Goal: Task Accomplishment & Management: Manage account settings

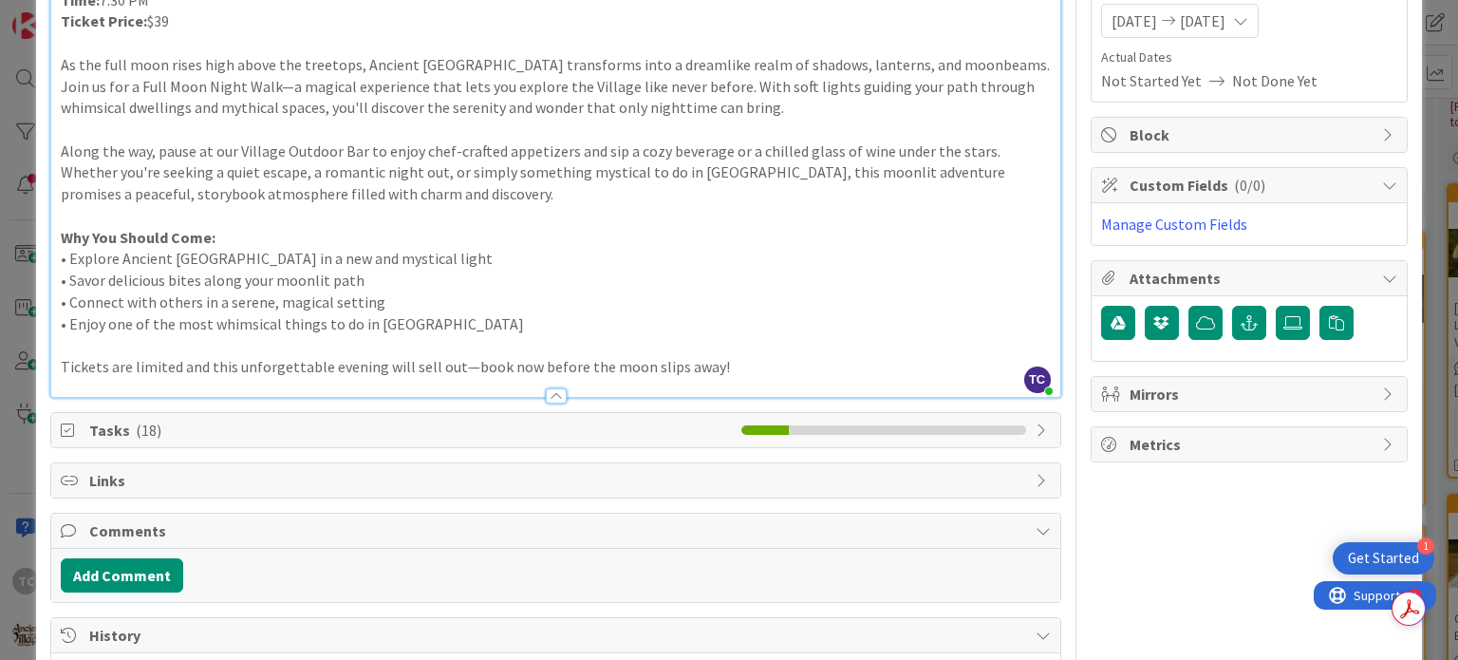
scroll to position [246, 0]
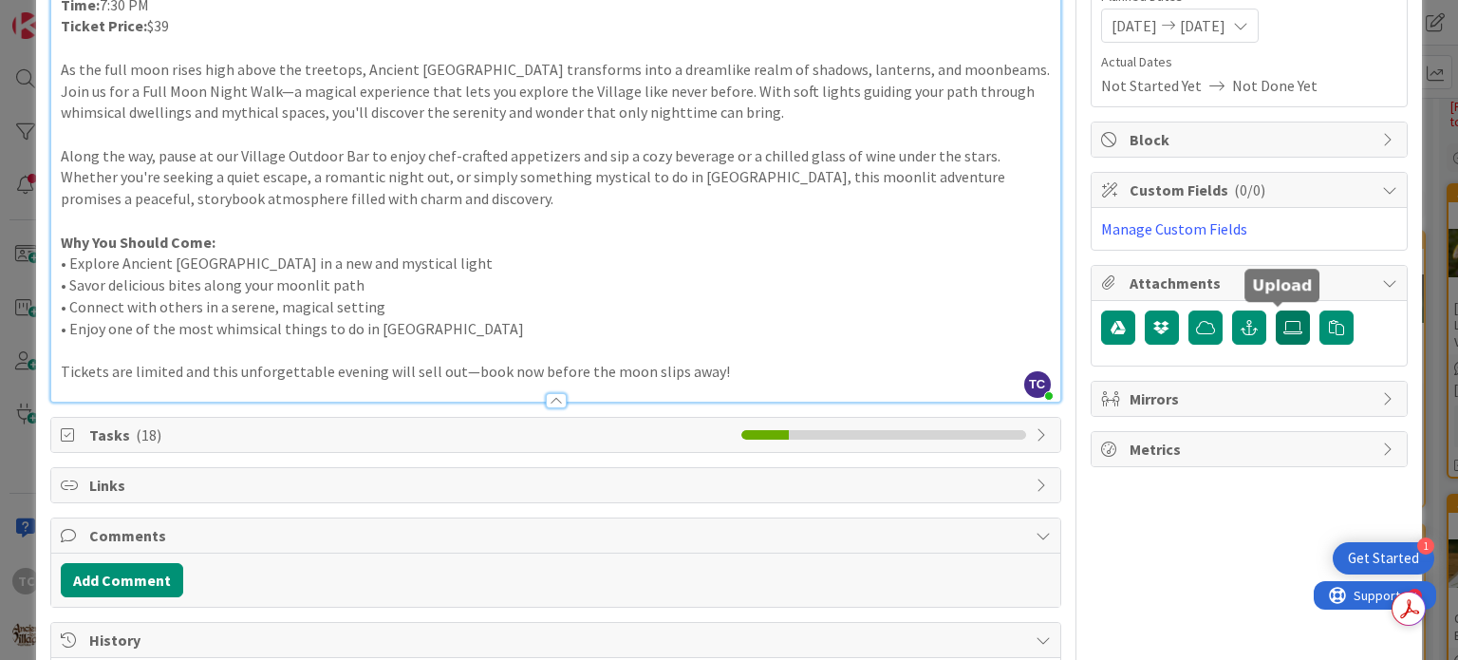
click at [1284, 329] on icon at bounding box center [1293, 327] width 19 height 15
click at [1276, 310] on input "file" at bounding box center [1276, 310] width 0 height 0
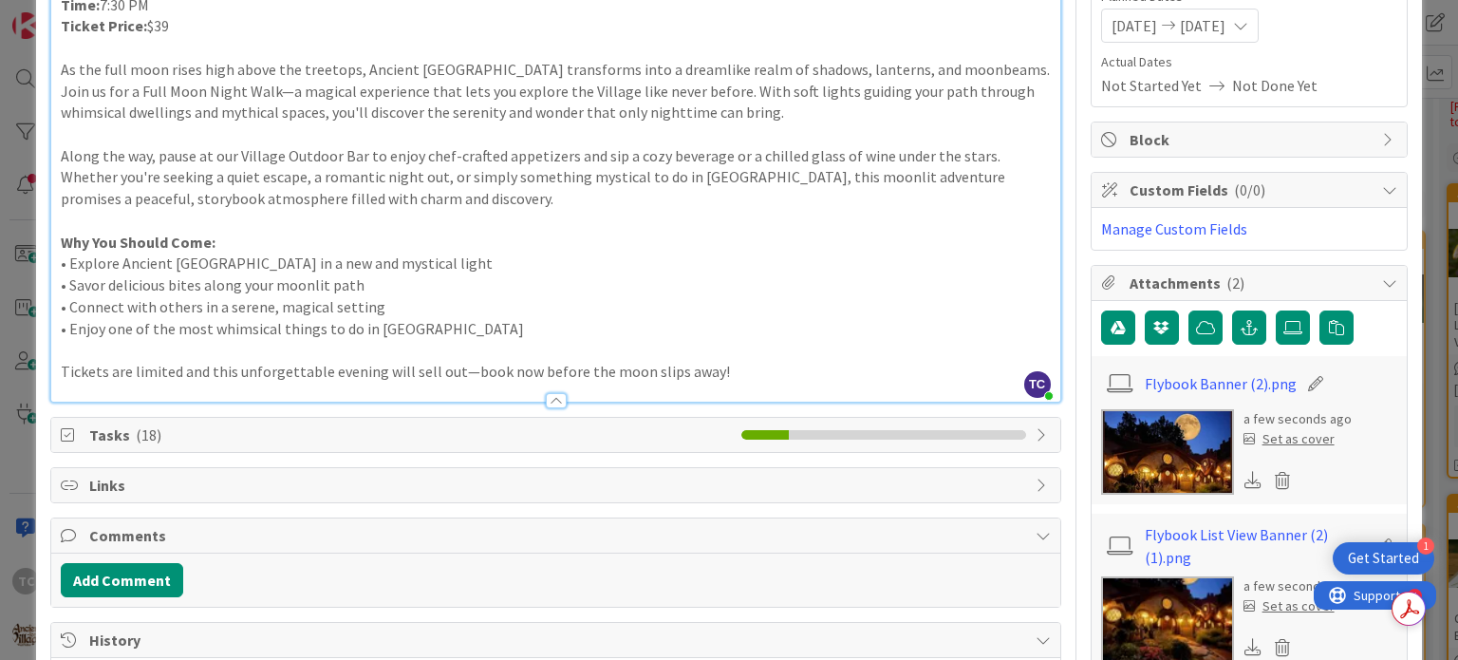
click at [1276, 602] on div "Set as cover" at bounding box center [1289, 606] width 91 height 20
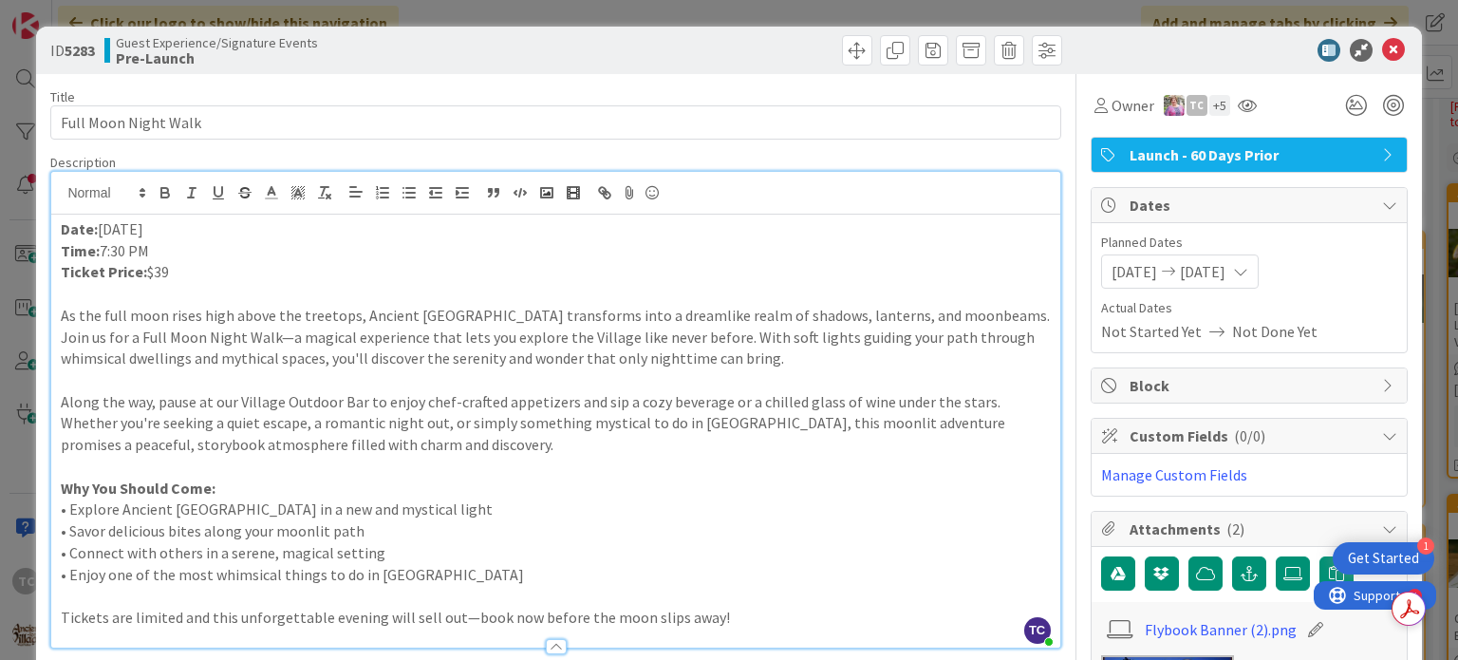
click at [1098, 14] on div "ID 5283 Guest Experience/Signature Events Pre-Launch Title 21 / 128 Full Moon N…" at bounding box center [729, 330] width 1458 height 660
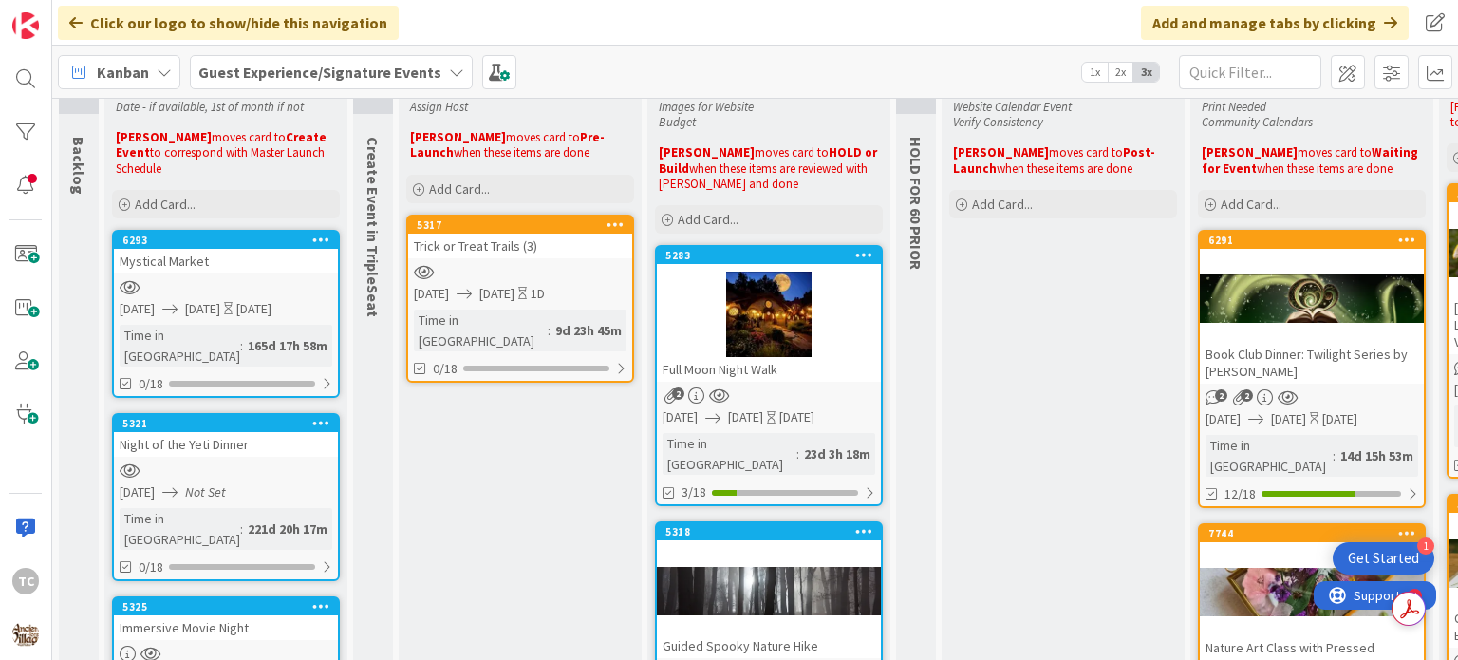
click at [801, 339] on div at bounding box center [769, 314] width 224 height 85
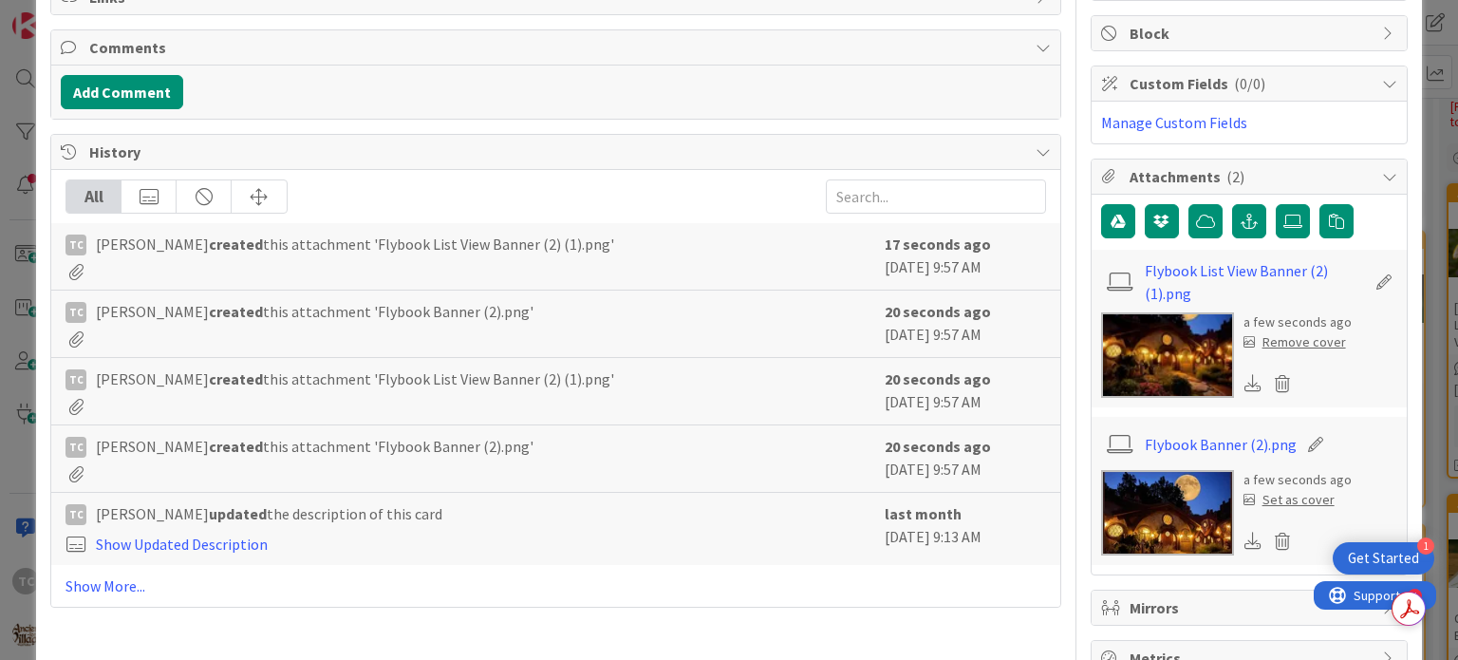
scroll to position [361, 0]
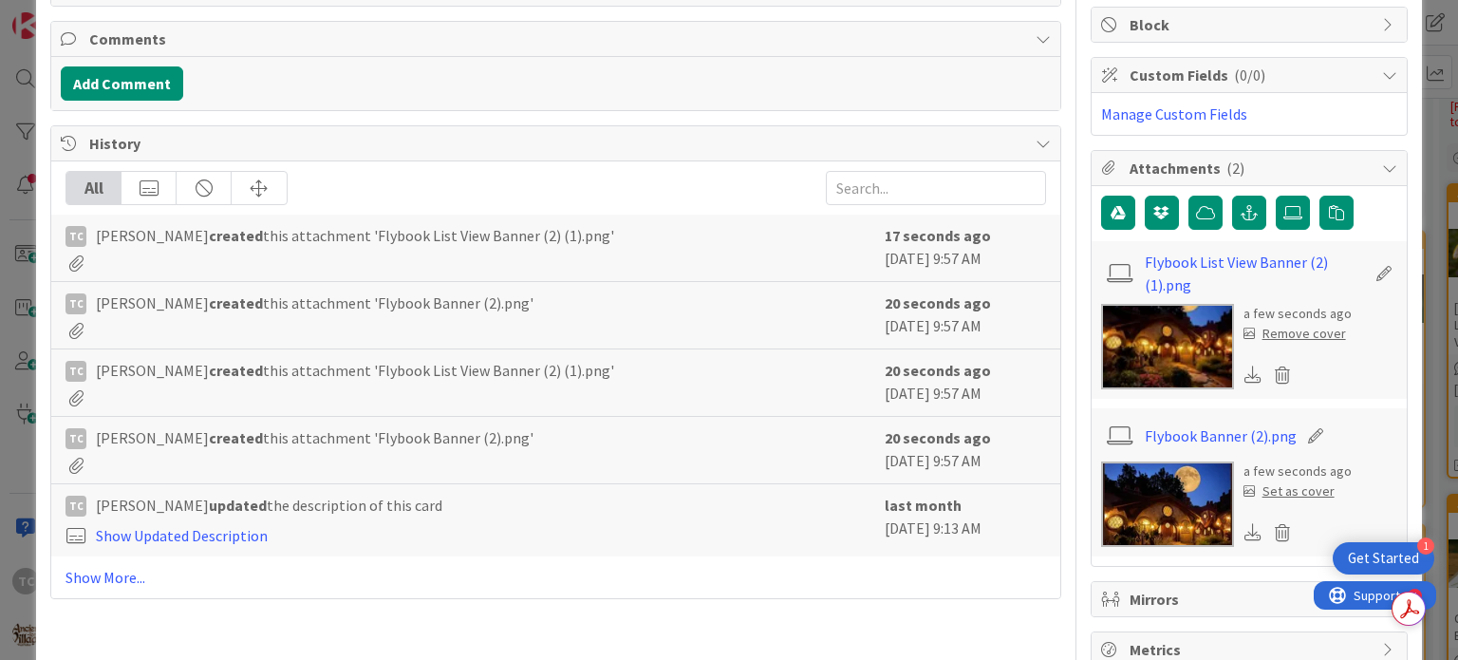
click at [1274, 332] on div "Remove cover" at bounding box center [1295, 334] width 103 height 20
click at [1268, 489] on div "Set as cover" at bounding box center [1289, 491] width 91 height 20
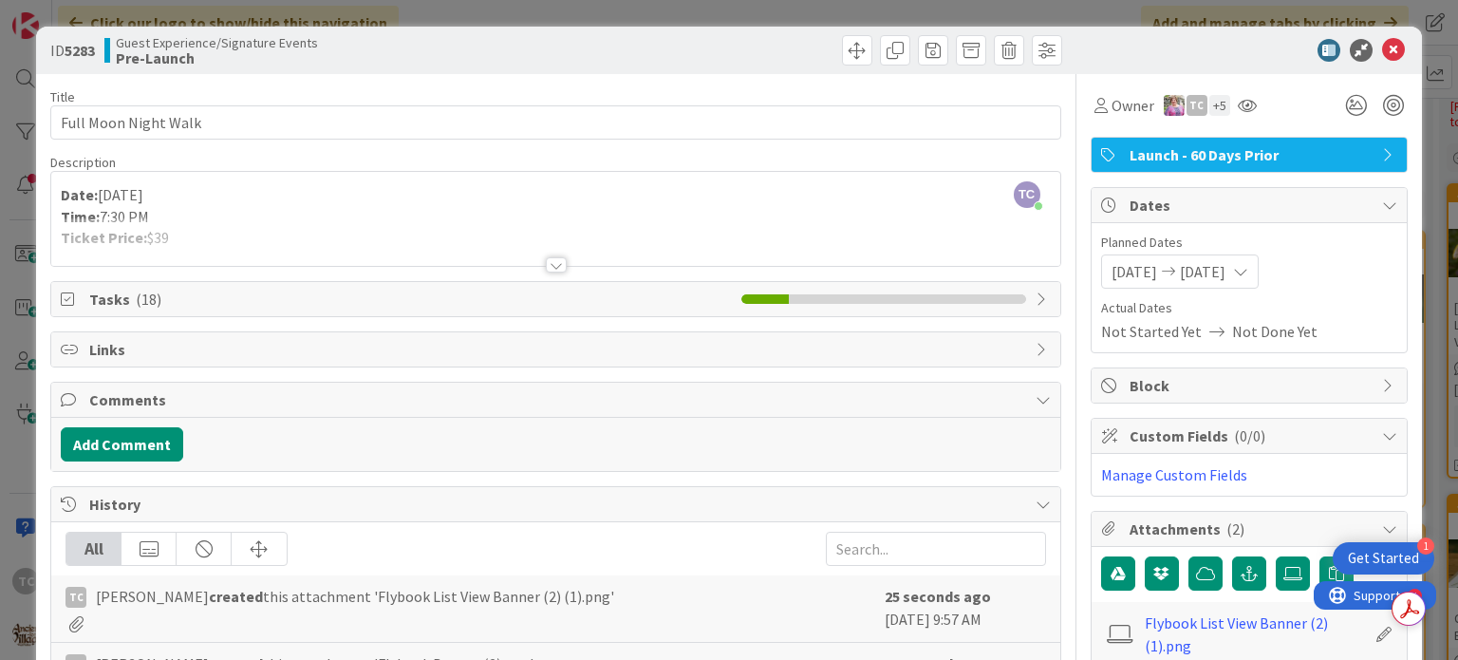
click at [896, 7] on div "ID 5283 Guest Experience/Signature Events Pre-Launch Title 21 / 128 Full Moon N…" at bounding box center [729, 330] width 1458 height 660
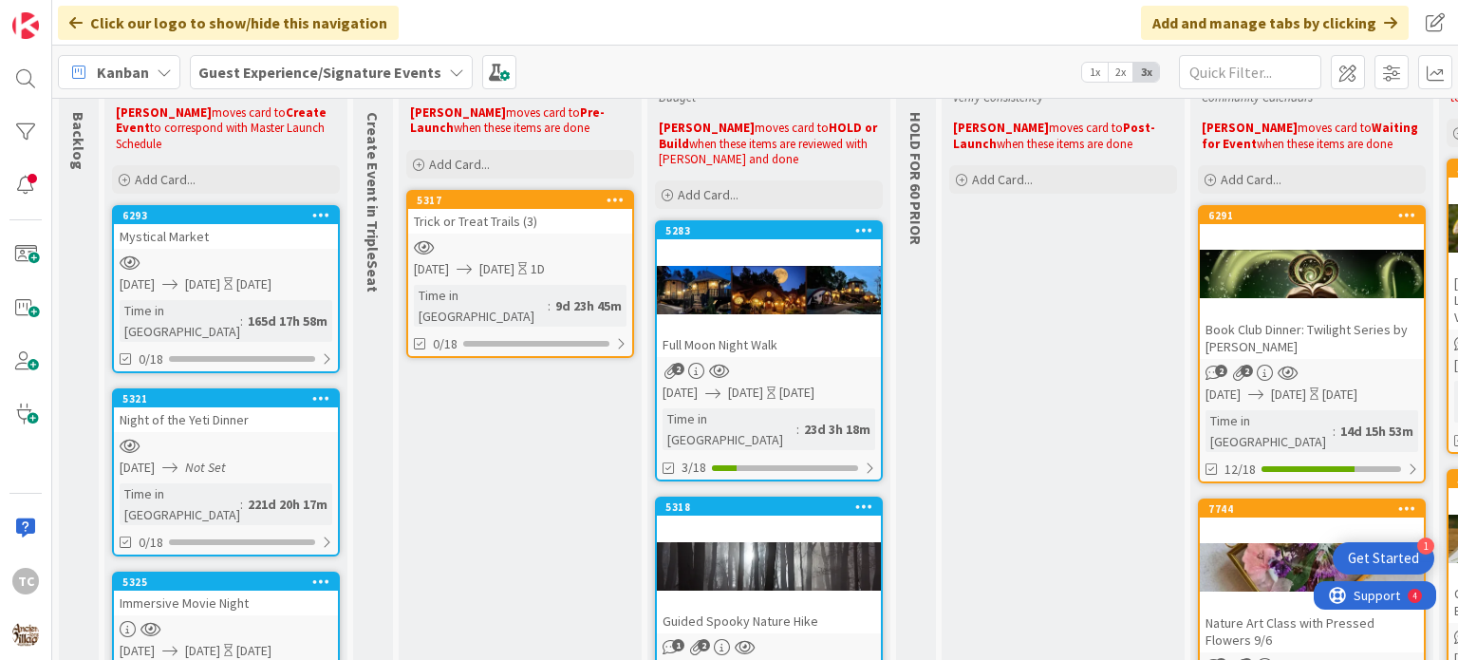
scroll to position [114, 0]
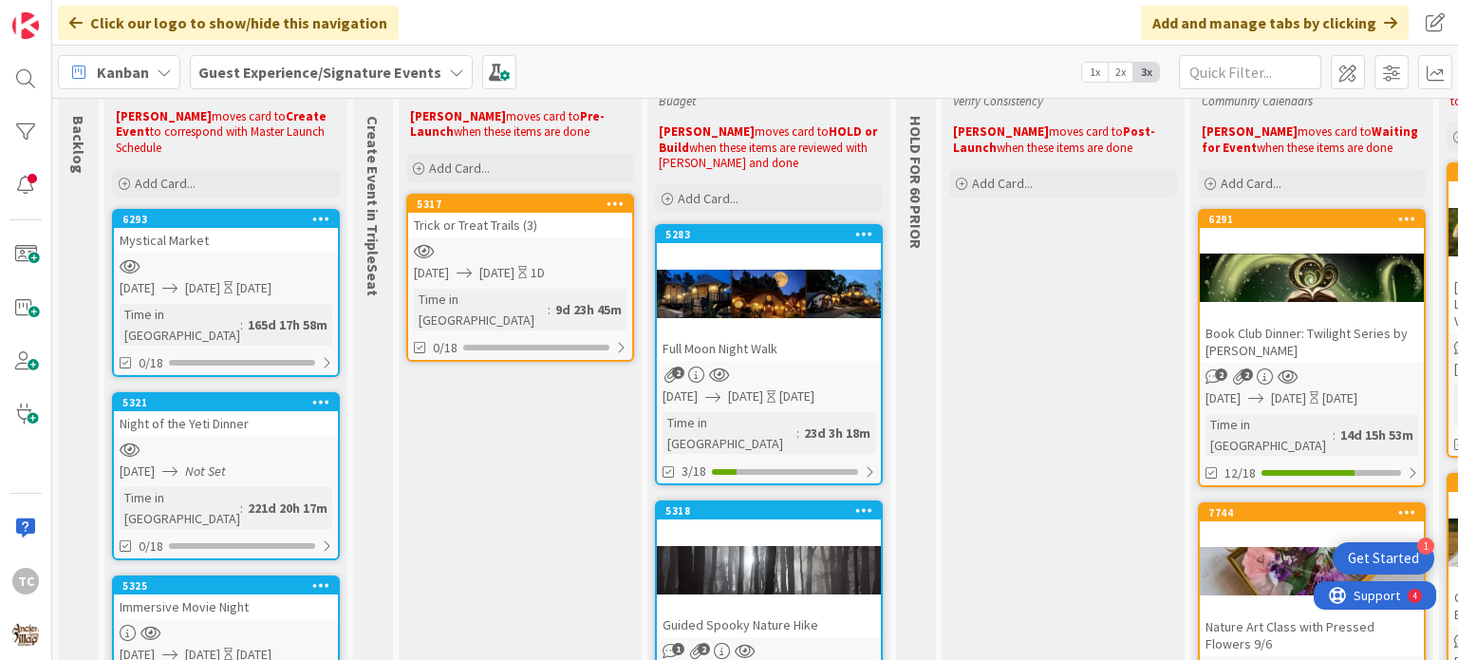
click at [781, 337] on div "Full Moon Night Walk" at bounding box center [769, 348] width 224 height 25
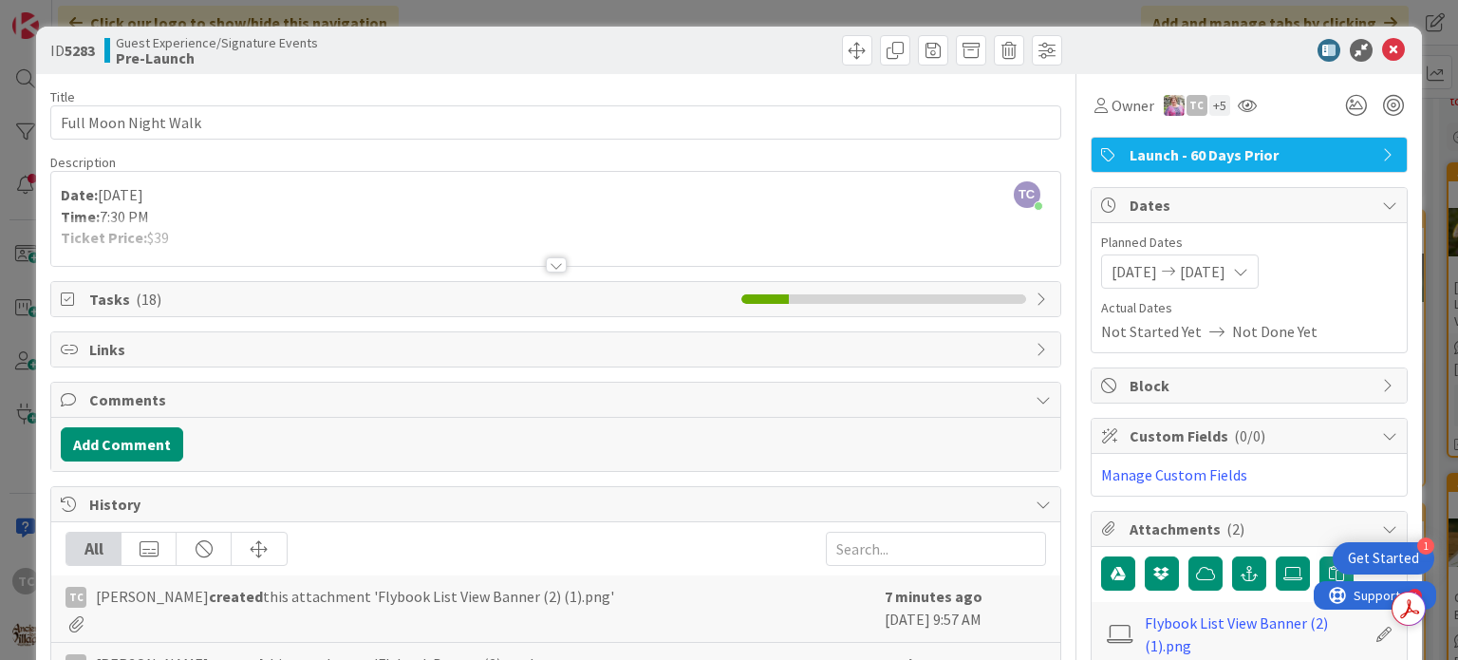
click at [572, 225] on div at bounding box center [555, 241] width 1008 height 48
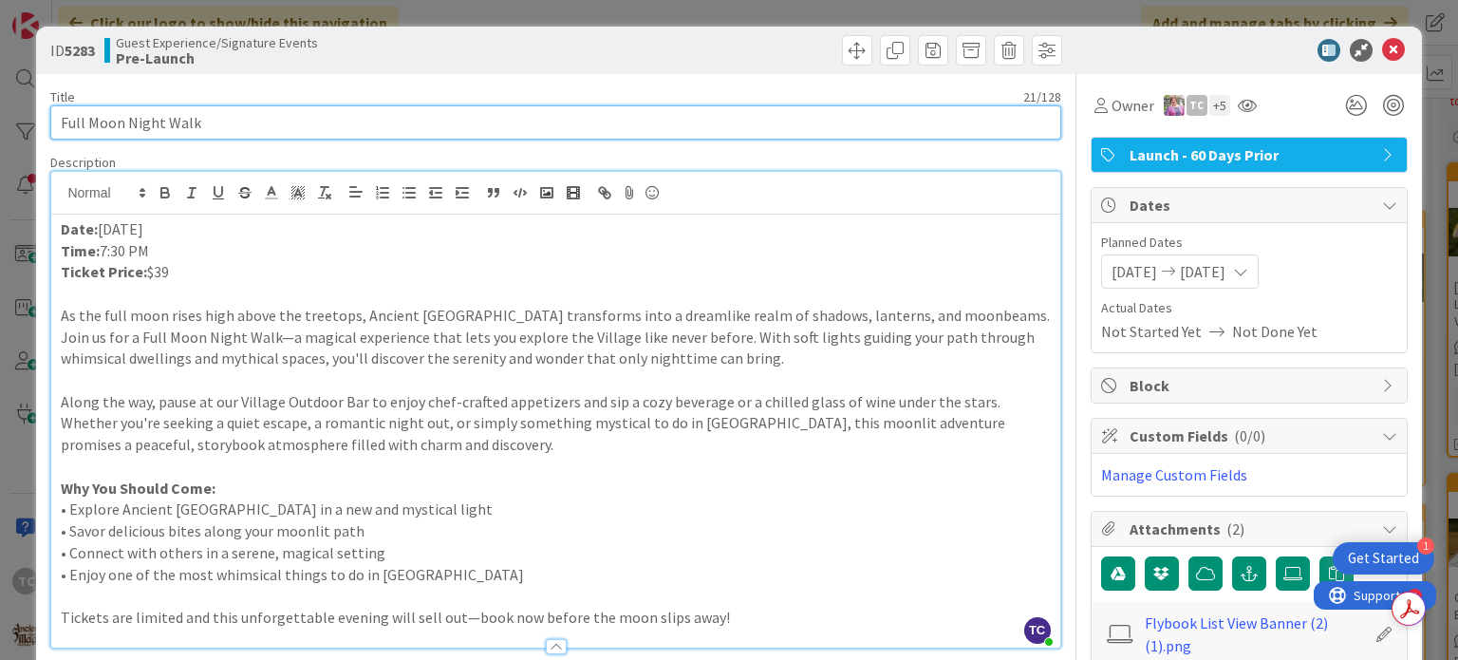
click at [61, 121] on input "Full Moon Night Walk" at bounding box center [555, 122] width 1010 height 34
type input "Enchanted Full Moon Night Walk"
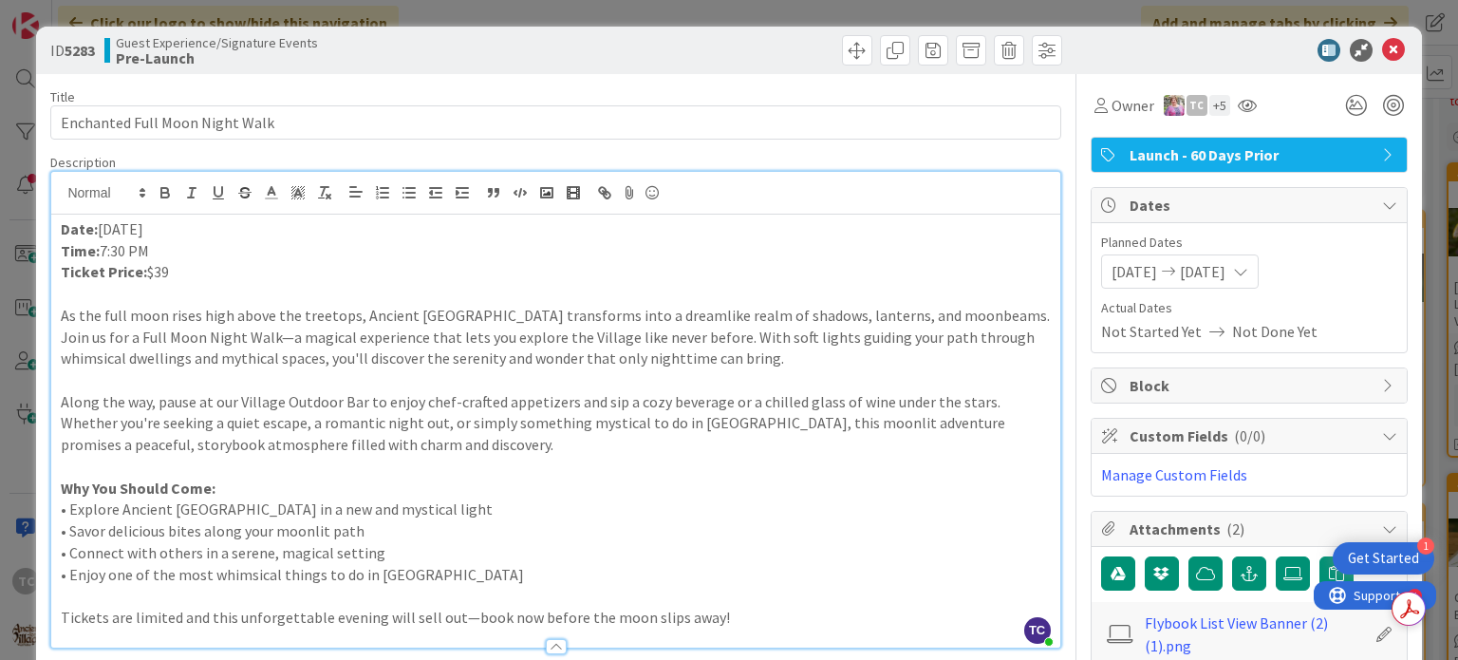
click at [1031, 318] on p "As the full moon rises high above the treetops, Ancient [GEOGRAPHIC_DATA] trans…" at bounding box center [555, 337] width 989 height 65
click at [551, 8] on div "ID 5283 Guest Experience/Signature Events Pre-Launch Title 31 / 128 Enchanted F…" at bounding box center [729, 330] width 1458 height 660
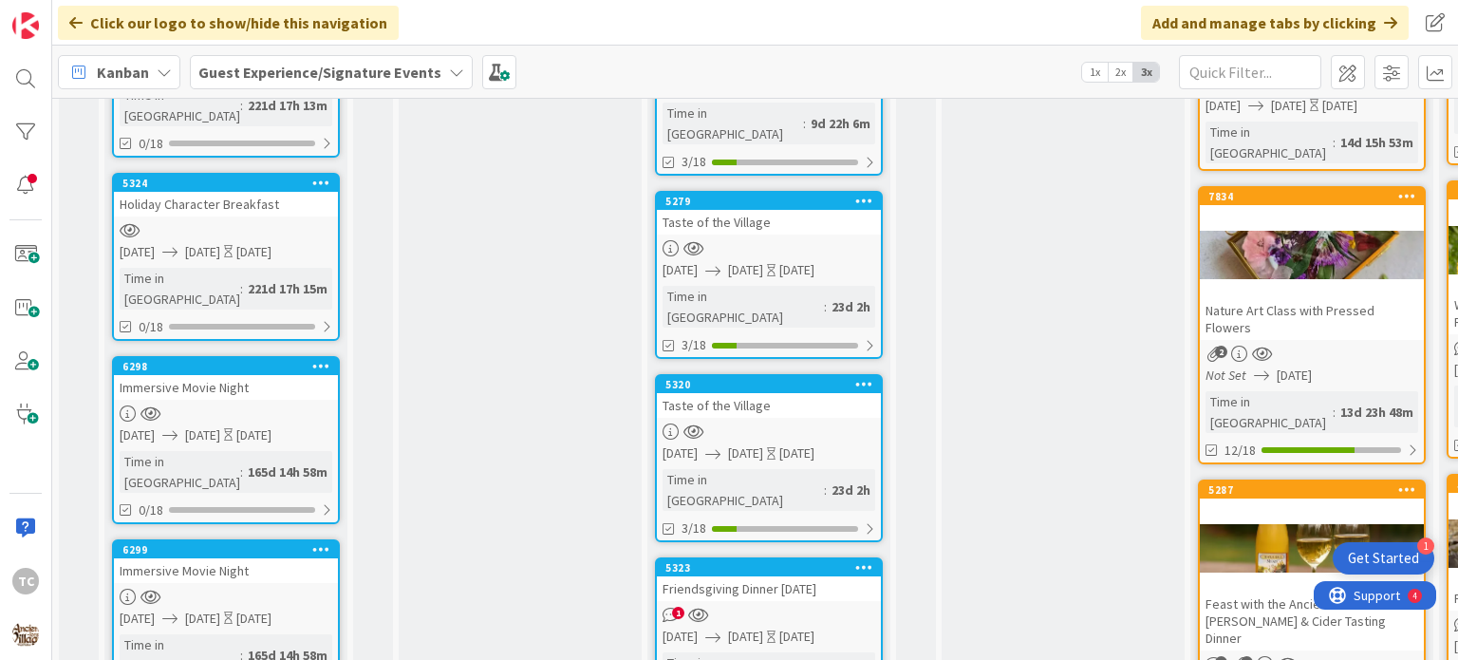
scroll to position [704, 0]
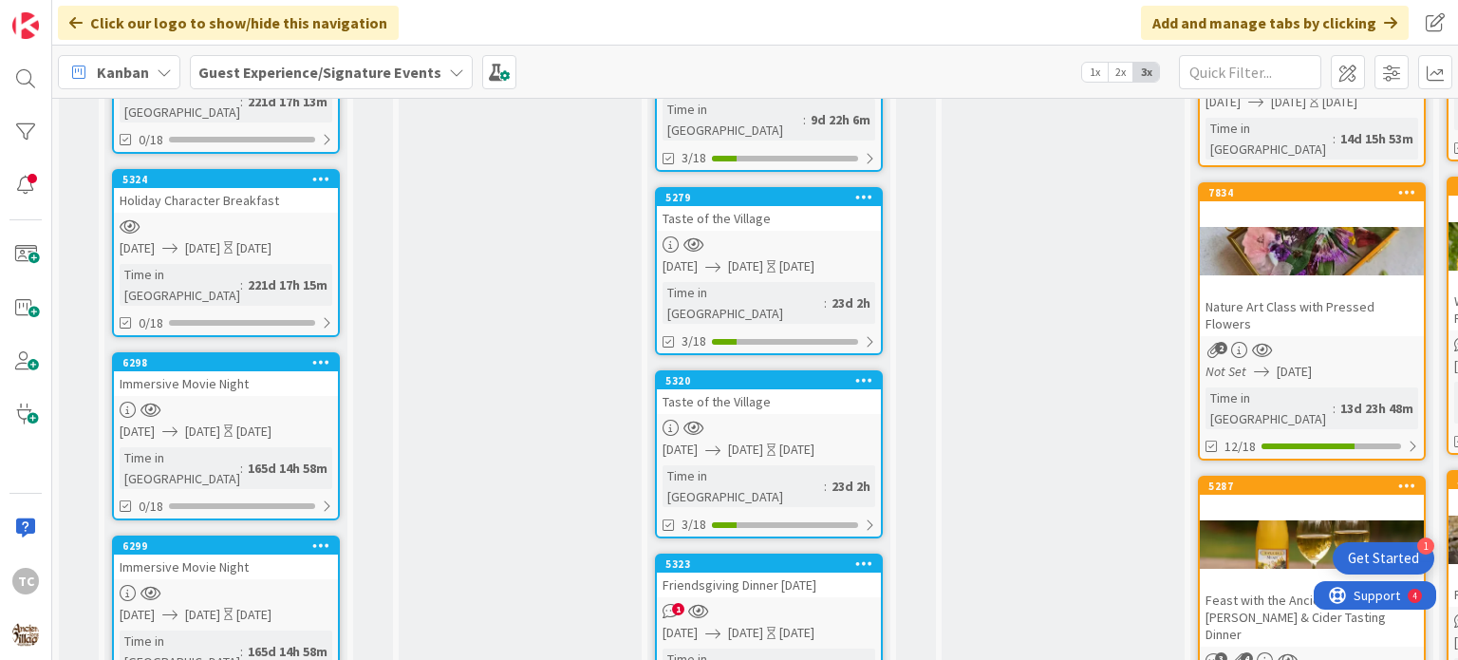
click at [741, 206] on div "Taste of the Village" at bounding box center [769, 218] width 224 height 25
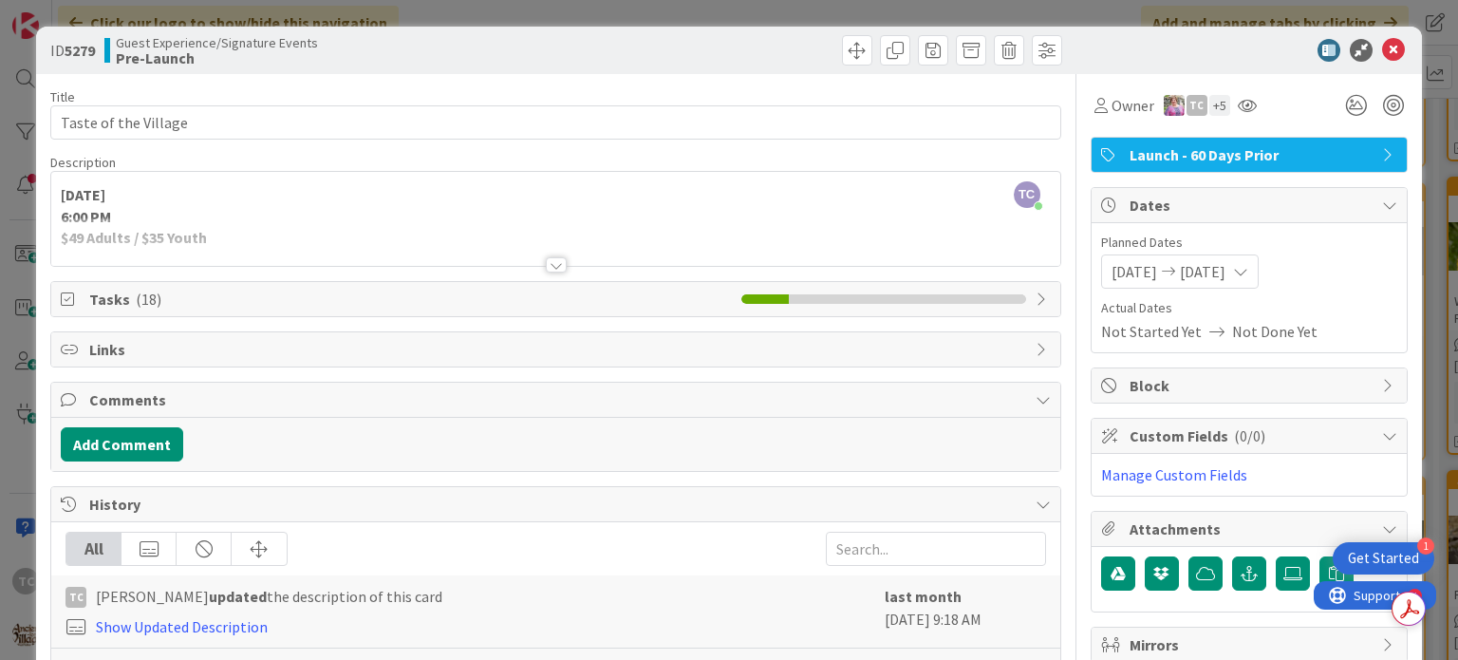
click at [547, 261] on div at bounding box center [556, 264] width 21 height 15
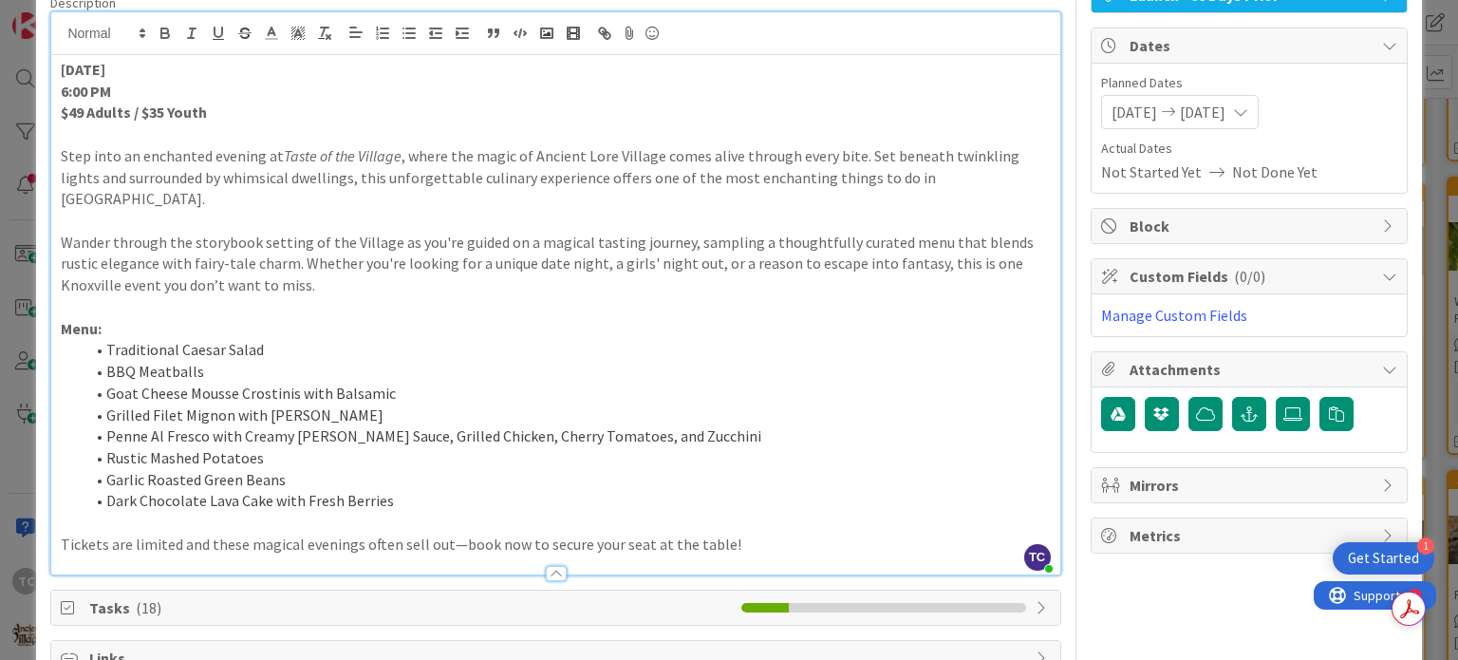
scroll to position [160, 0]
click at [1284, 405] on icon at bounding box center [1293, 412] width 19 height 15
click at [1276, 396] on input "file" at bounding box center [1276, 396] width 0 height 0
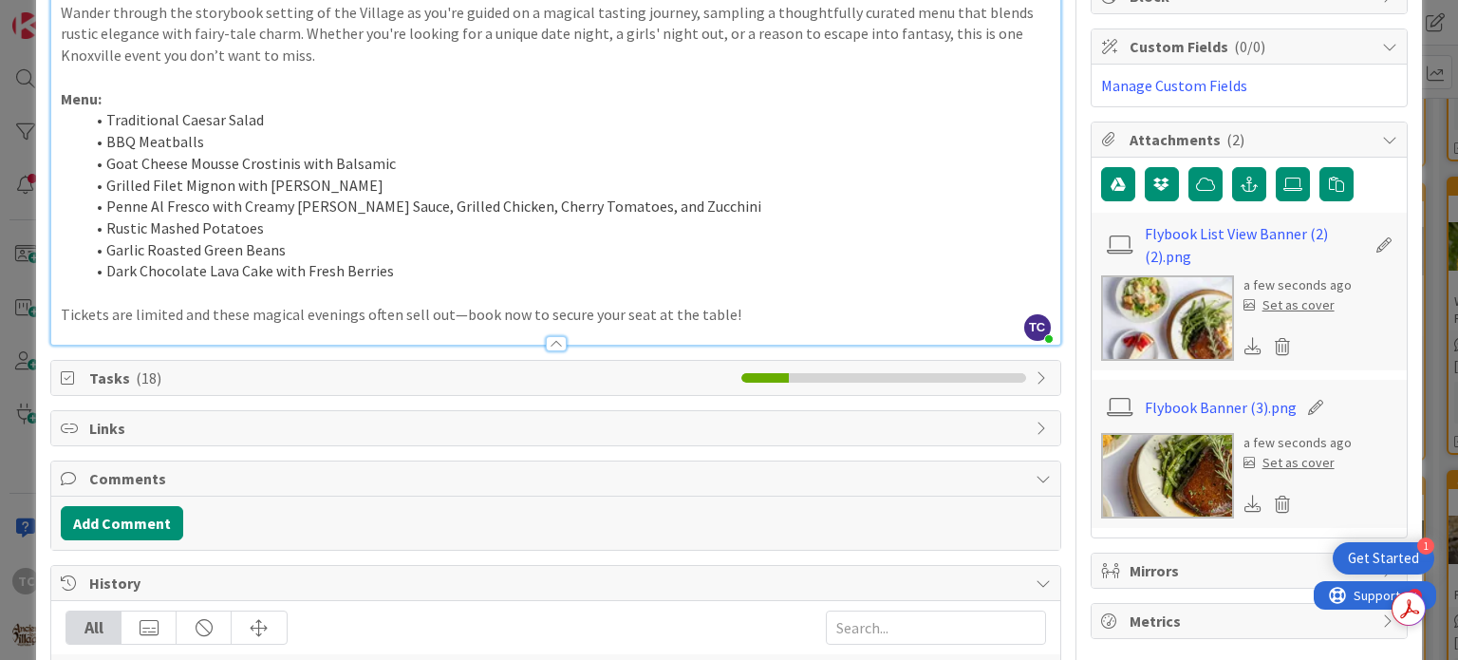
scroll to position [417, 0]
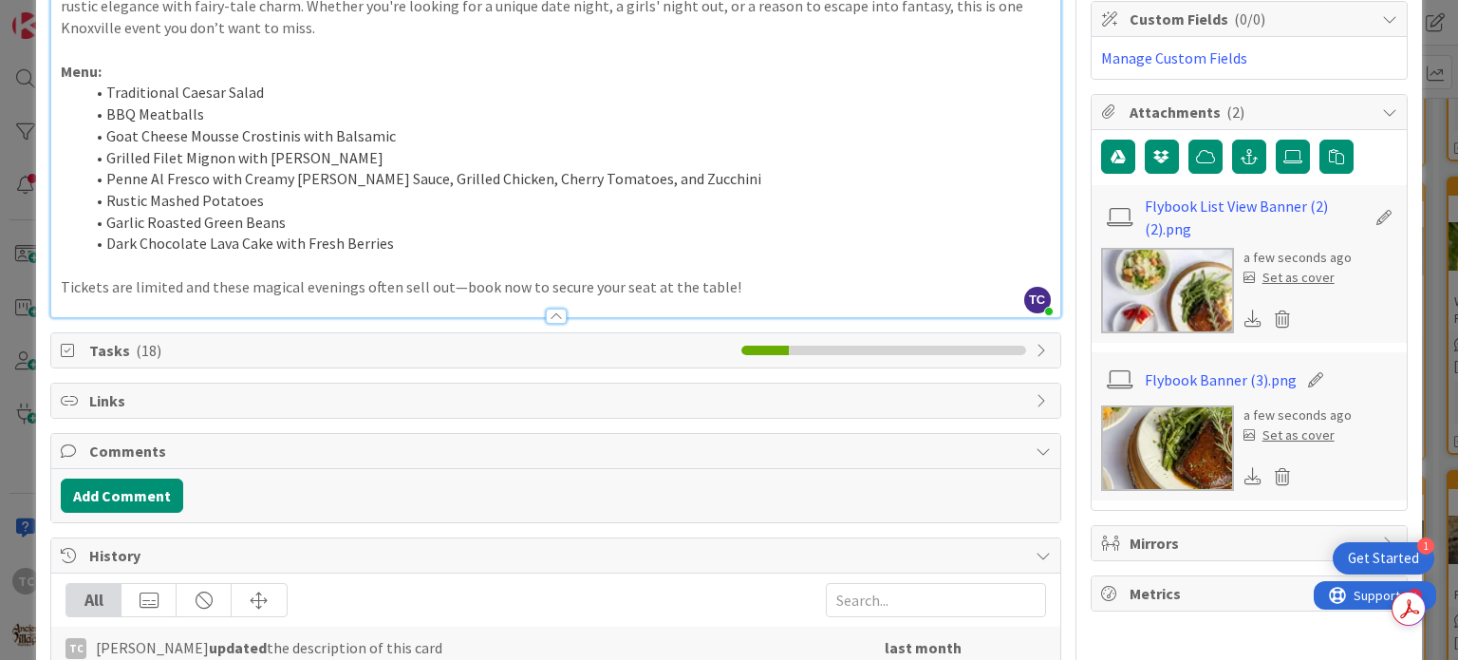
click at [1263, 429] on div "Set as cover" at bounding box center [1289, 435] width 91 height 20
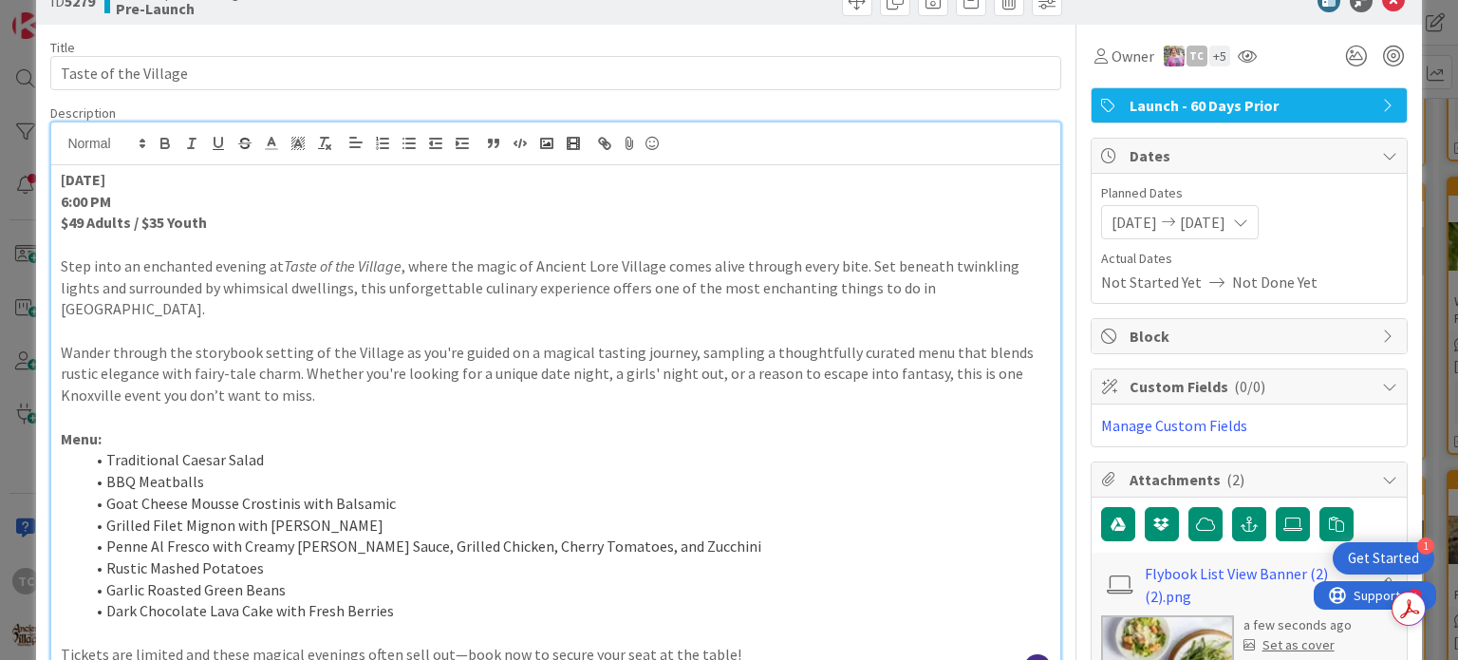
scroll to position [0, 0]
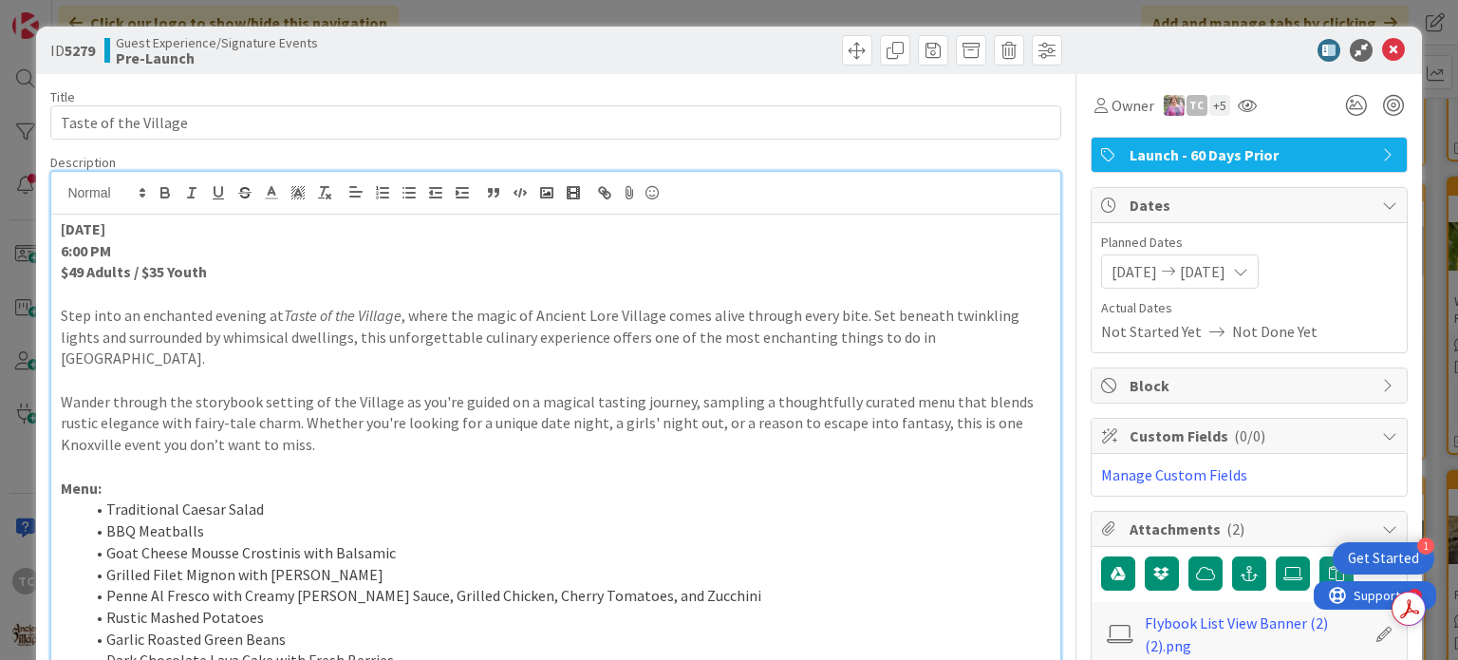
click at [1157, 11] on div "ID 5279 Guest Experience/Signature Events Pre-Launch Title 20 / 128 Taste of th…" at bounding box center [729, 330] width 1458 height 660
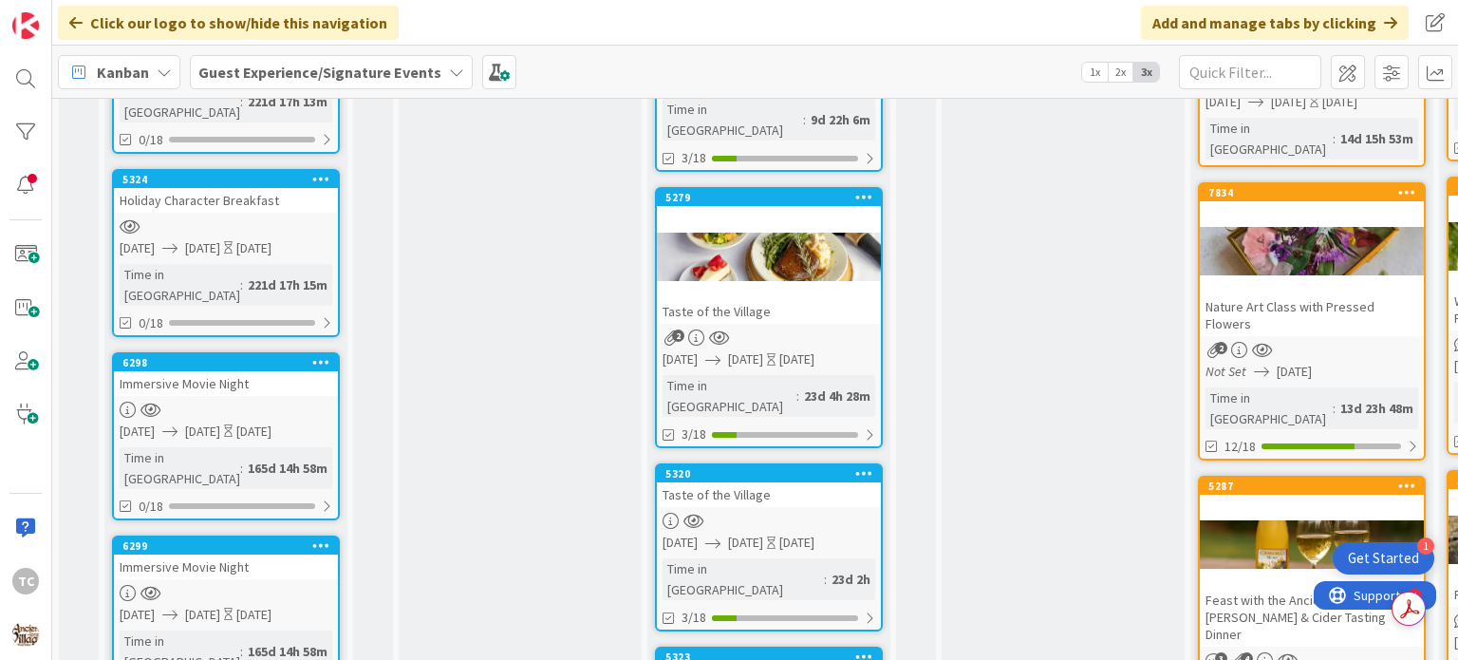
click at [779, 482] on div "Taste of the Village" at bounding box center [769, 494] width 224 height 25
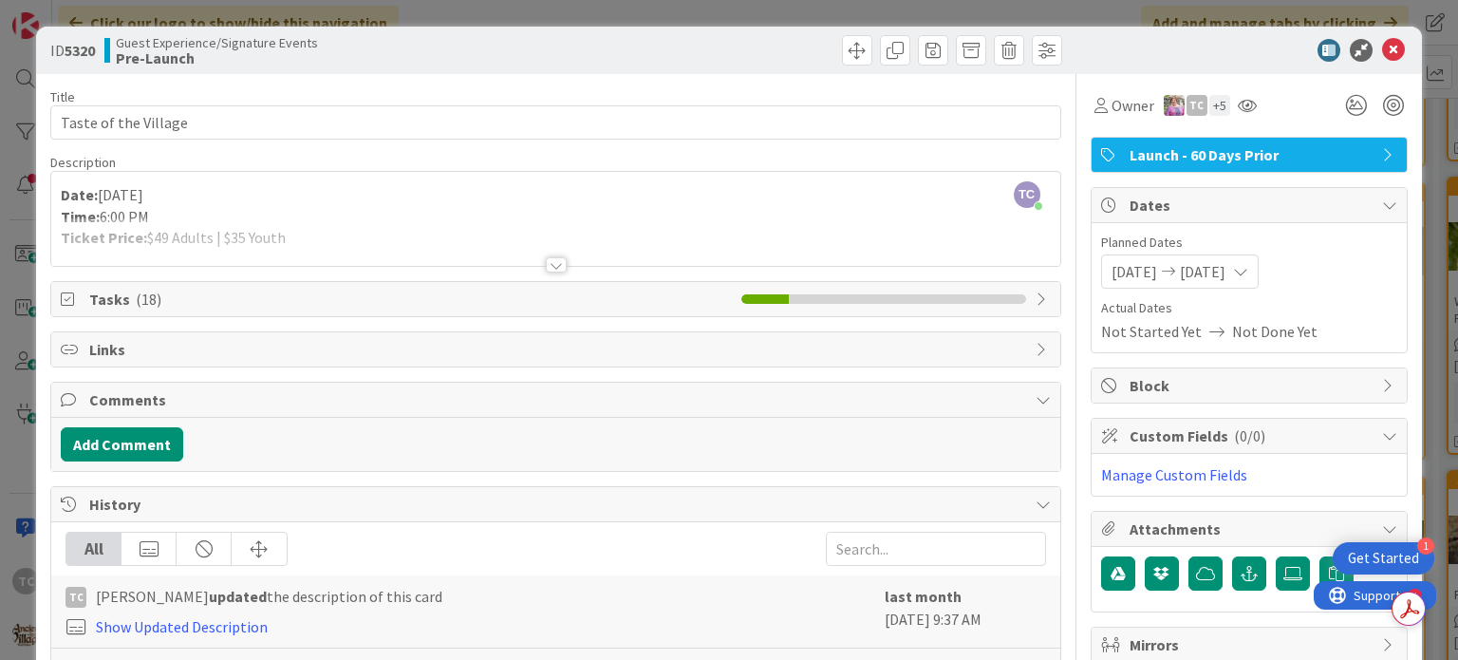
click at [552, 259] on div at bounding box center [556, 264] width 21 height 15
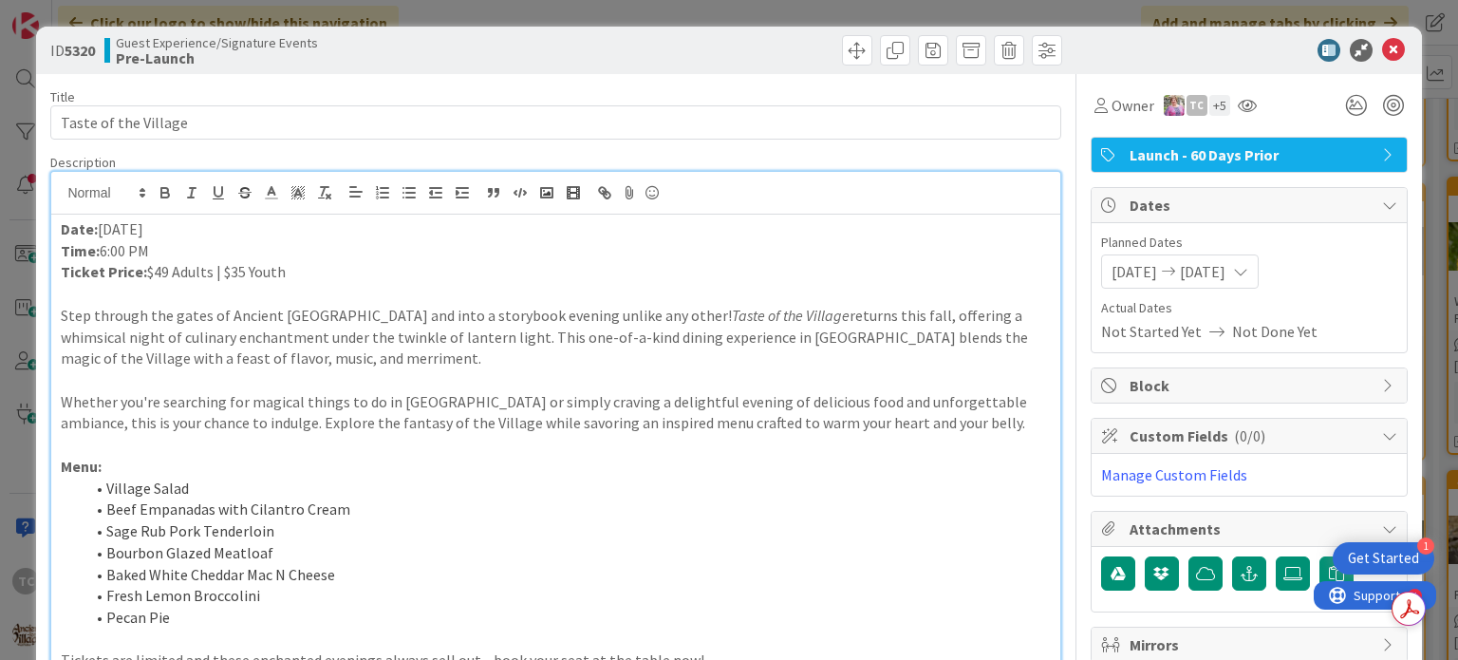
click at [841, 503] on li "Beef Empanadas with Cilantro Cream" at bounding box center [567, 510] width 967 height 22
click at [1284, 574] on icon at bounding box center [1293, 573] width 19 height 15
click at [1276, 556] on input "file" at bounding box center [1276, 556] width 0 height 0
click at [1284, 567] on icon at bounding box center [1293, 573] width 19 height 15
click at [1276, 556] on input "file" at bounding box center [1276, 556] width 0 height 0
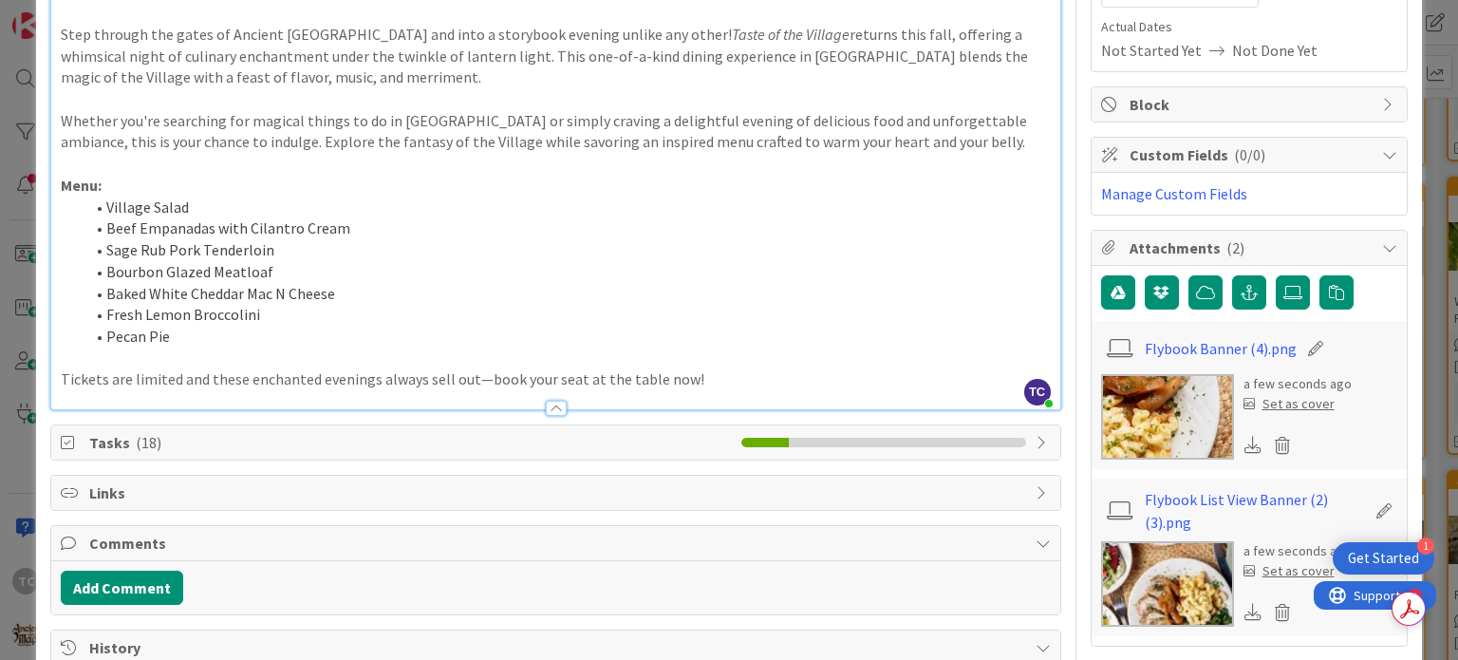
scroll to position [285, 0]
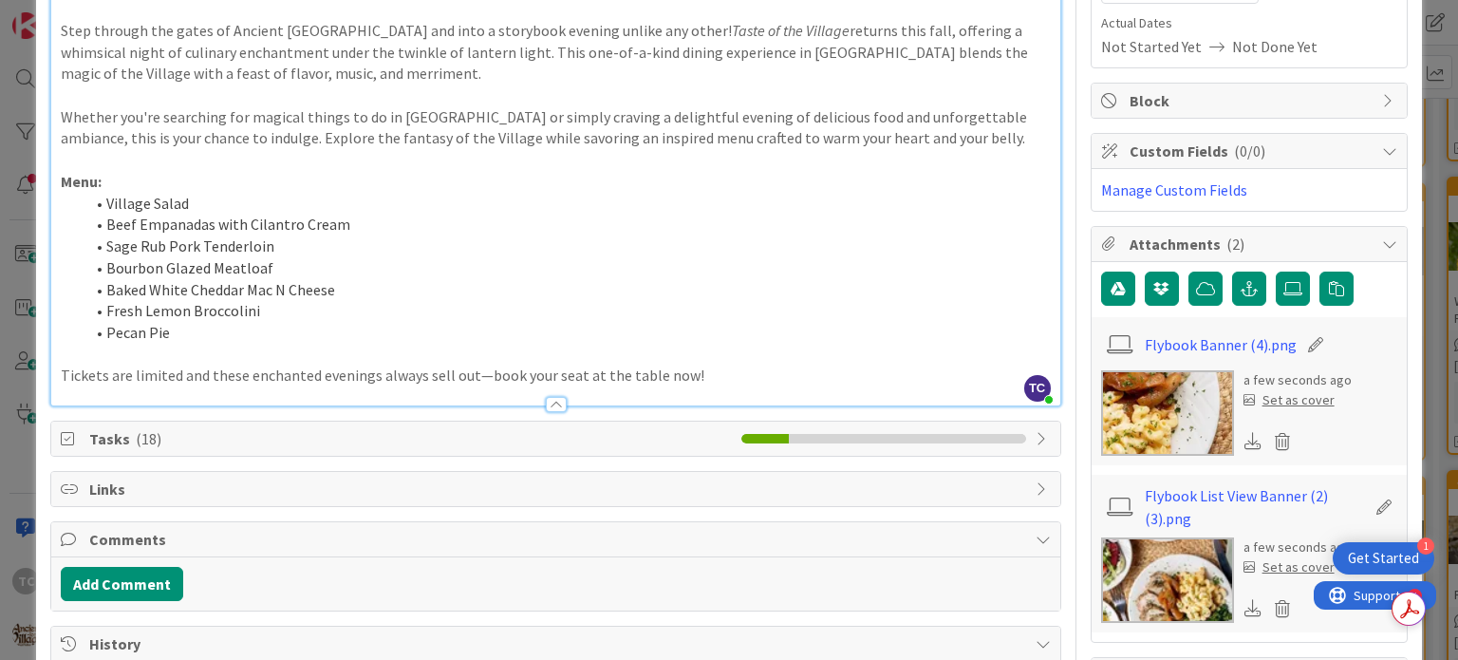
click at [1276, 402] on div "Set as cover" at bounding box center [1289, 400] width 91 height 20
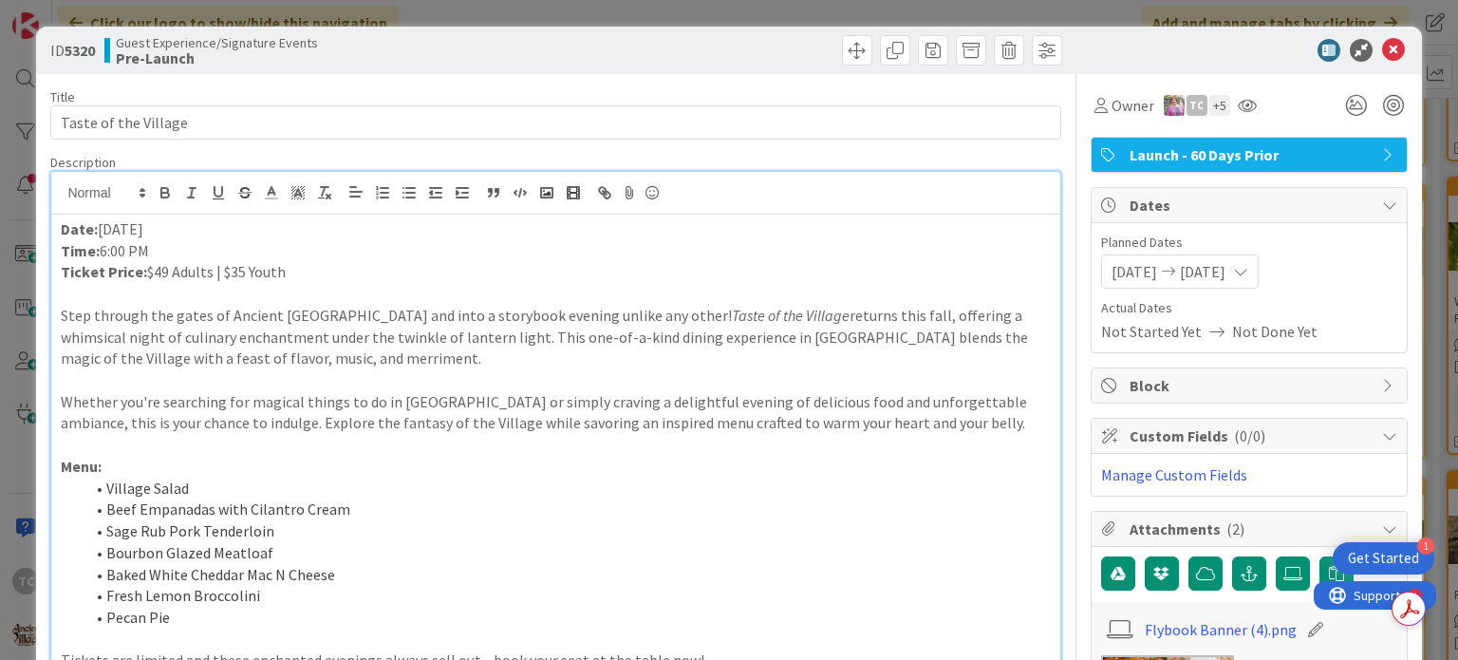
click at [557, 12] on div "ID 5320 Guest Experience/Signature Events Pre-Launch Title 20 / 128 Taste of th…" at bounding box center [729, 330] width 1458 height 660
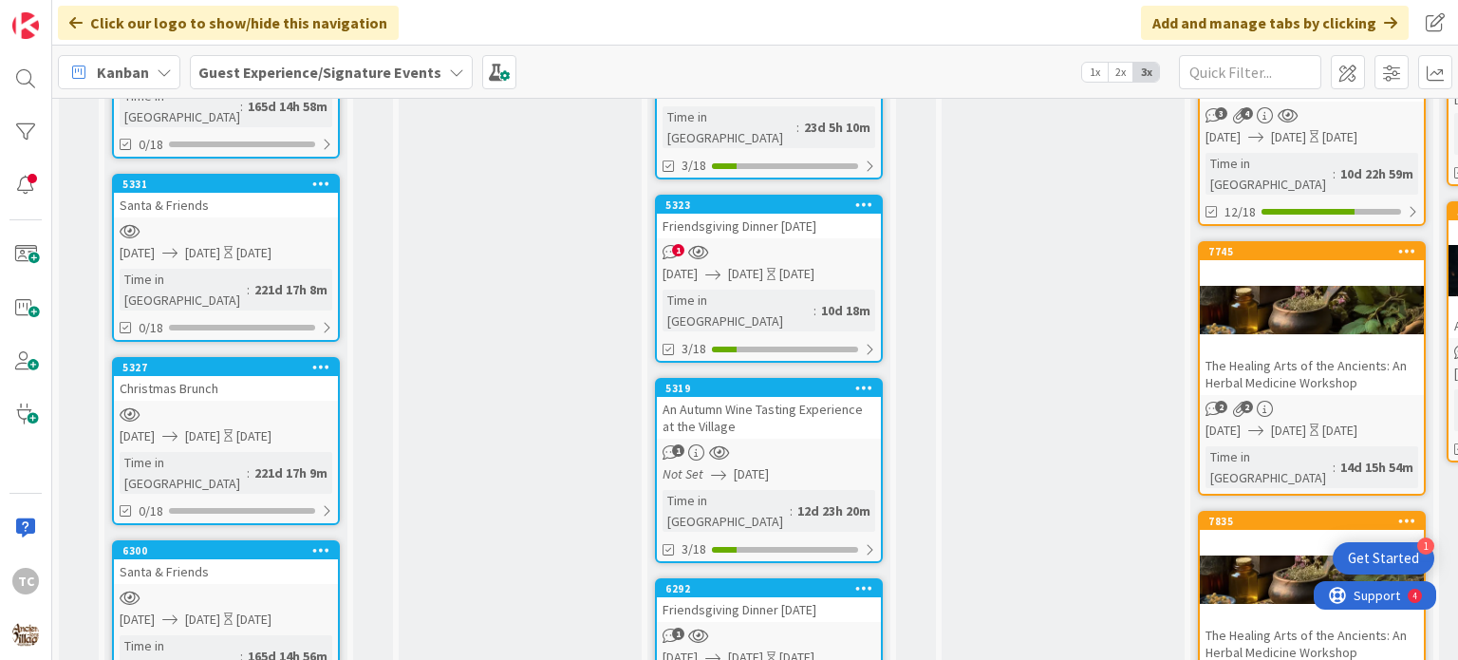
scroll to position [1252, 0]
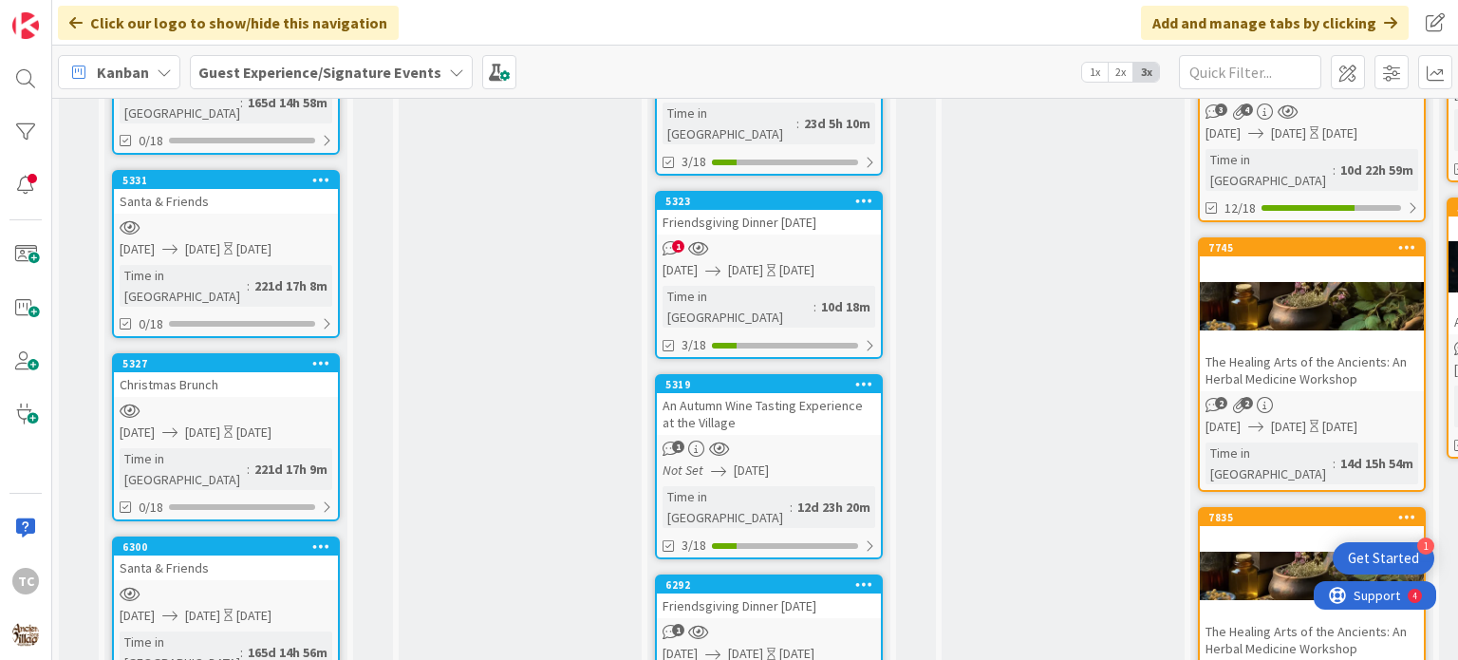
click at [818, 210] on div "Friendsgiving Dinner [DATE]" at bounding box center [769, 222] width 224 height 25
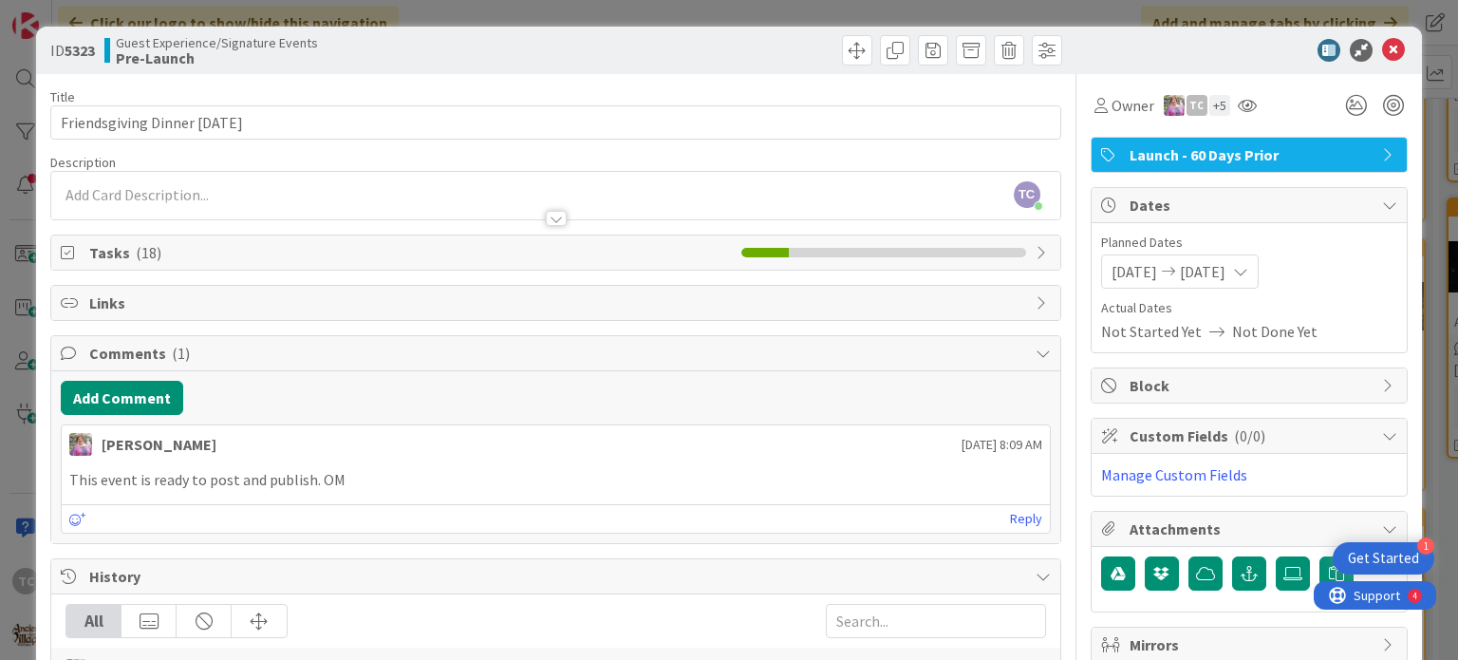
click at [546, 214] on div at bounding box center [556, 218] width 21 height 15
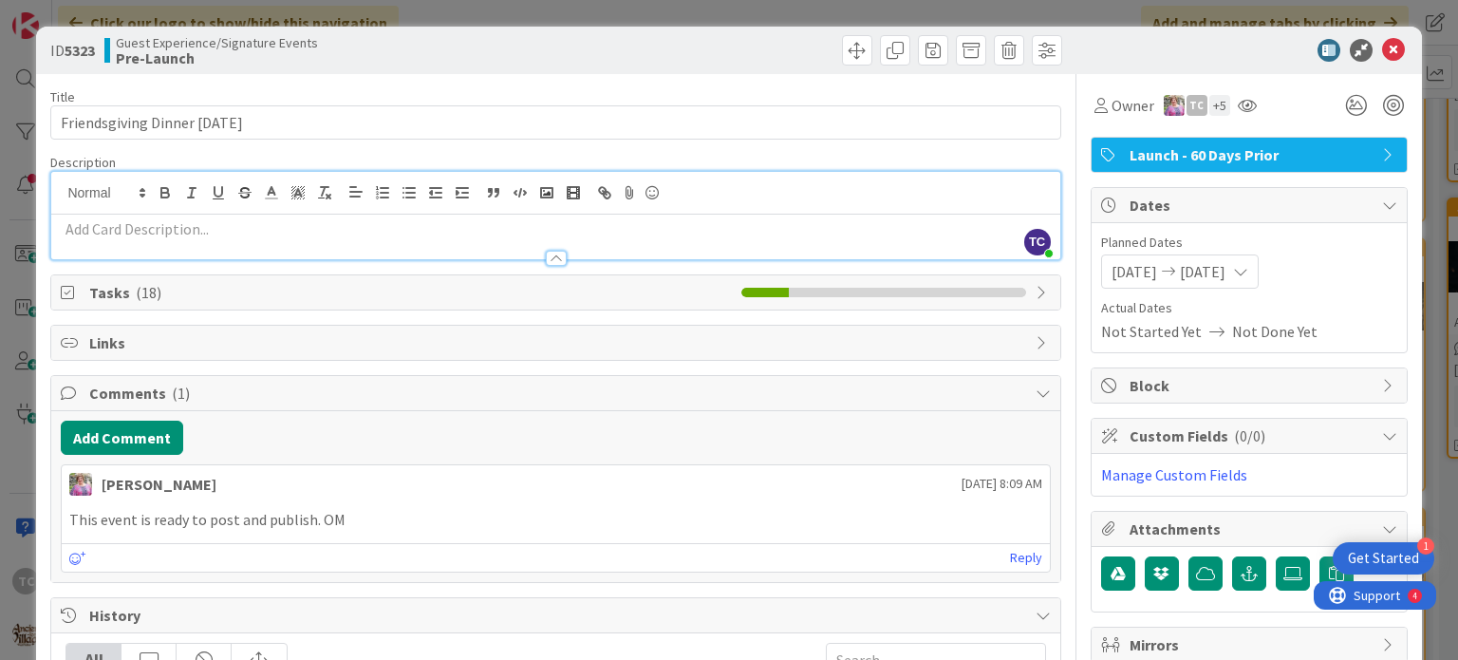
click at [327, 227] on p at bounding box center [555, 229] width 989 height 22
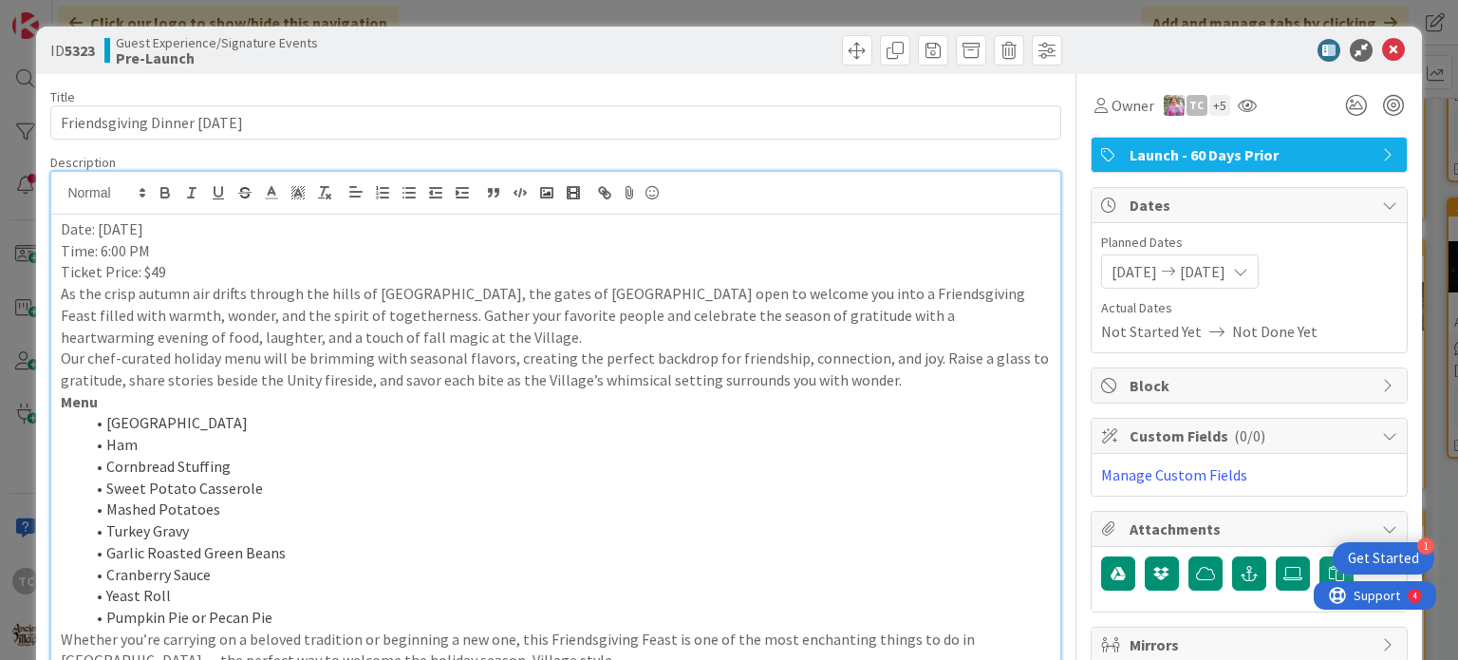
scroll to position [30, 0]
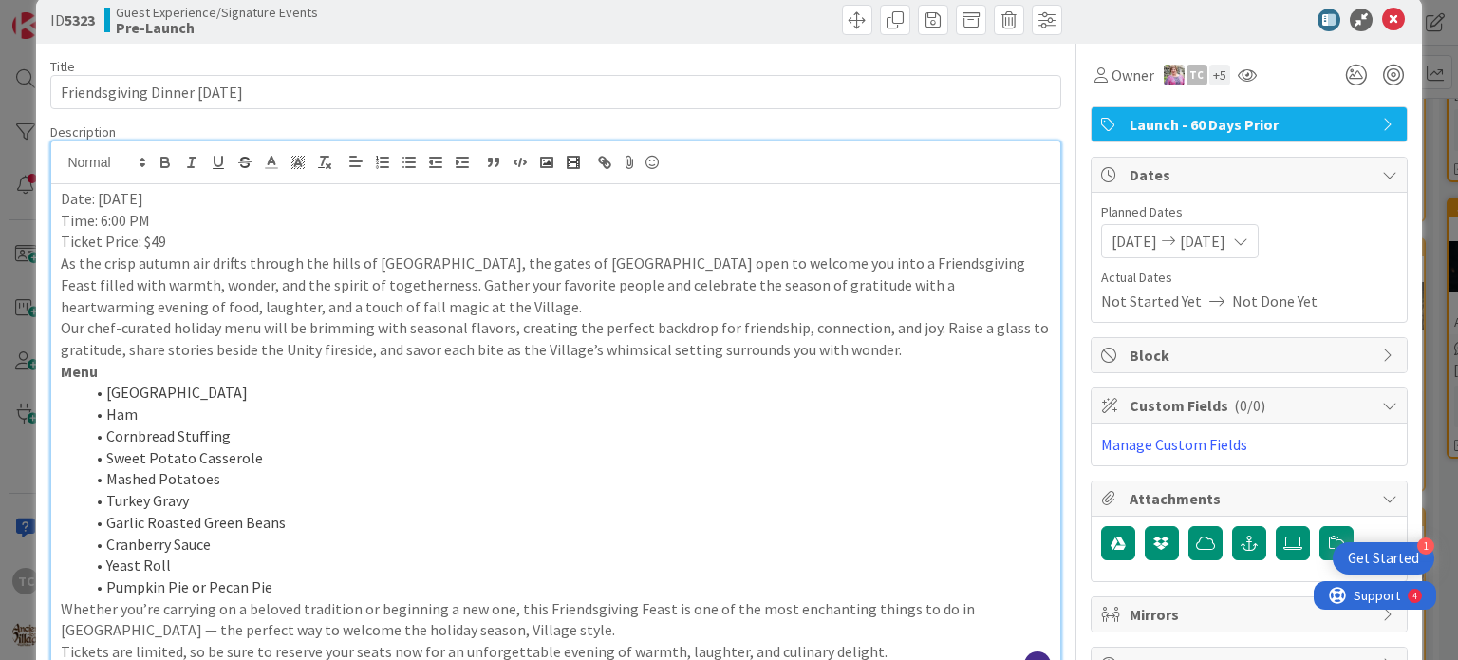
click at [180, 245] on p "Ticket Price: $49" at bounding box center [555, 242] width 989 height 22
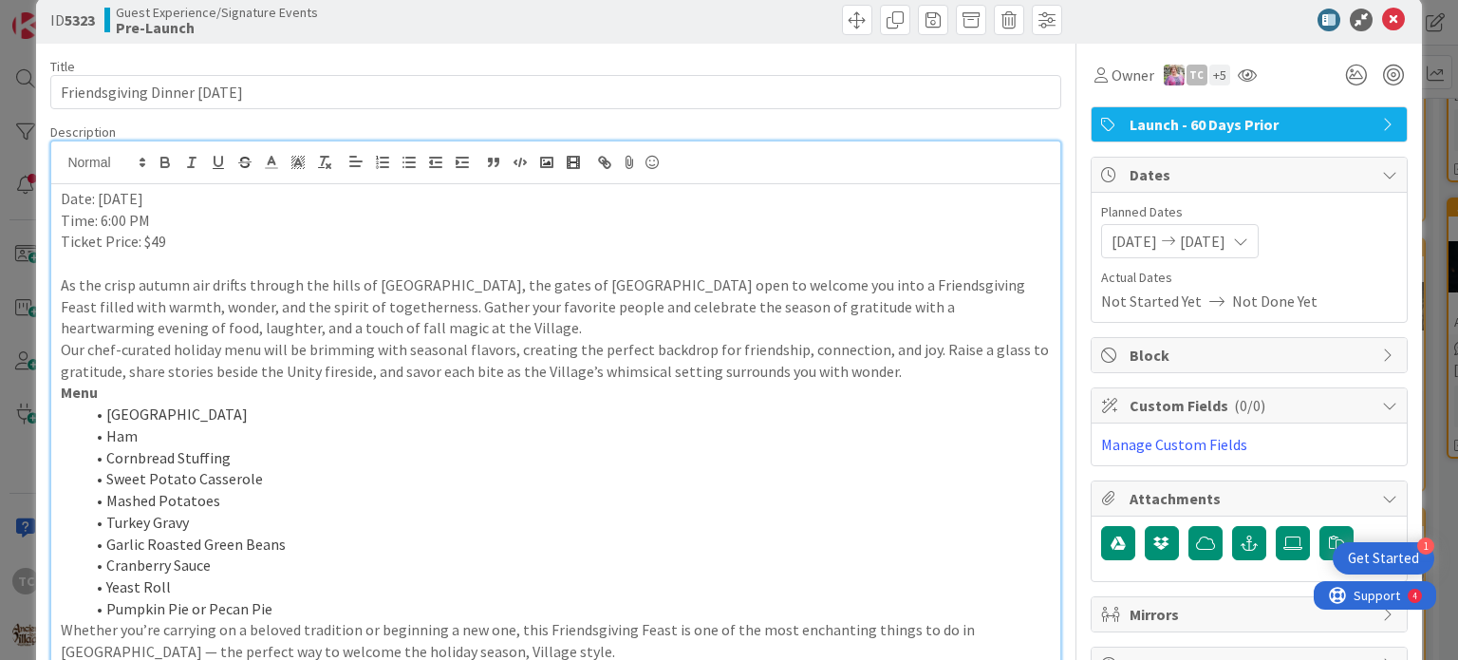
click at [368, 336] on p "As the crisp autumn air drifts through the hills of [GEOGRAPHIC_DATA], the gate…" at bounding box center [555, 306] width 989 height 65
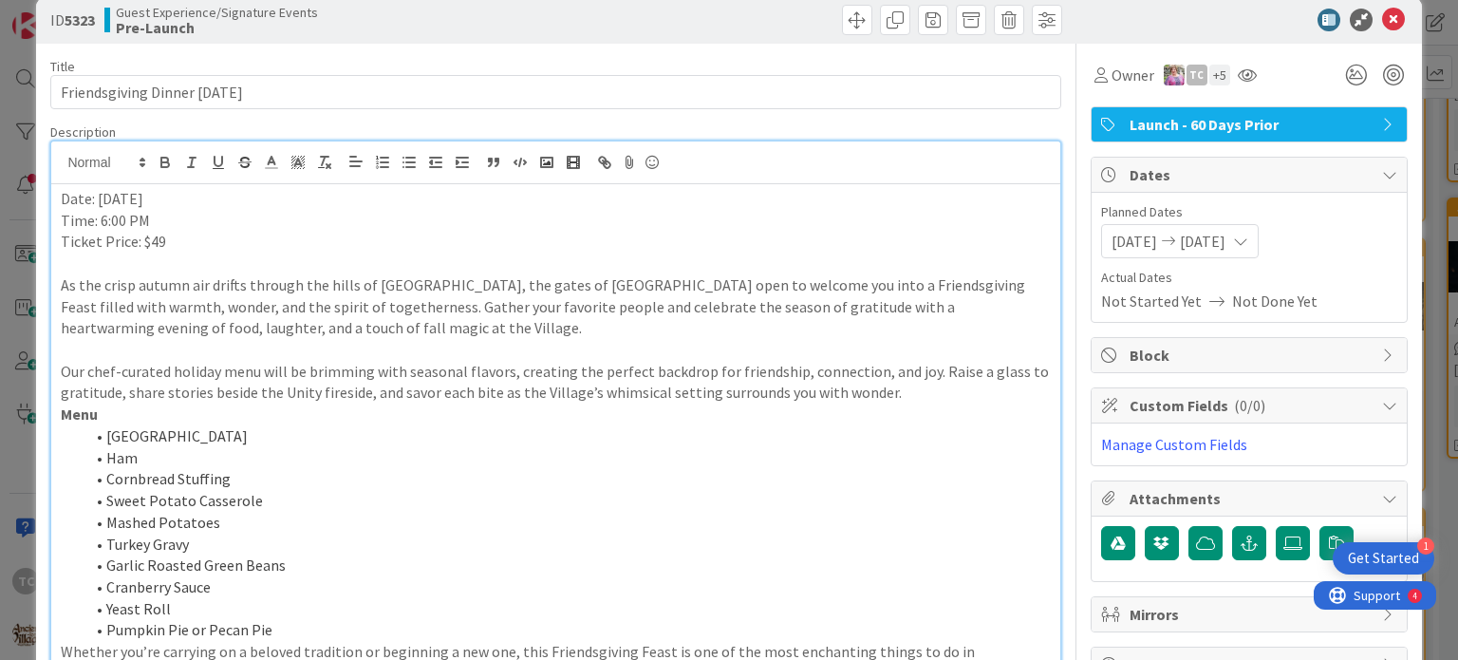
click at [913, 394] on p "Our chef-curated holiday menu will be brimming with seasonal flavors, creating …" at bounding box center [555, 382] width 989 height 43
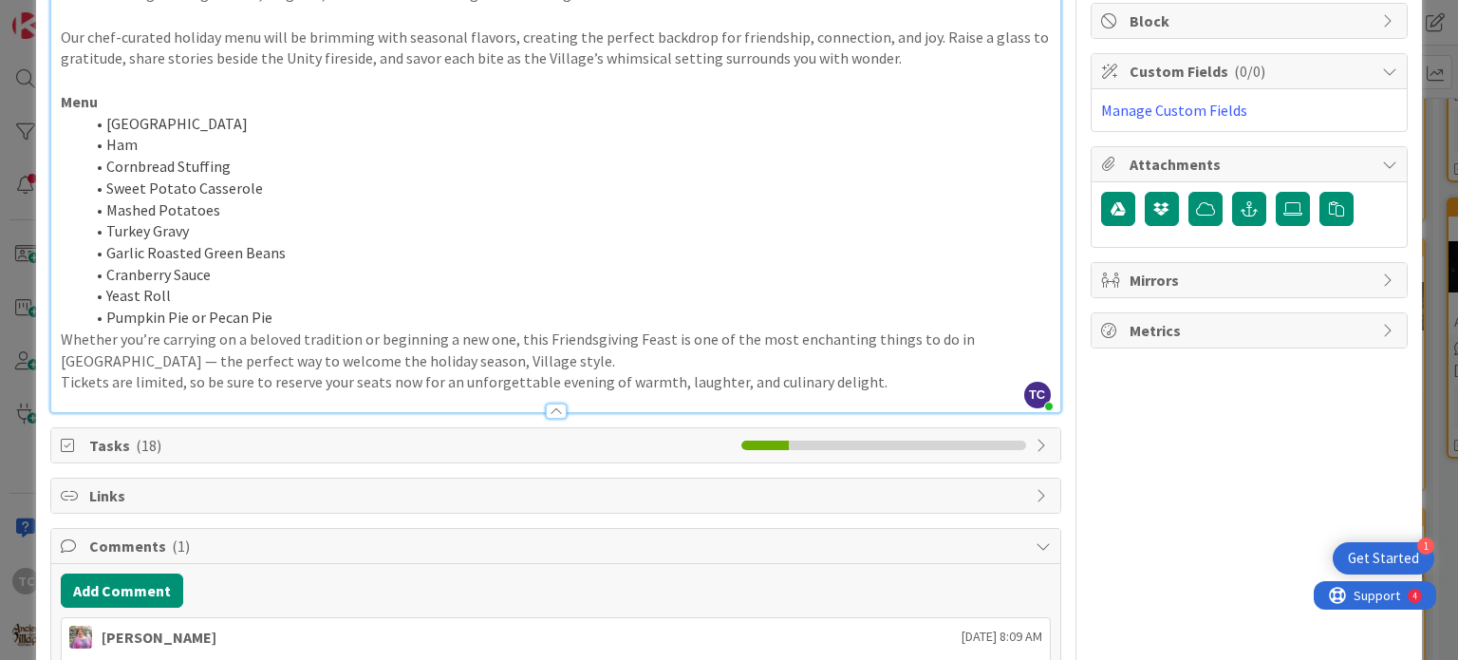
scroll to position [389, 0]
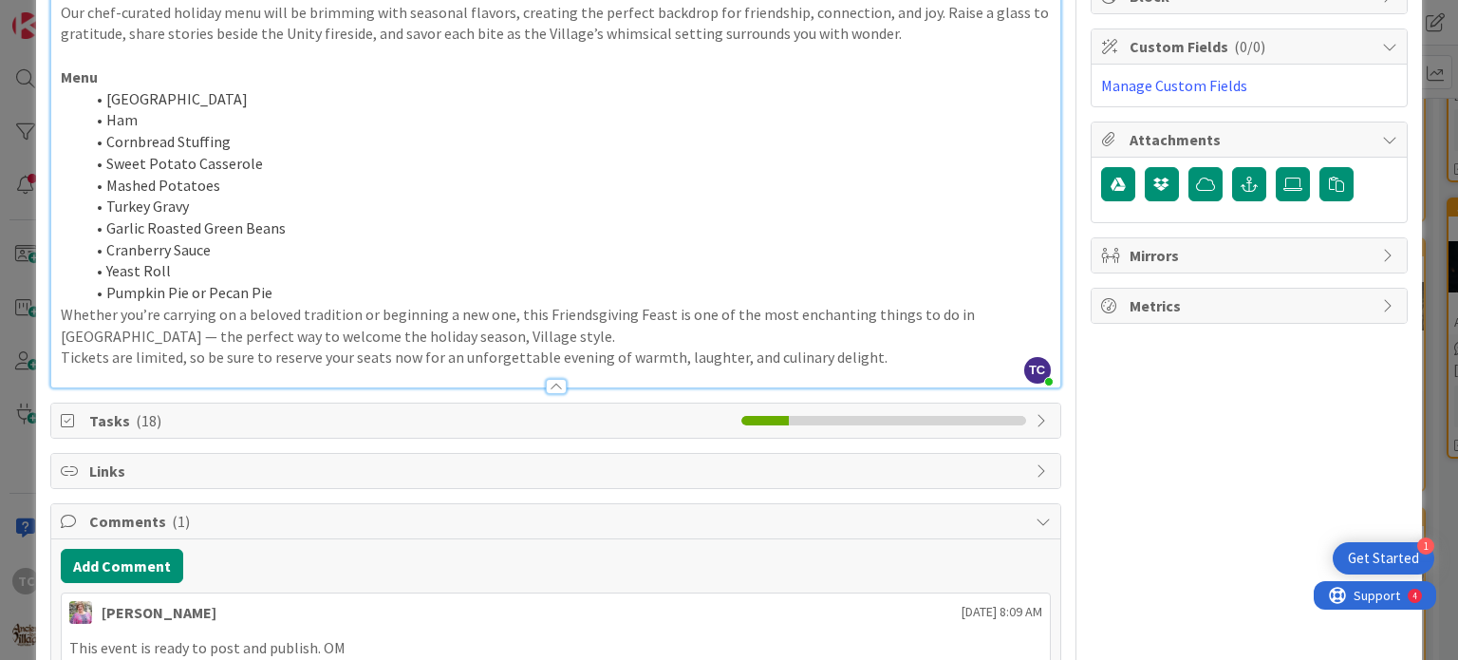
click at [287, 294] on li "Pumpkin Pie or Pecan Pie" at bounding box center [567, 293] width 967 height 22
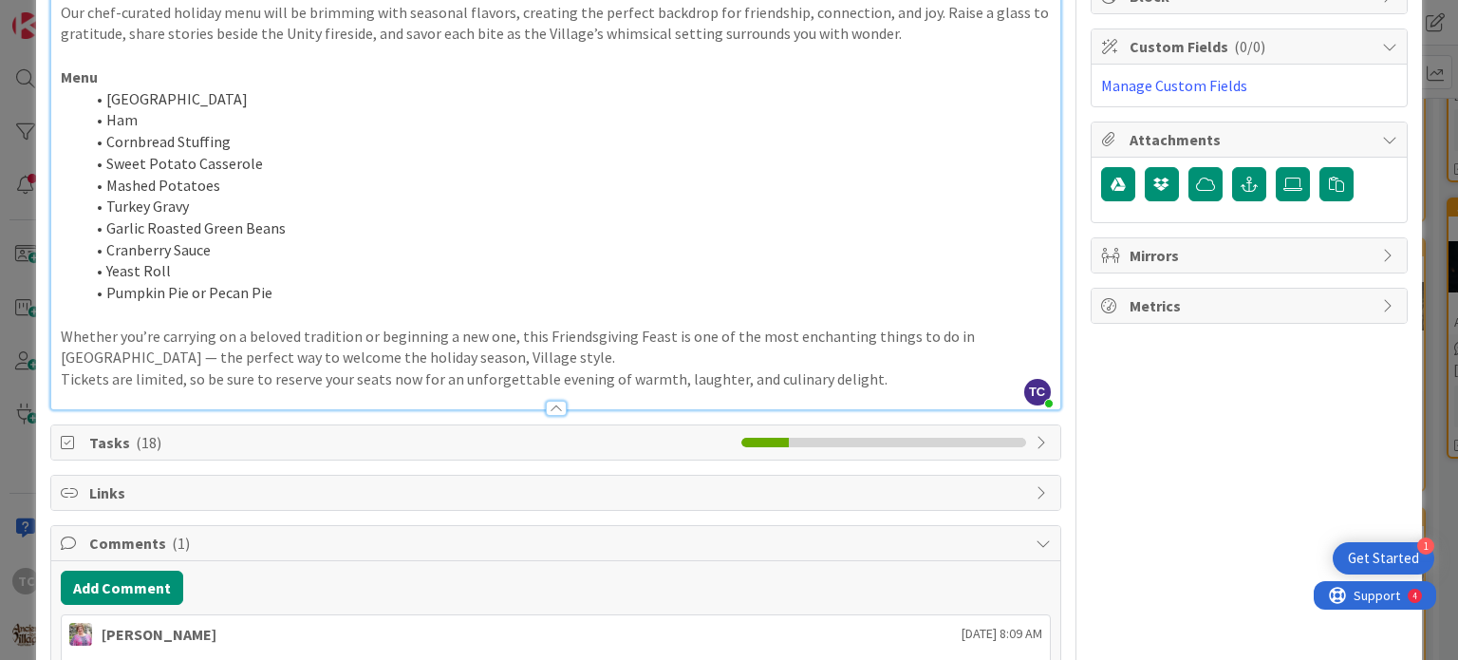
click at [456, 356] on p "Whether you’re carrying on a beloved tradition or beginning a new one, this Fri…" at bounding box center [555, 347] width 989 height 43
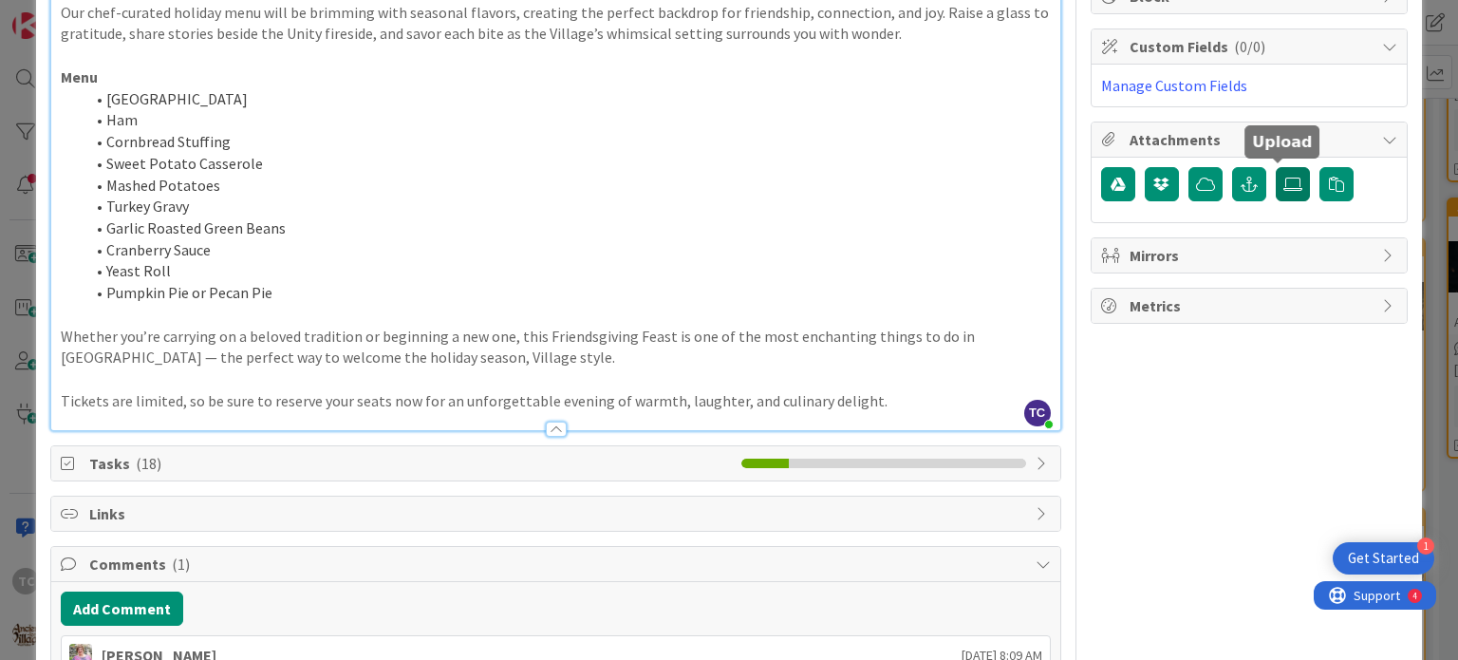
click at [1276, 174] on label at bounding box center [1293, 184] width 34 height 34
click at [1276, 167] on input "file" at bounding box center [1276, 167] width 0 height 0
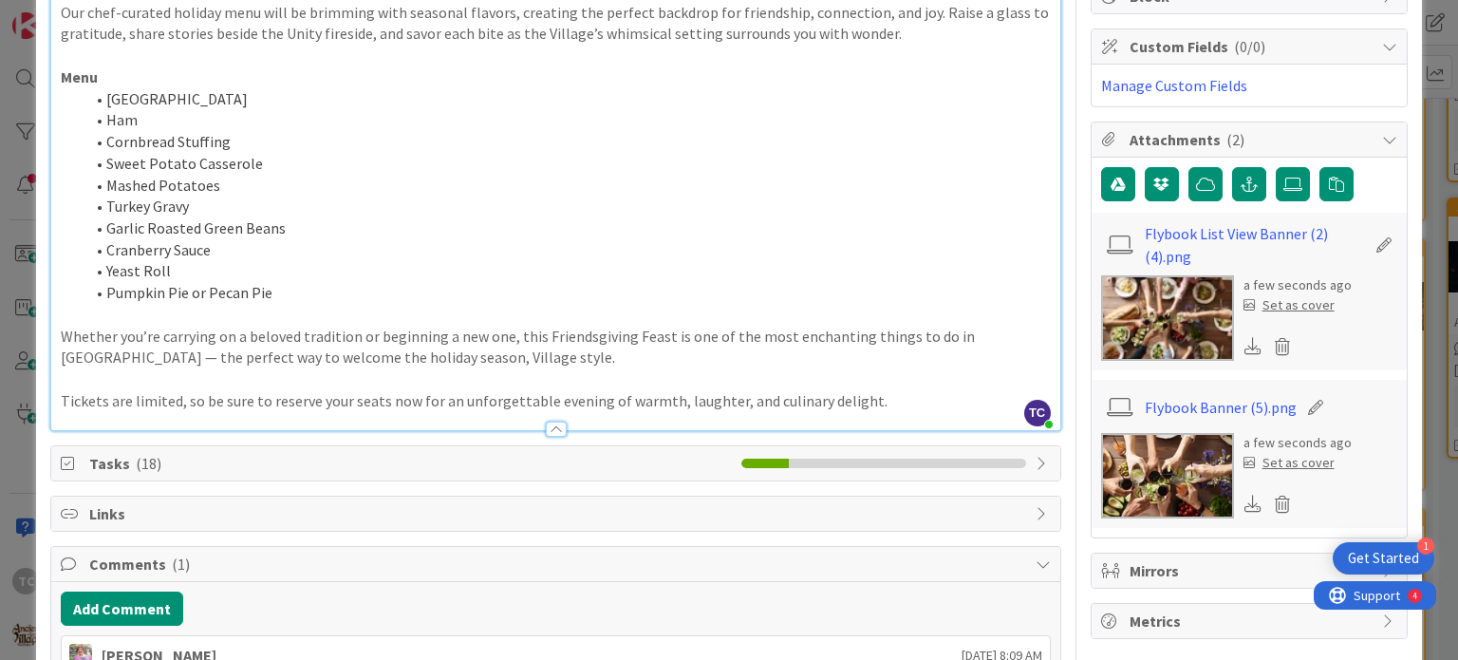
click at [1276, 459] on div "Set as cover" at bounding box center [1289, 463] width 91 height 20
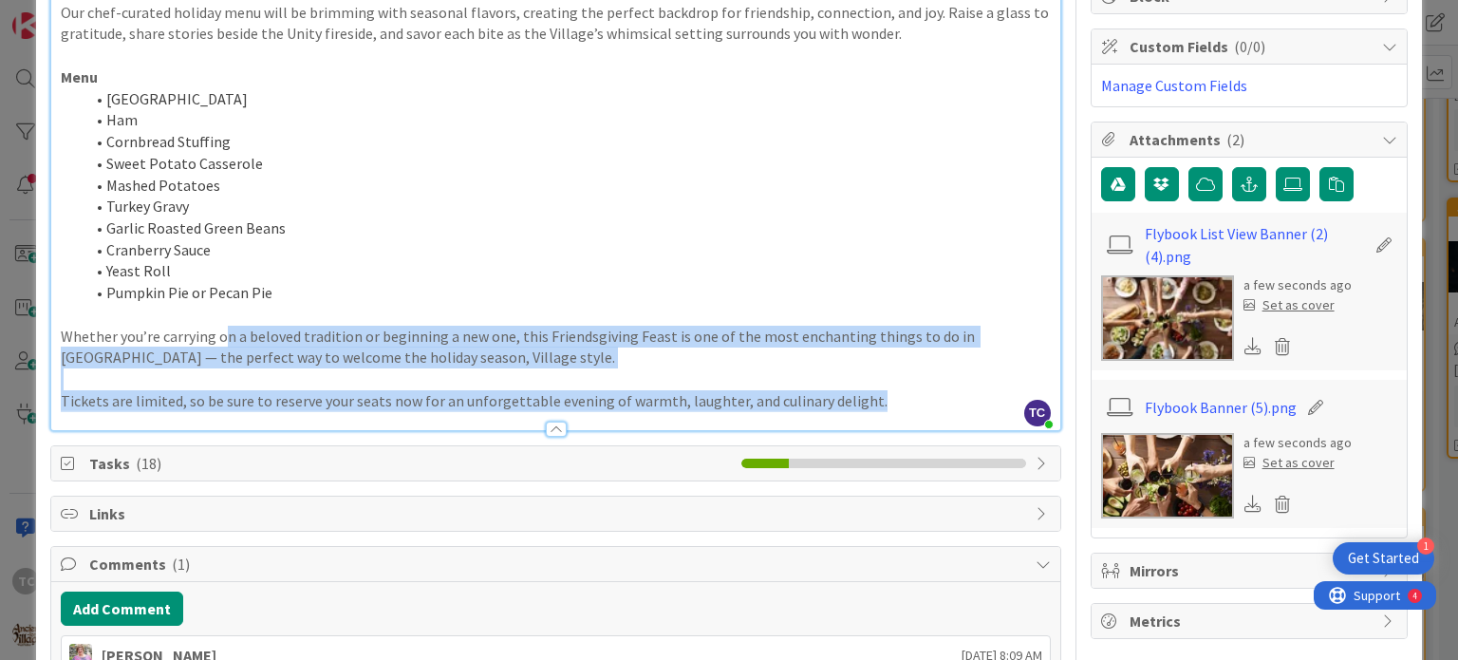
drag, startPoint x: 867, startPoint y: 399, endPoint x: 222, endPoint y: 337, distance: 647.7
click at [222, 337] on div "Date: [DATE] Time: 6:00 PM Ticket Price: $49 As the crisp autumn air drifts thr…" at bounding box center [555, 127] width 1008 height 605
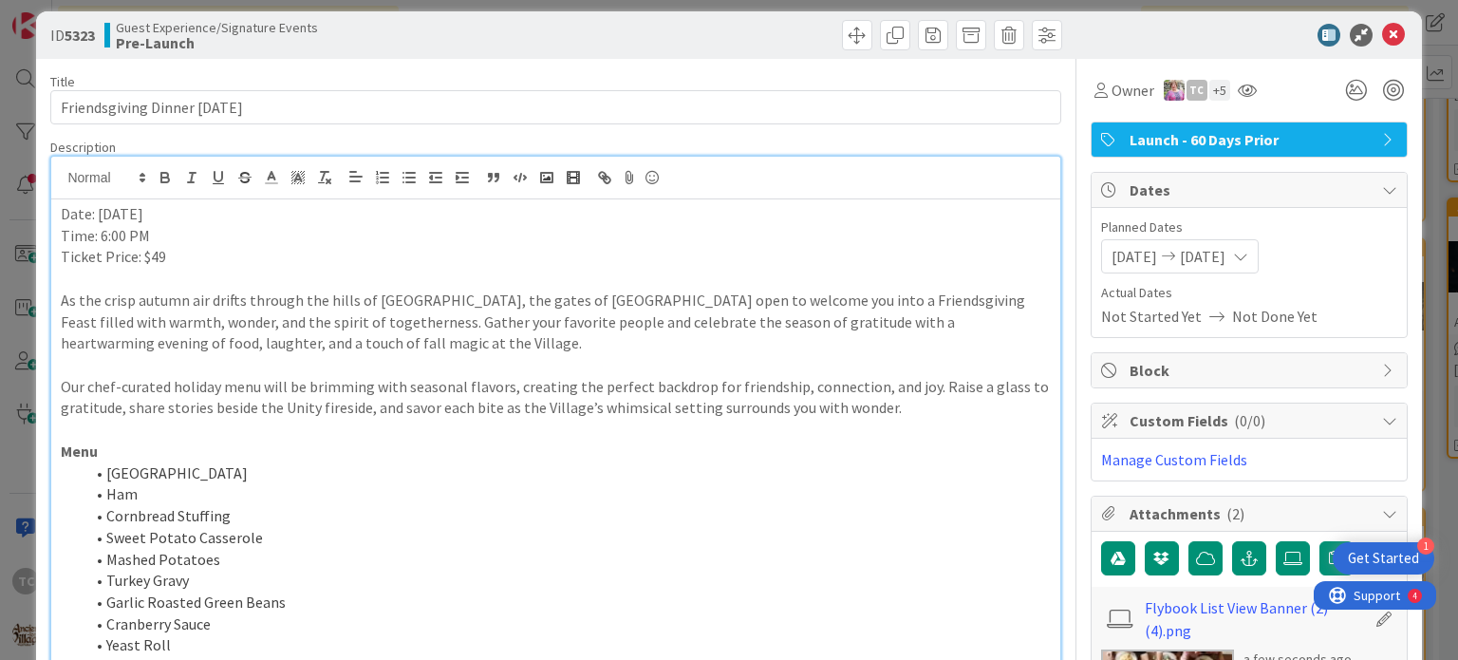
scroll to position [0, 0]
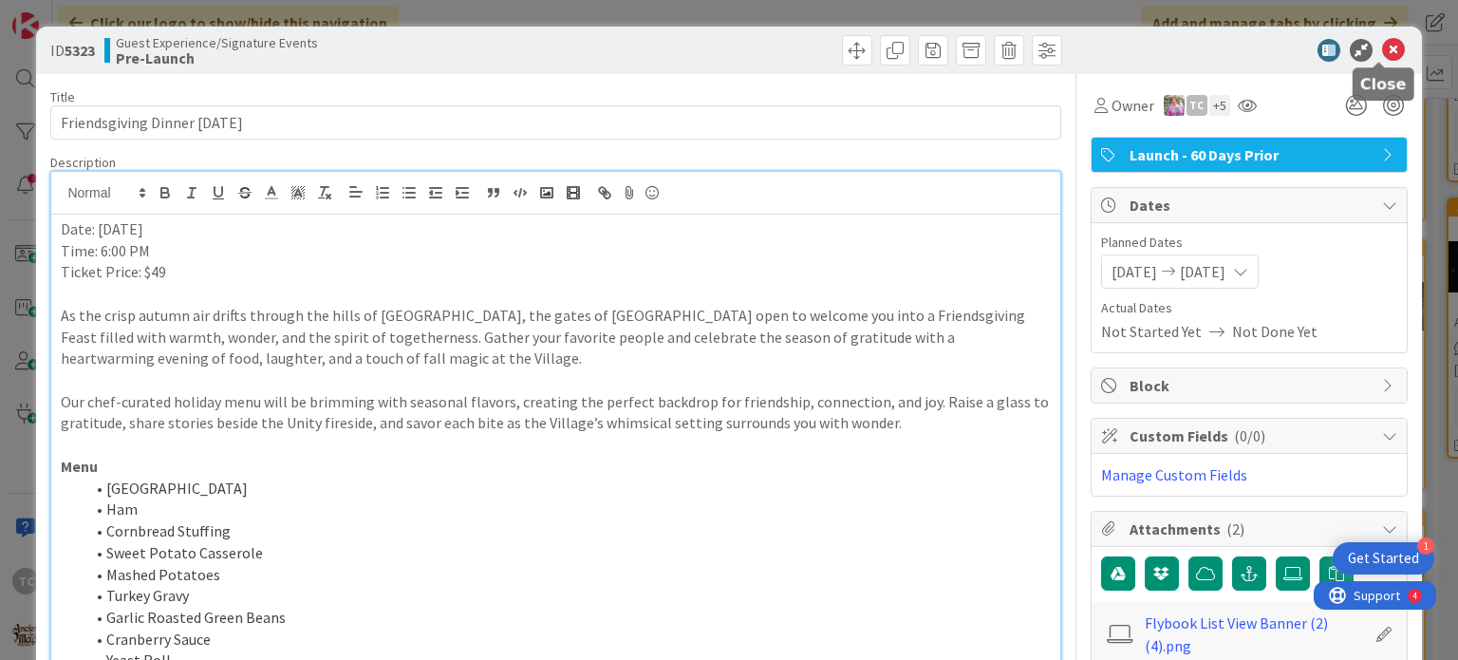
click at [1383, 43] on icon at bounding box center [1394, 50] width 23 height 23
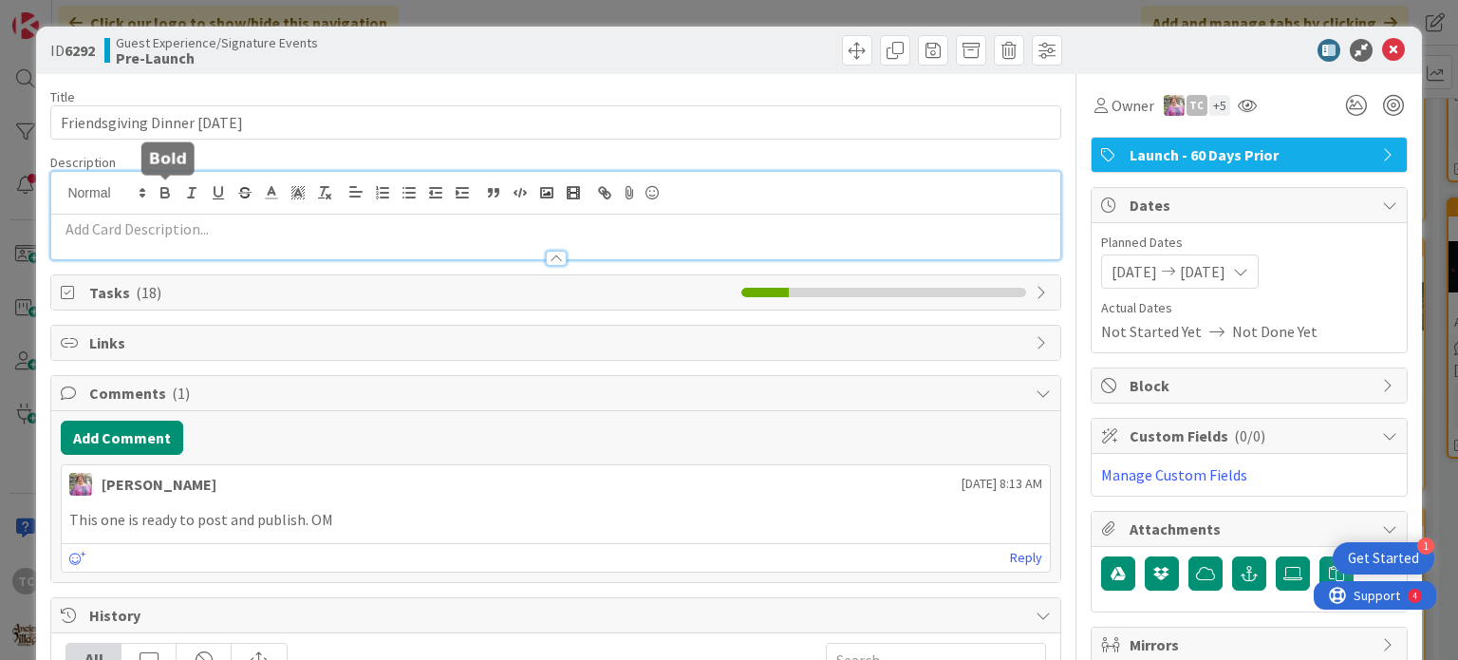
click at [174, 190] on div at bounding box center [555, 215] width 1008 height 87
paste div
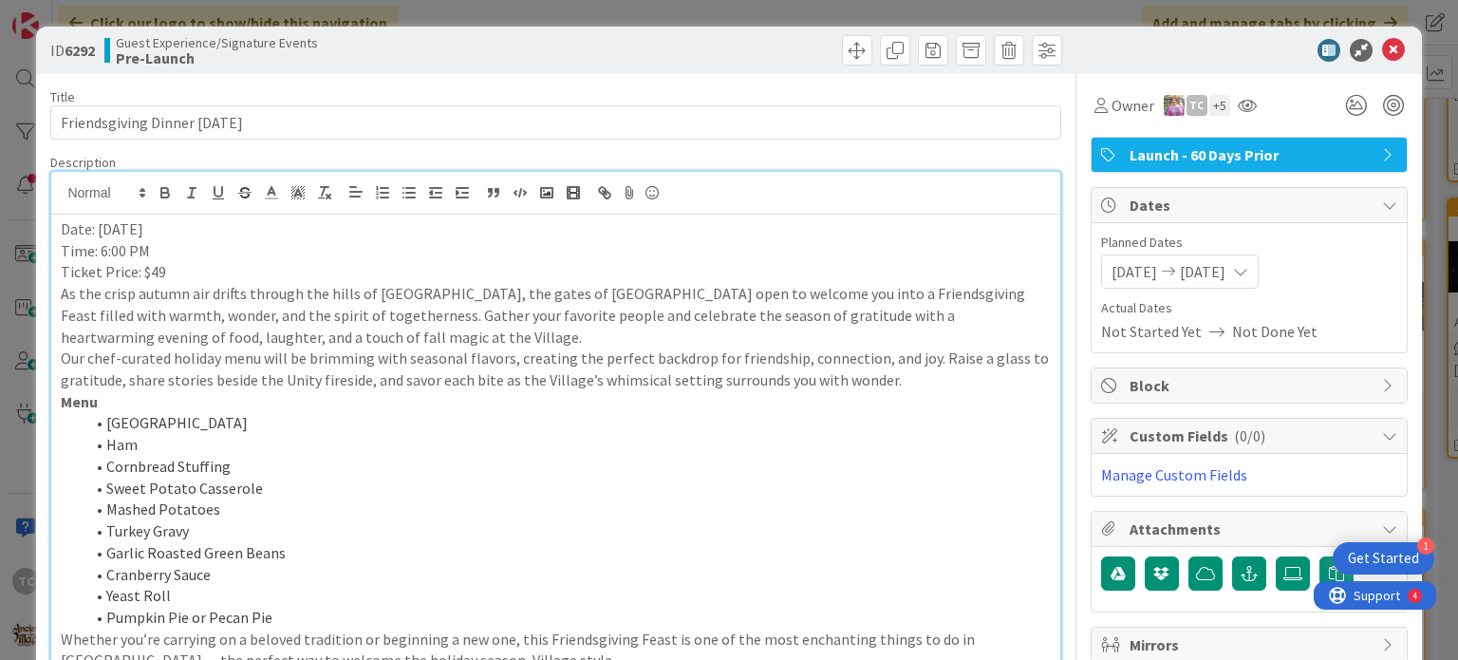
scroll to position [160, 0]
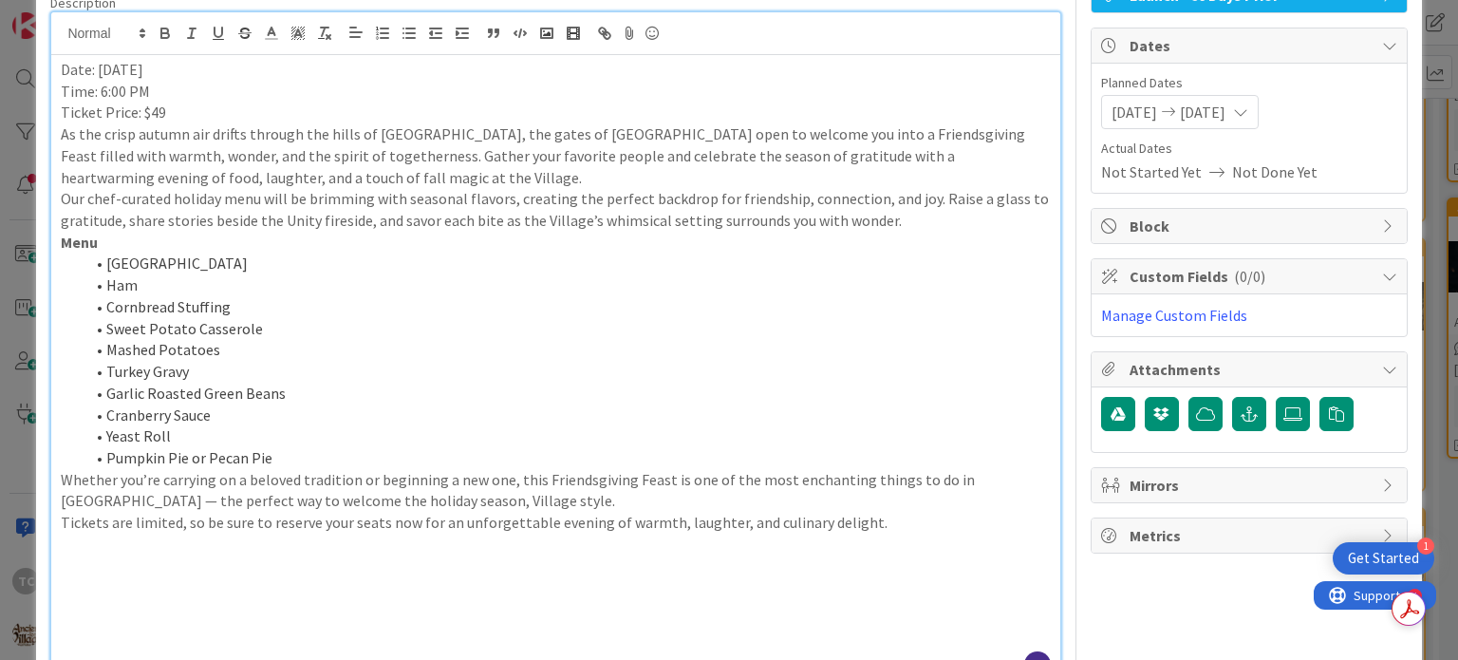
click at [194, 72] on p "Date: [DATE]" at bounding box center [555, 70] width 989 height 22
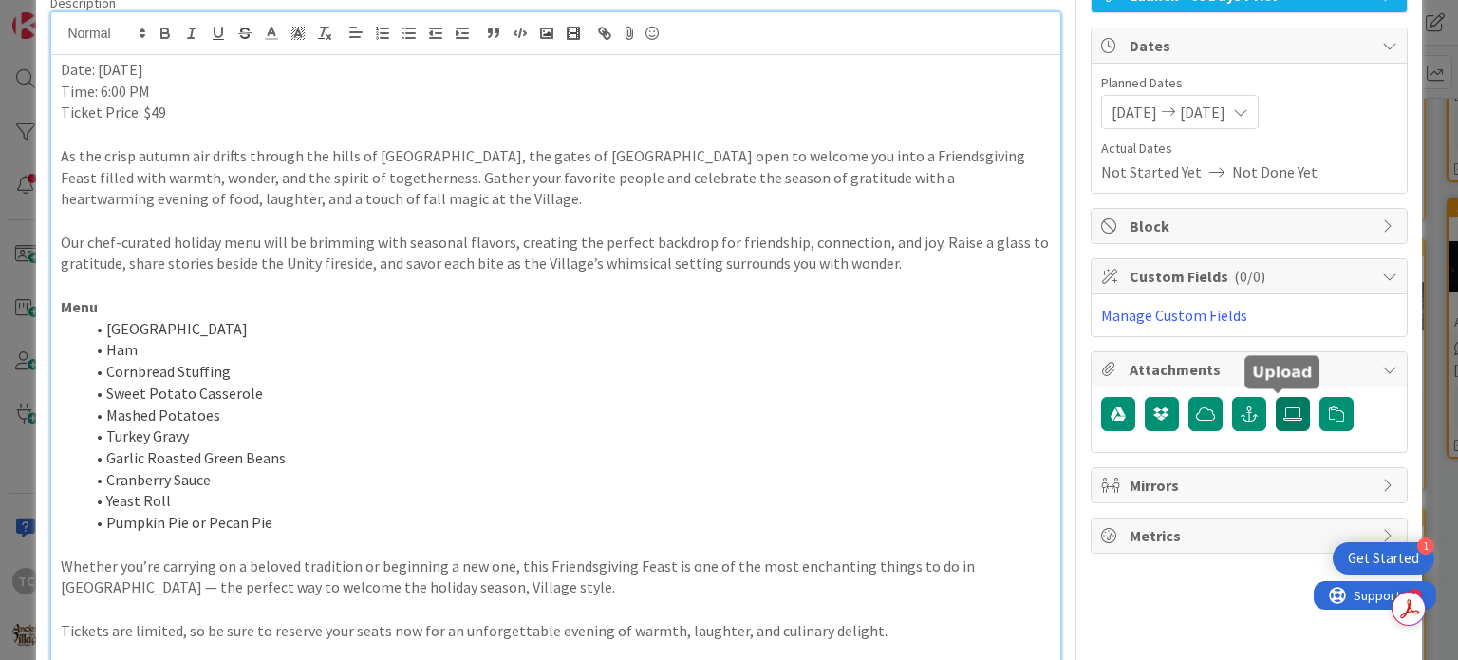
click at [1276, 421] on label at bounding box center [1293, 414] width 34 height 34
click at [1276, 397] on input "file" at bounding box center [1276, 397] width 0 height 0
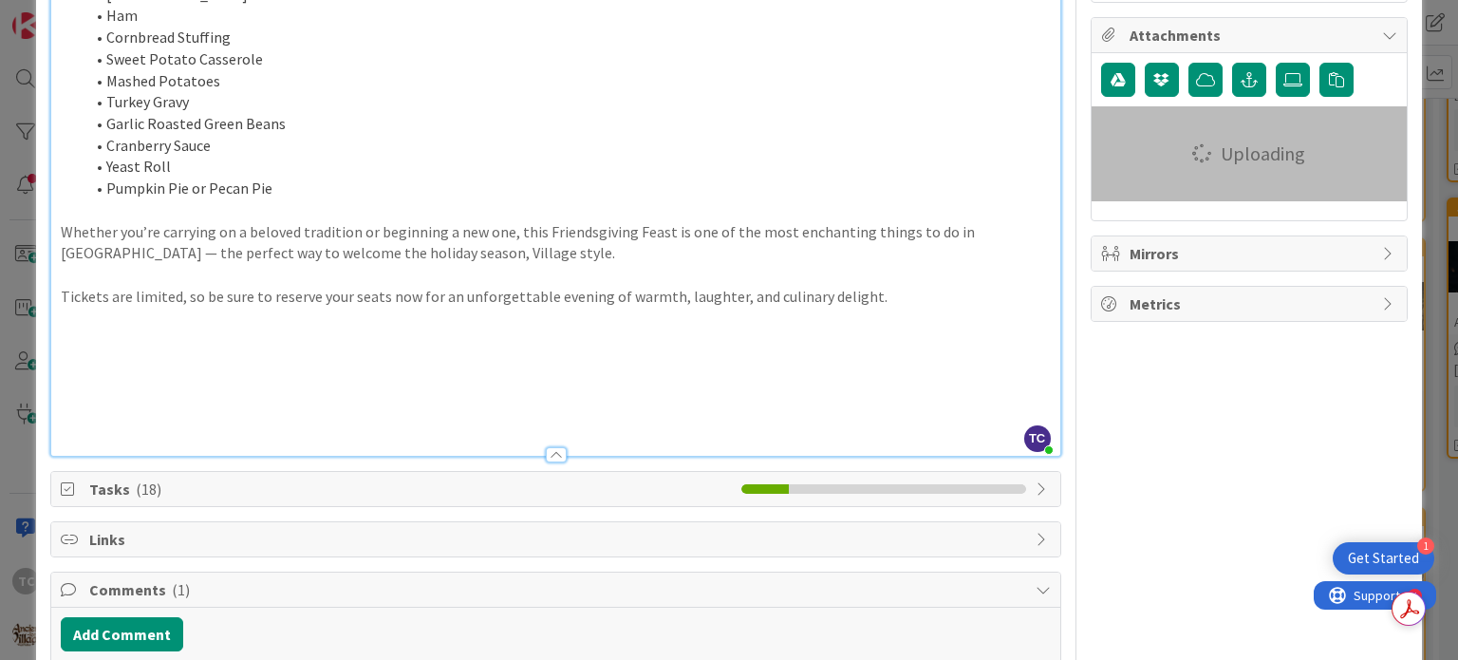
scroll to position [497, 0]
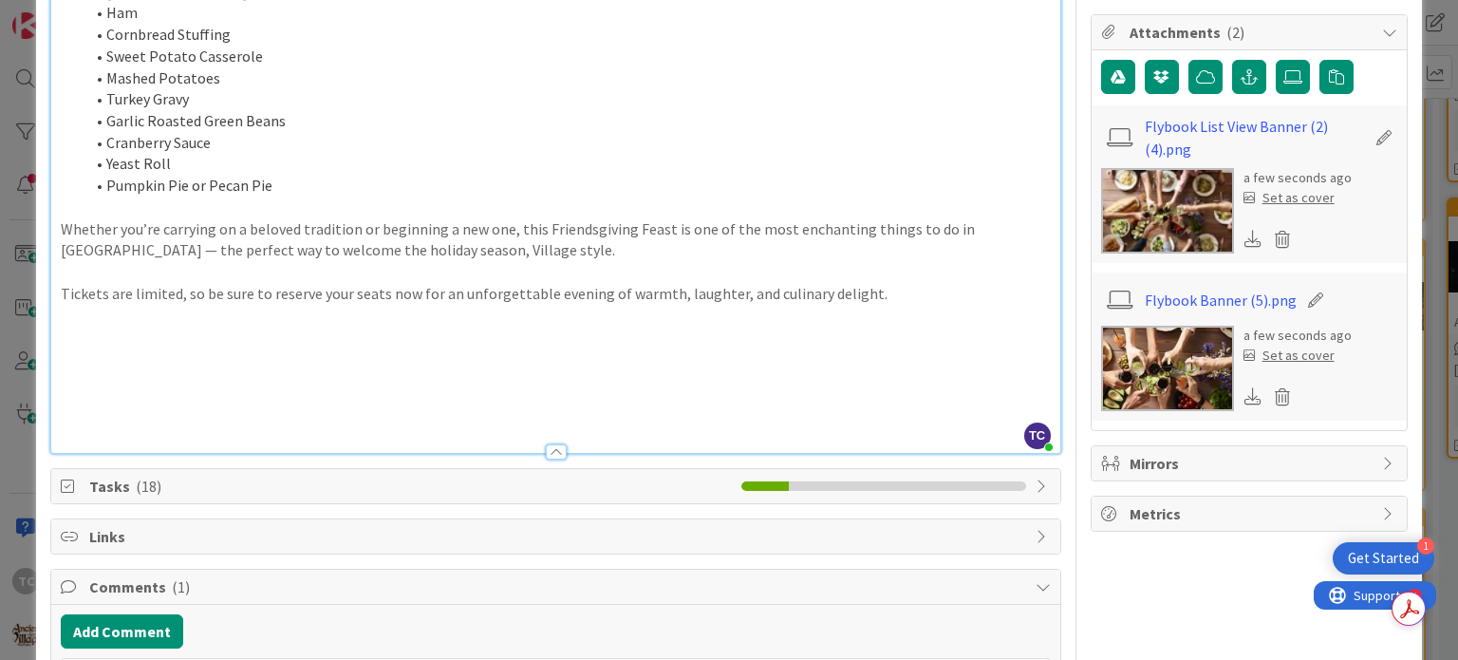
click at [1269, 356] on div "Set as cover" at bounding box center [1289, 356] width 91 height 20
click at [942, 306] on p at bounding box center [555, 315] width 989 height 22
click at [927, 293] on p "Tickets are limited, so be sure to reserve your seats now for an unforgettable …" at bounding box center [555, 294] width 989 height 22
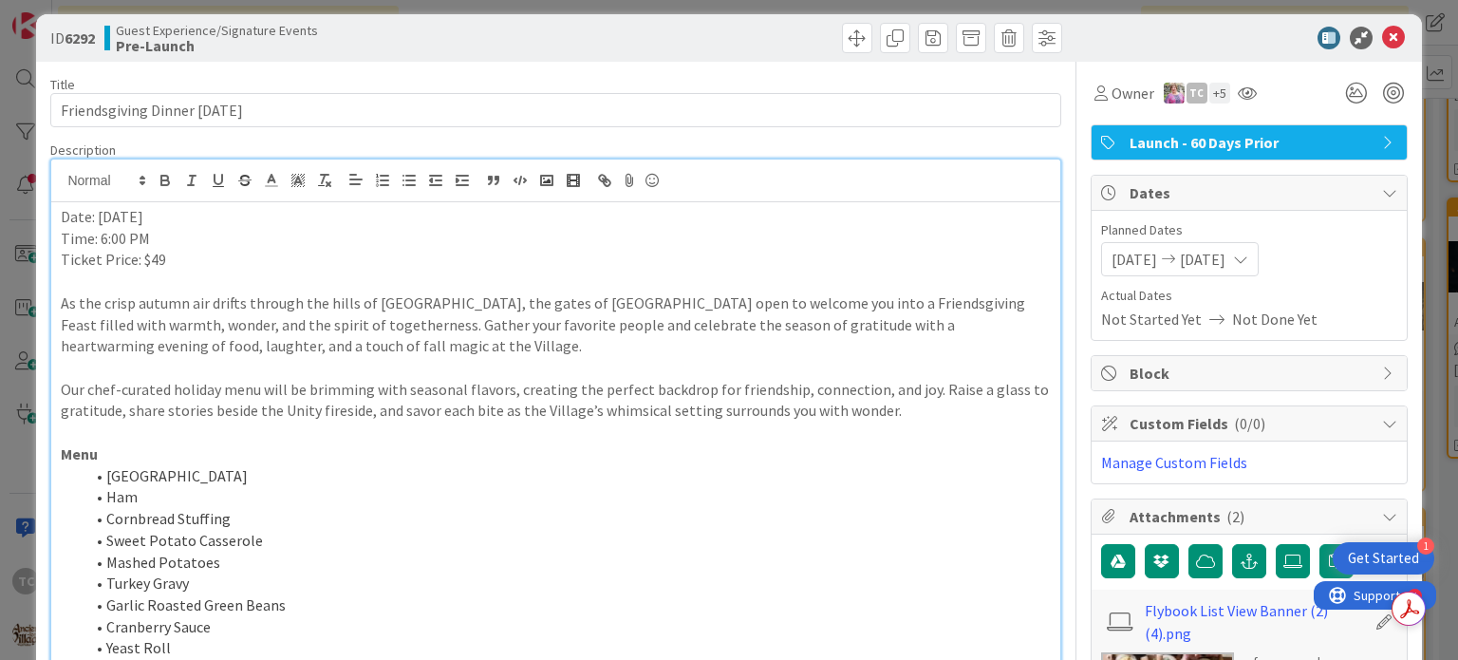
scroll to position [0, 0]
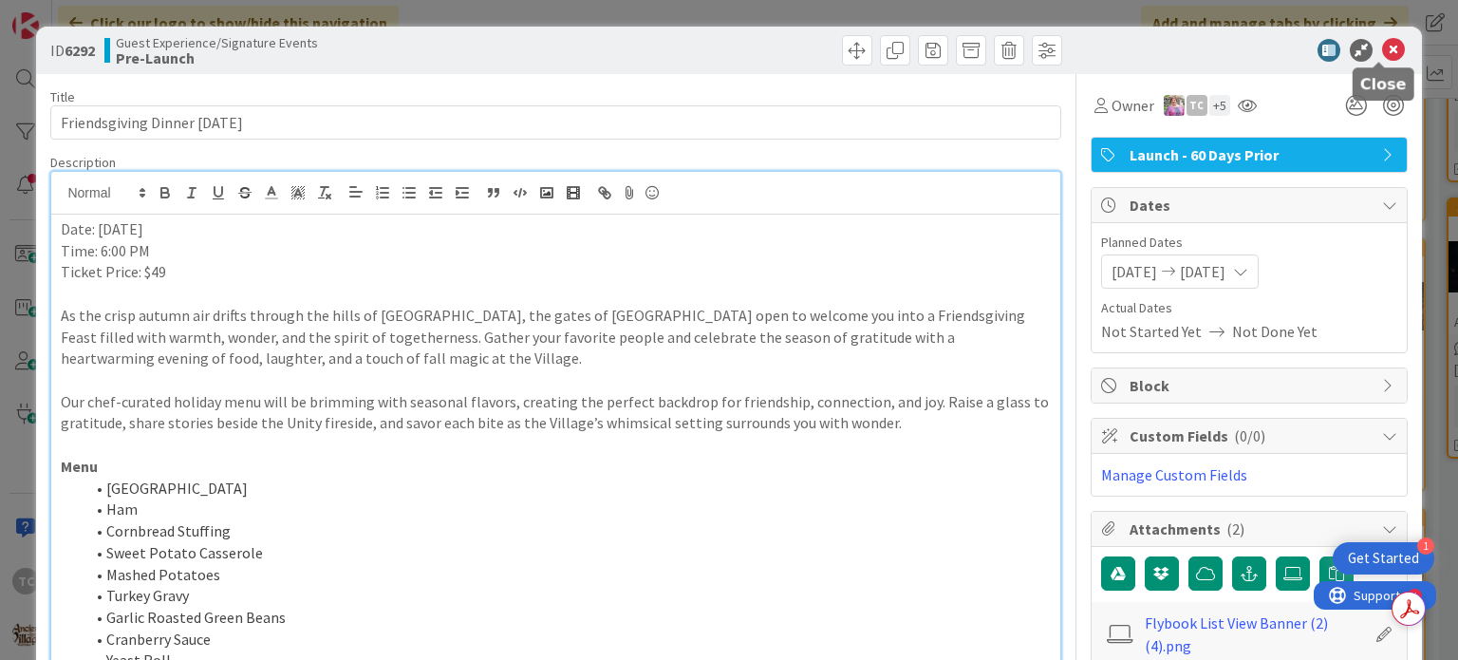
click at [1383, 46] on icon at bounding box center [1394, 50] width 23 height 23
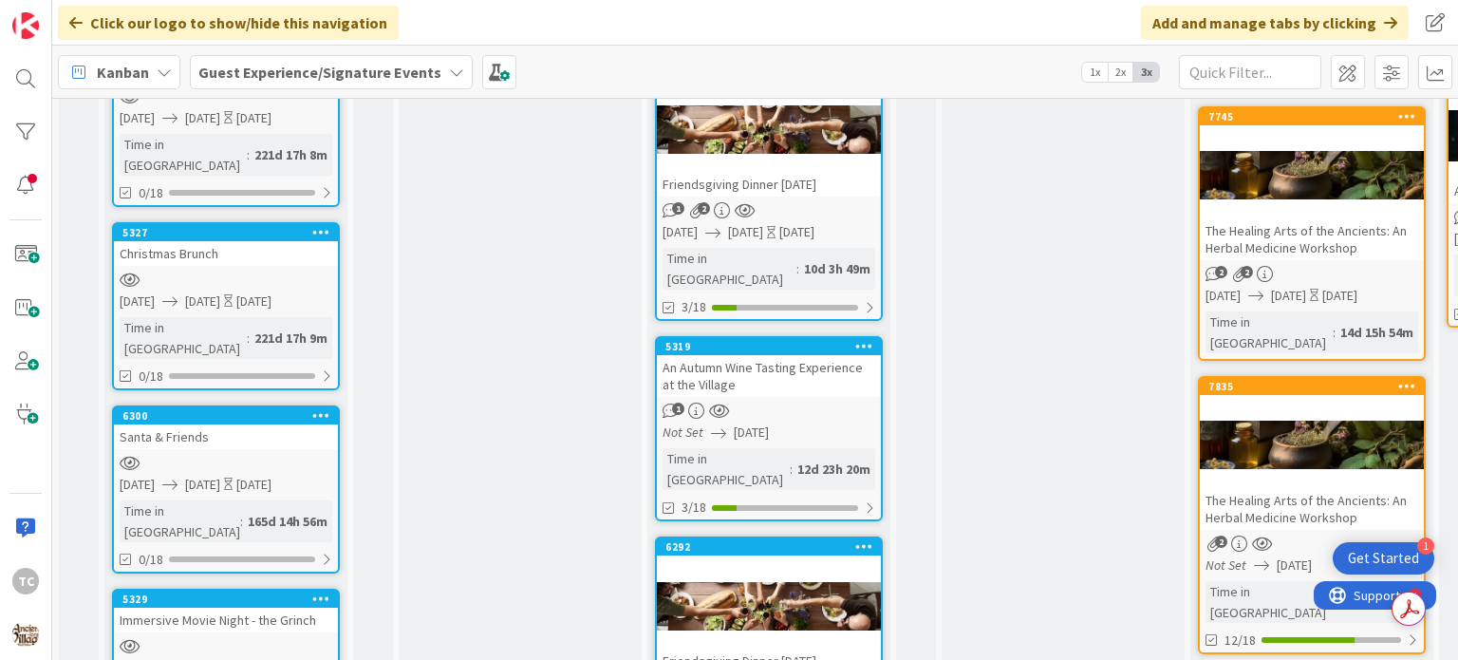
click at [807, 355] on div "An Autumn Wine Tasting Experience at the Village" at bounding box center [769, 376] width 224 height 42
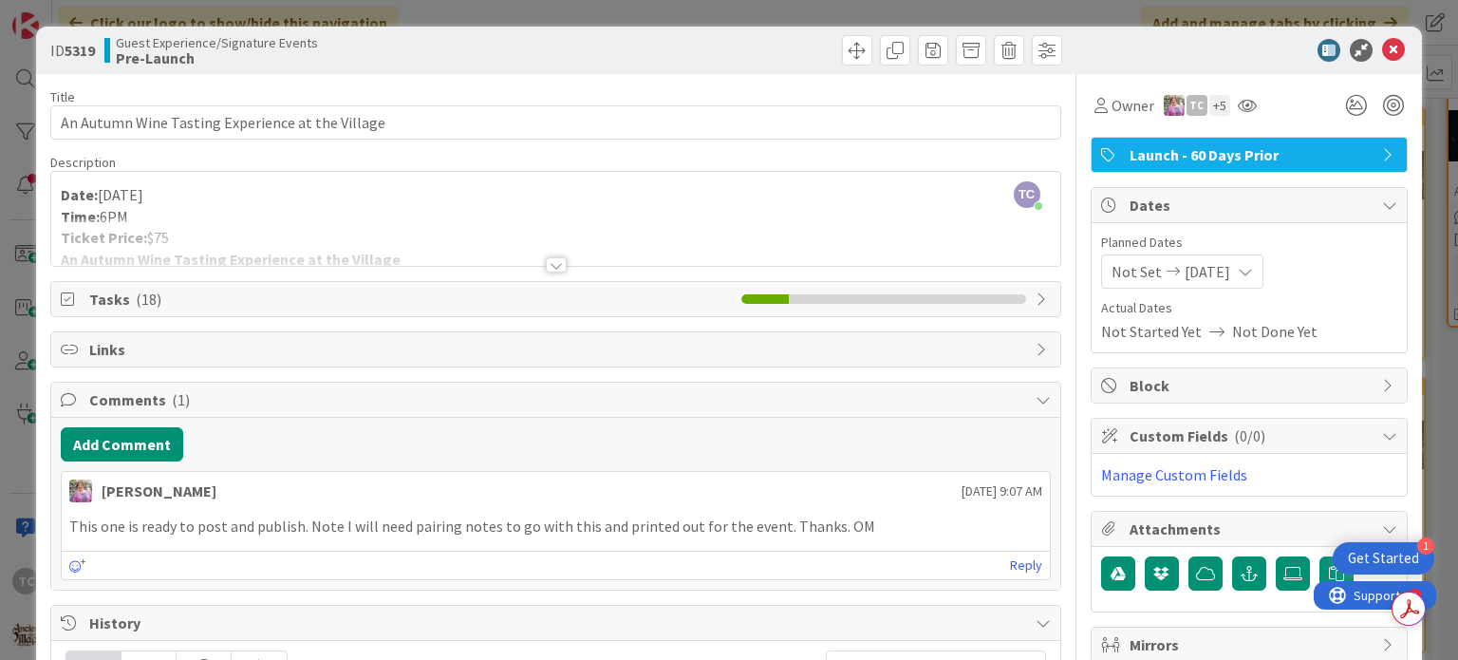
click at [551, 261] on div at bounding box center [556, 264] width 21 height 15
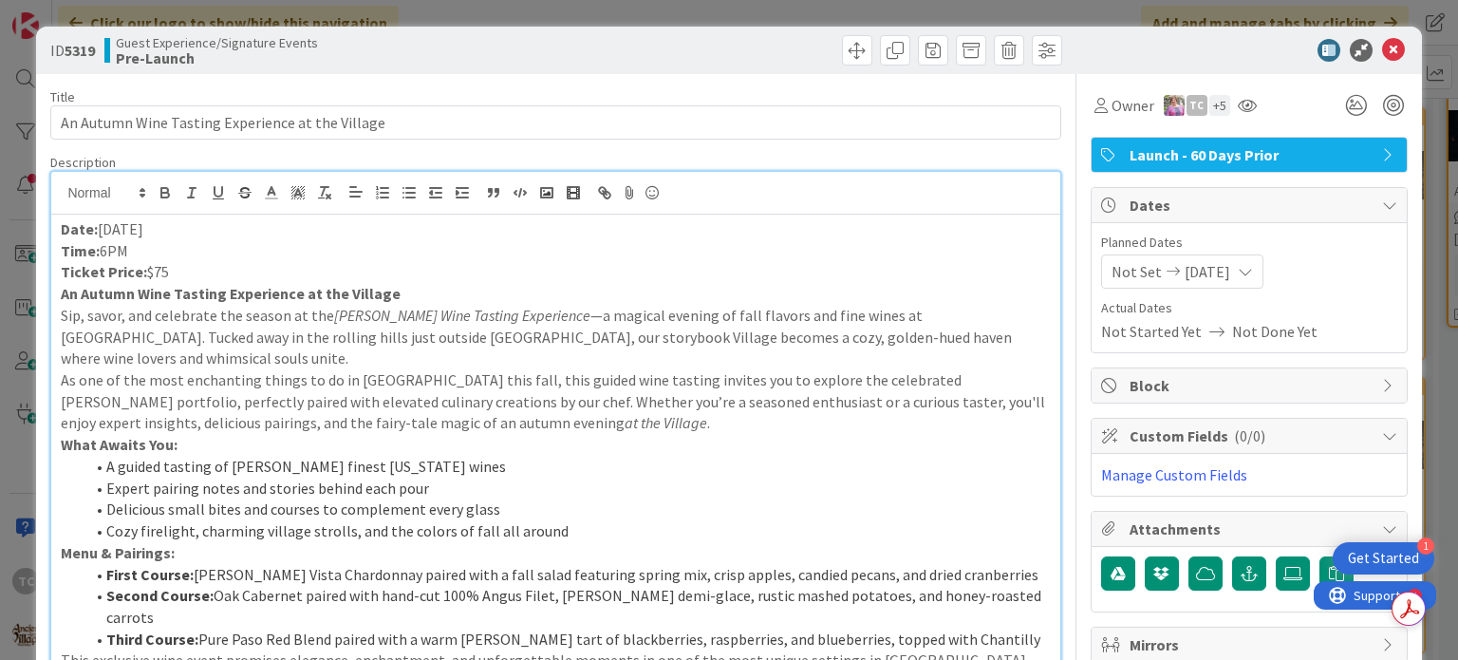
click at [57, 294] on div "Date: [DATE] Time: 6PM Ticket Price: $75 An Autumn Wine Tasting Experience at t…" at bounding box center [555, 464] width 1008 height 498
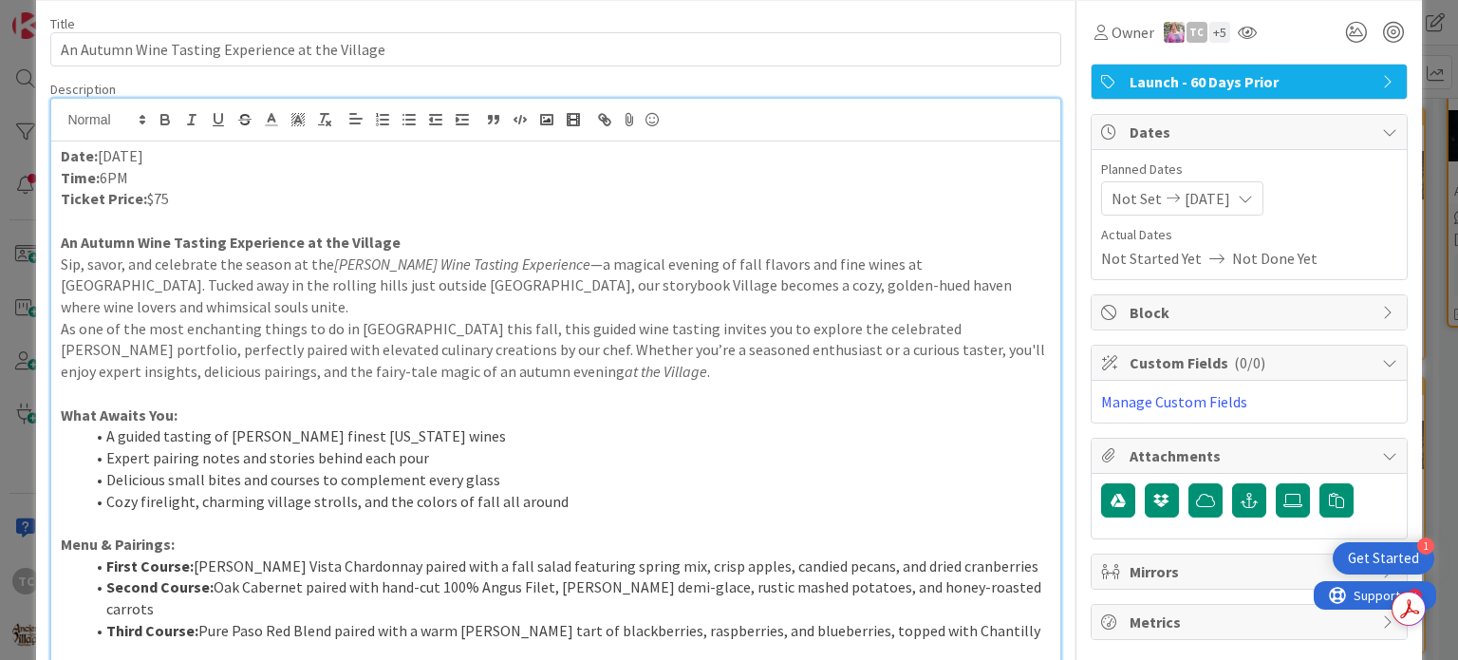
scroll to position [95, 0]
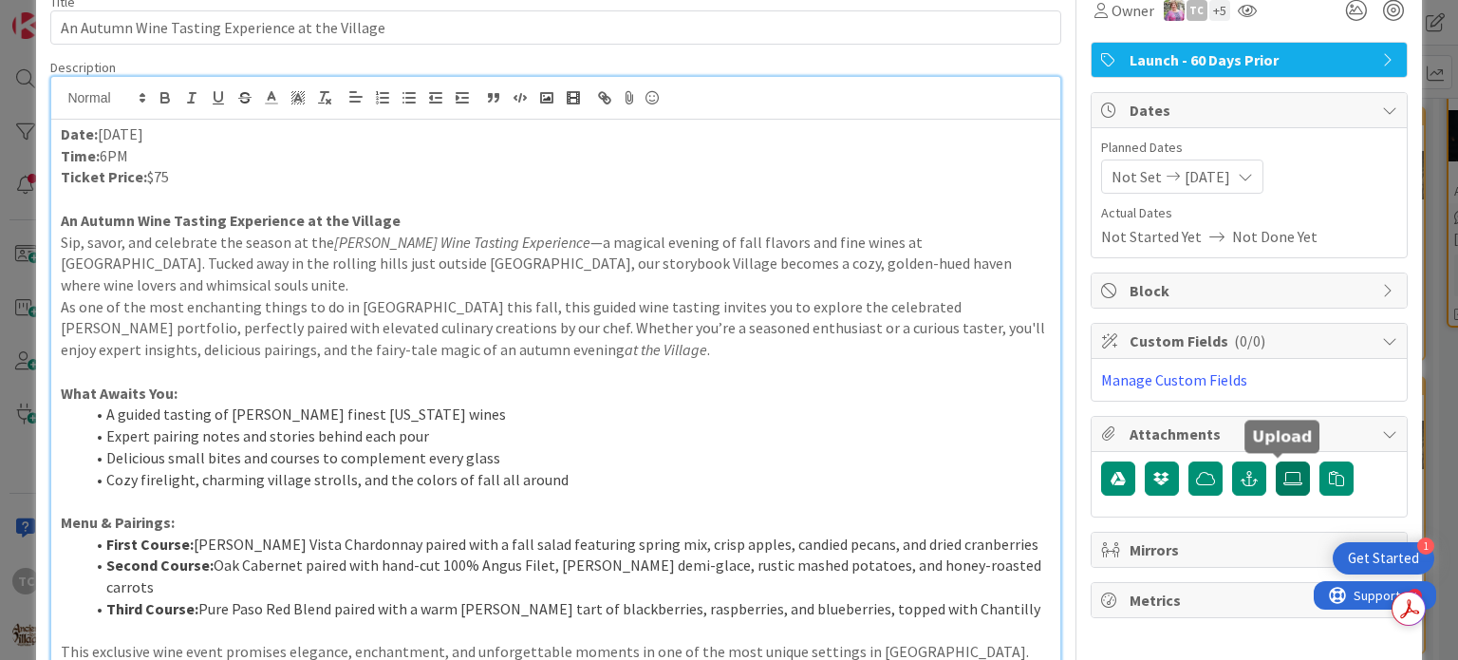
click at [1284, 479] on icon at bounding box center [1293, 478] width 19 height 15
click at [1276, 461] on input "file" at bounding box center [1276, 461] width 0 height 0
click at [1284, 474] on icon at bounding box center [1293, 478] width 19 height 15
click at [1276, 461] on input "file" at bounding box center [1276, 461] width 0 height 0
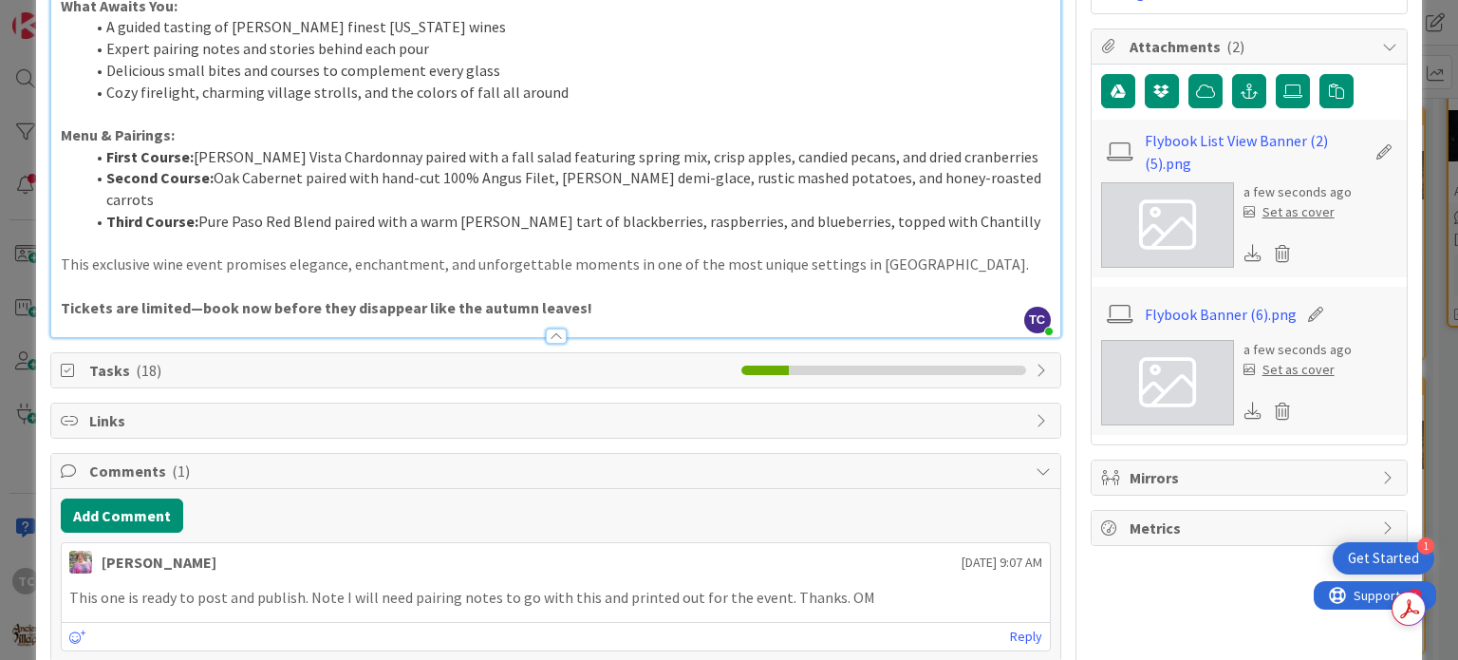
scroll to position [501, 0]
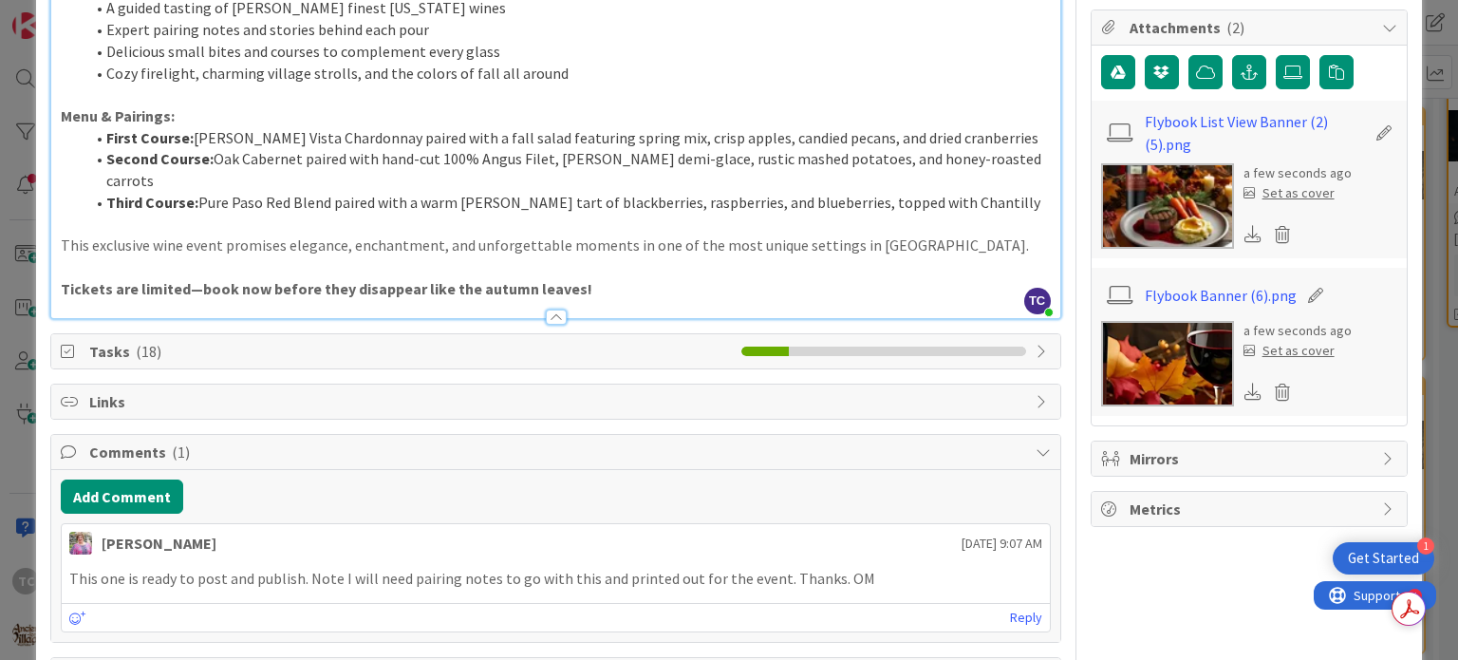
click at [1258, 348] on div "Set as cover" at bounding box center [1289, 351] width 91 height 20
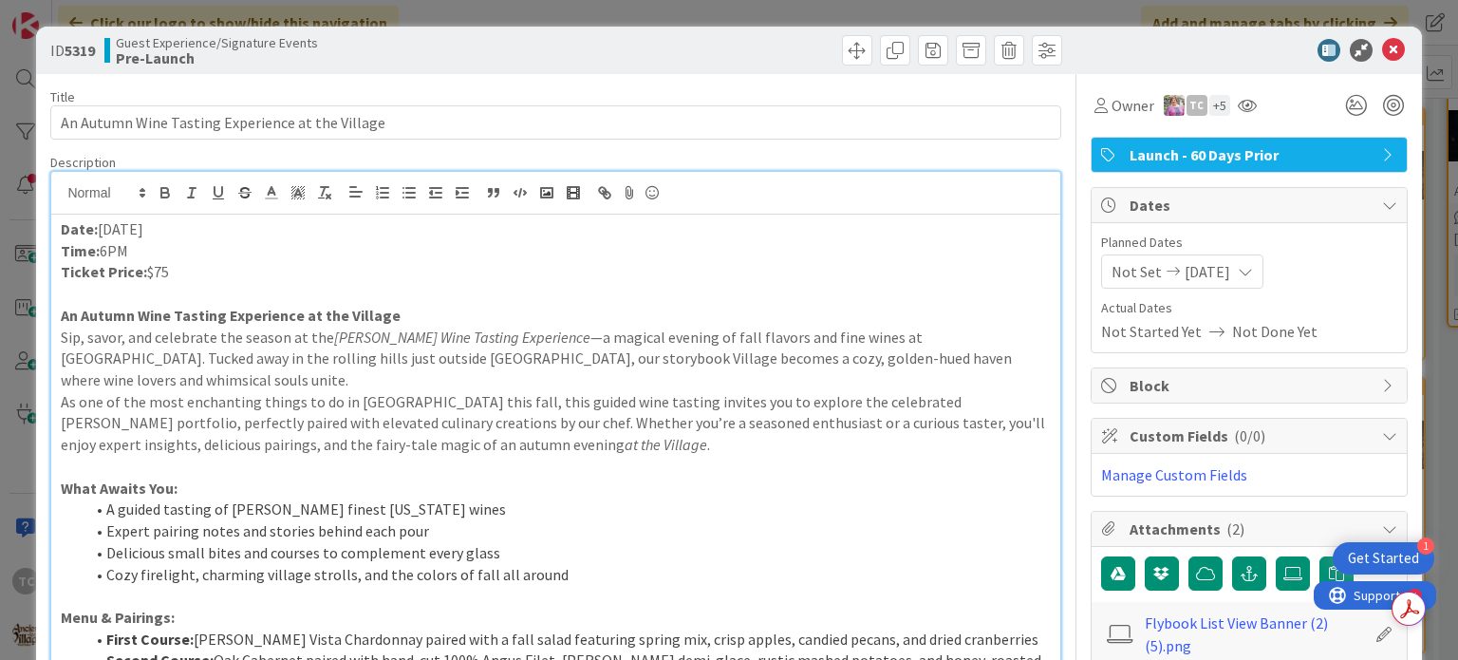
click at [1005, 8] on div "ID 5319 Guest Experience/Signature Events Pre-Launch Title 48 / 128 An Autumn W…" at bounding box center [729, 330] width 1458 height 660
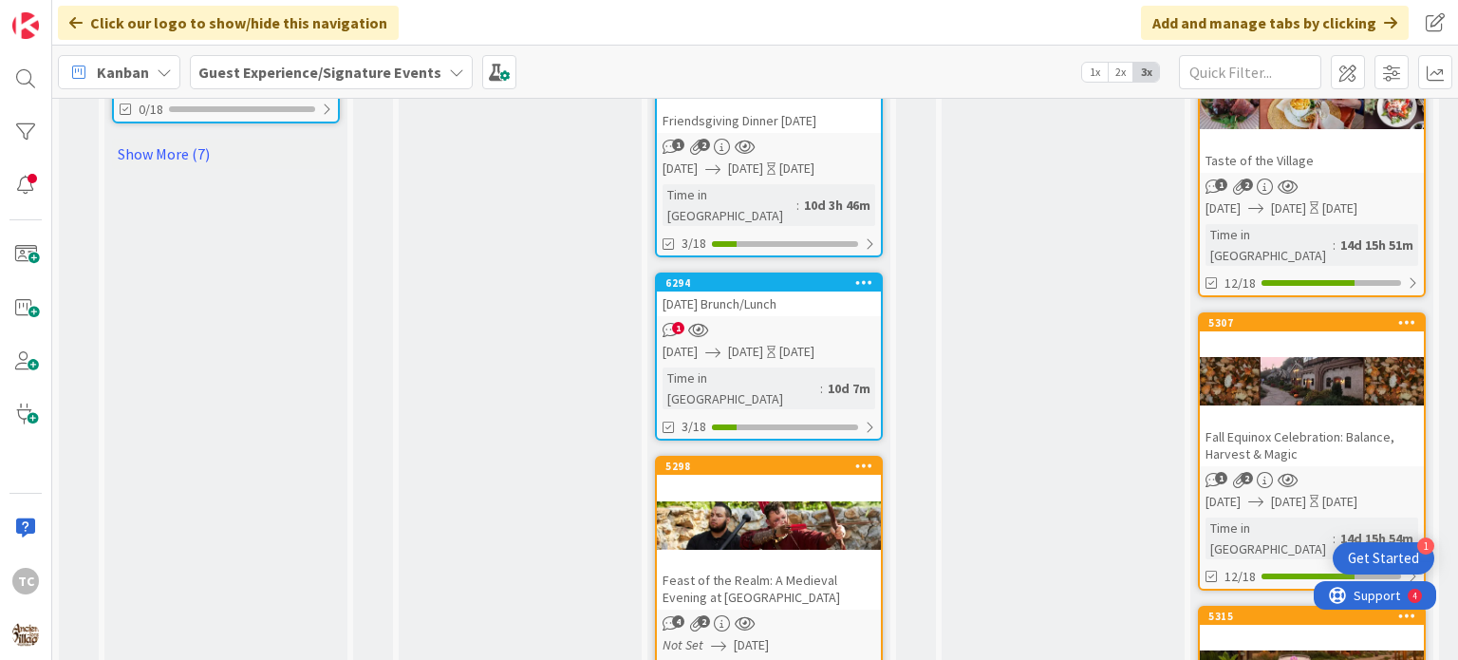
scroll to position [2021, 0]
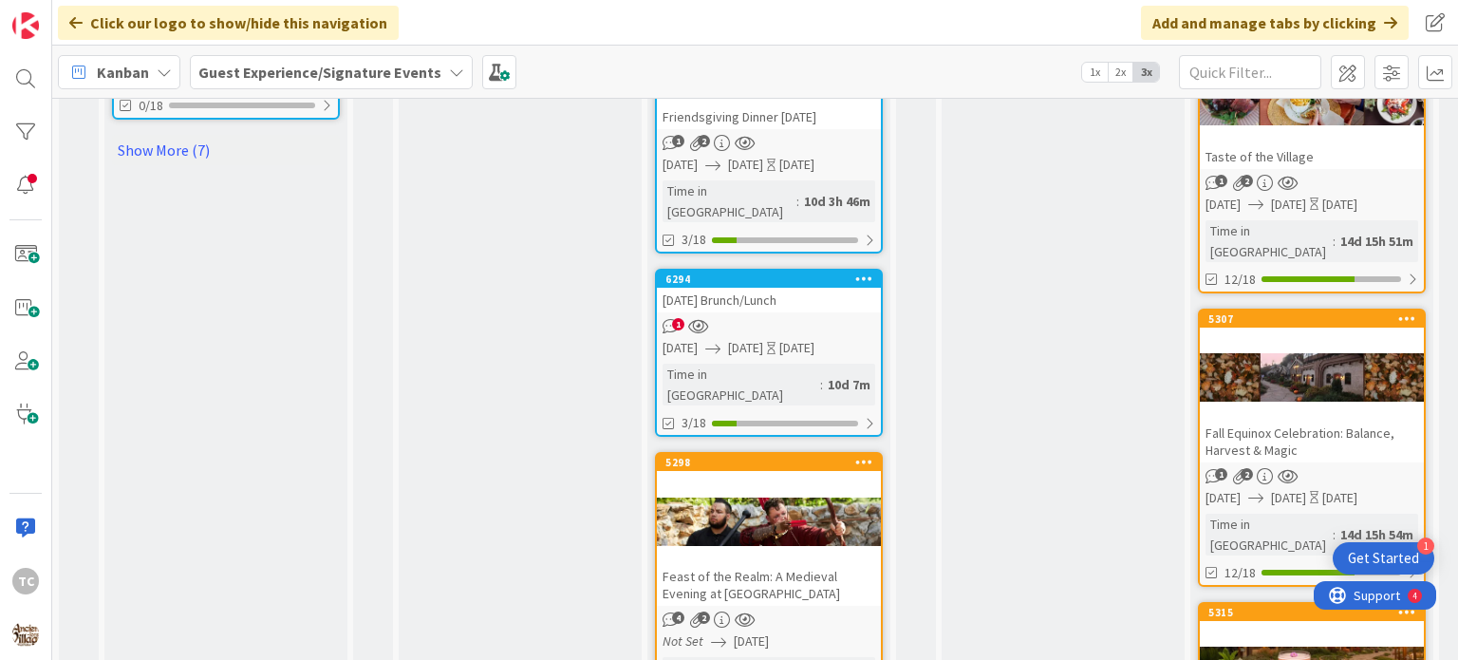
click at [769, 288] on div "[DATE] Brunch/Lunch" at bounding box center [769, 300] width 224 height 25
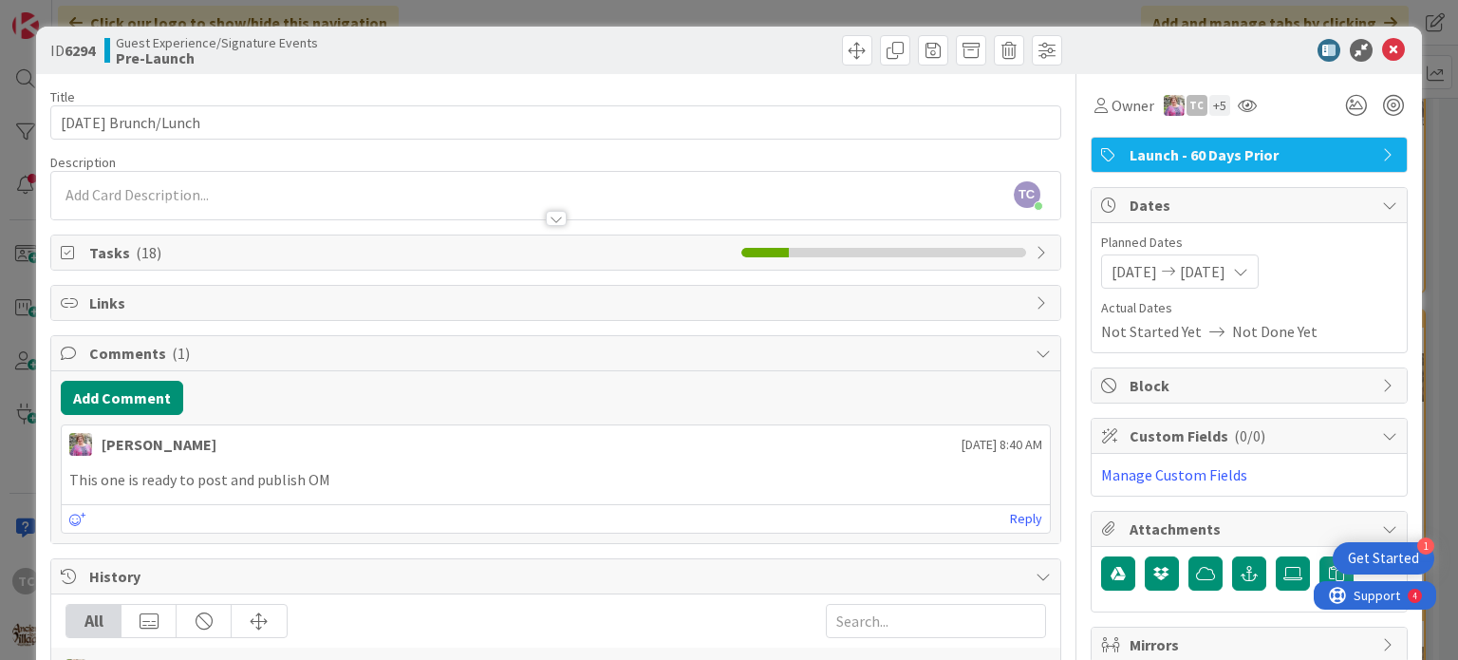
click at [194, 187] on div "TC [PERSON_NAME] joined 6 m ago" at bounding box center [555, 195] width 1008 height 47
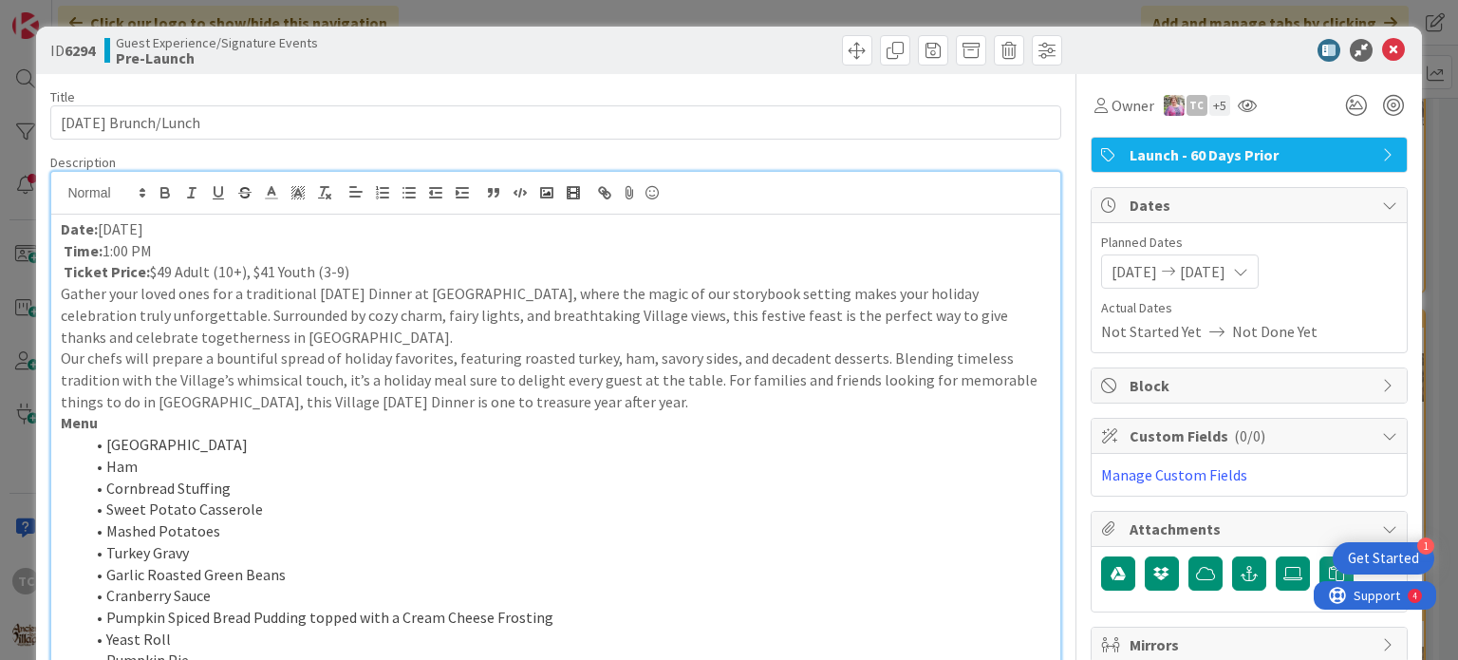
scroll to position [51, 0]
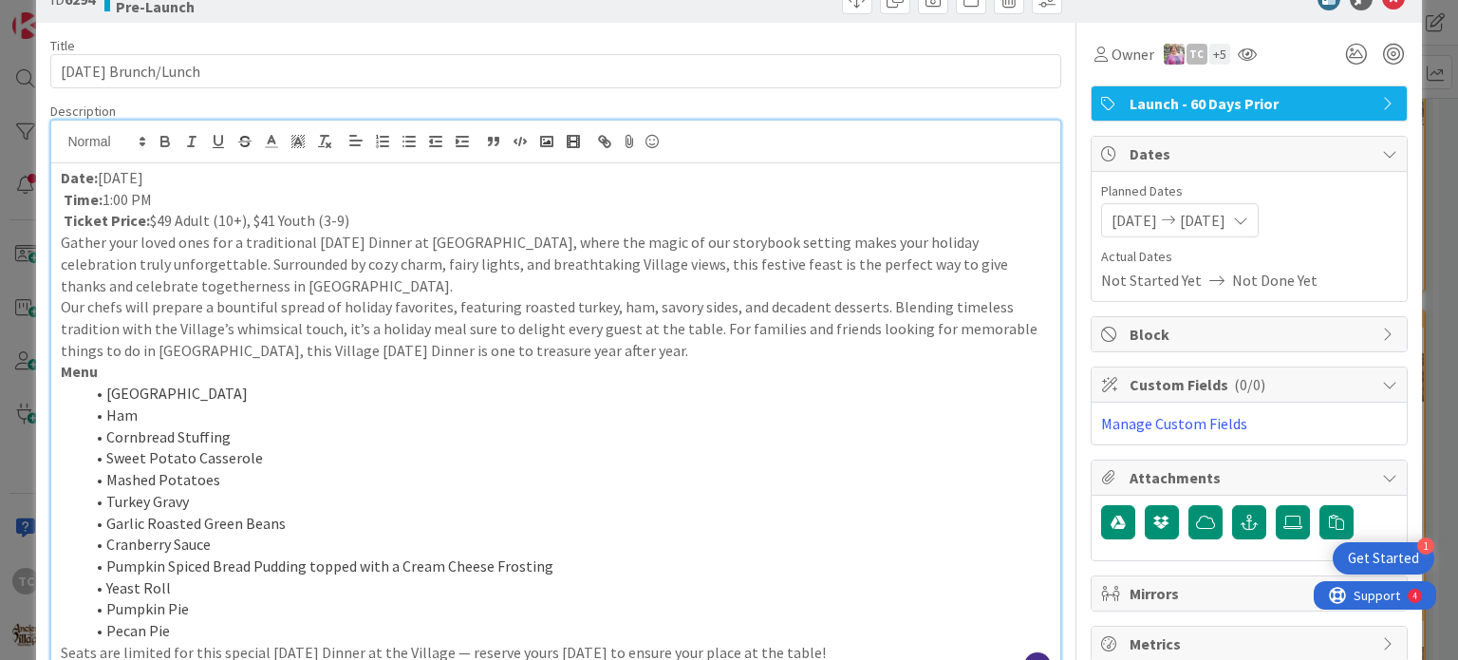
click at [58, 238] on div "Date: [DATE] Time: 1:00 PM Ticket Price: $49 Adult (10+), $41 Youth (3-9) Gathe…" at bounding box center [555, 422] width 1008 height 519
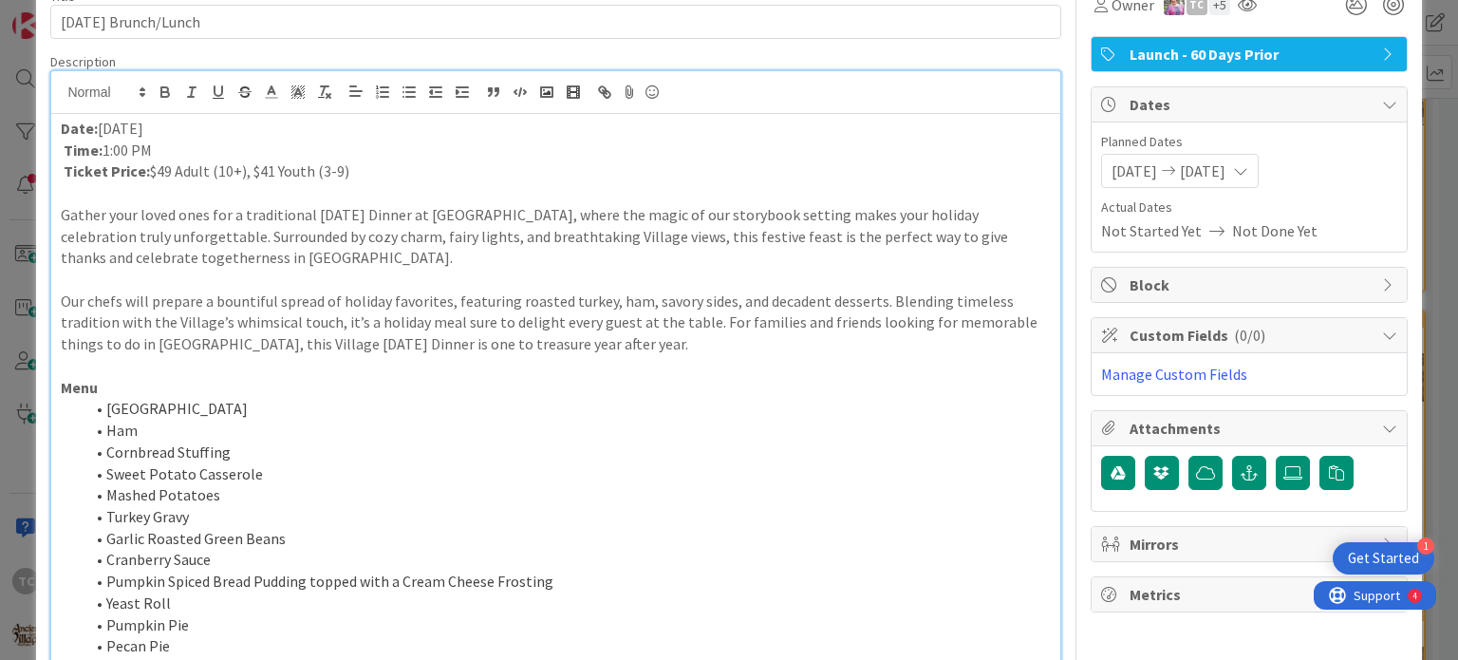
scroll to position [0, 0]
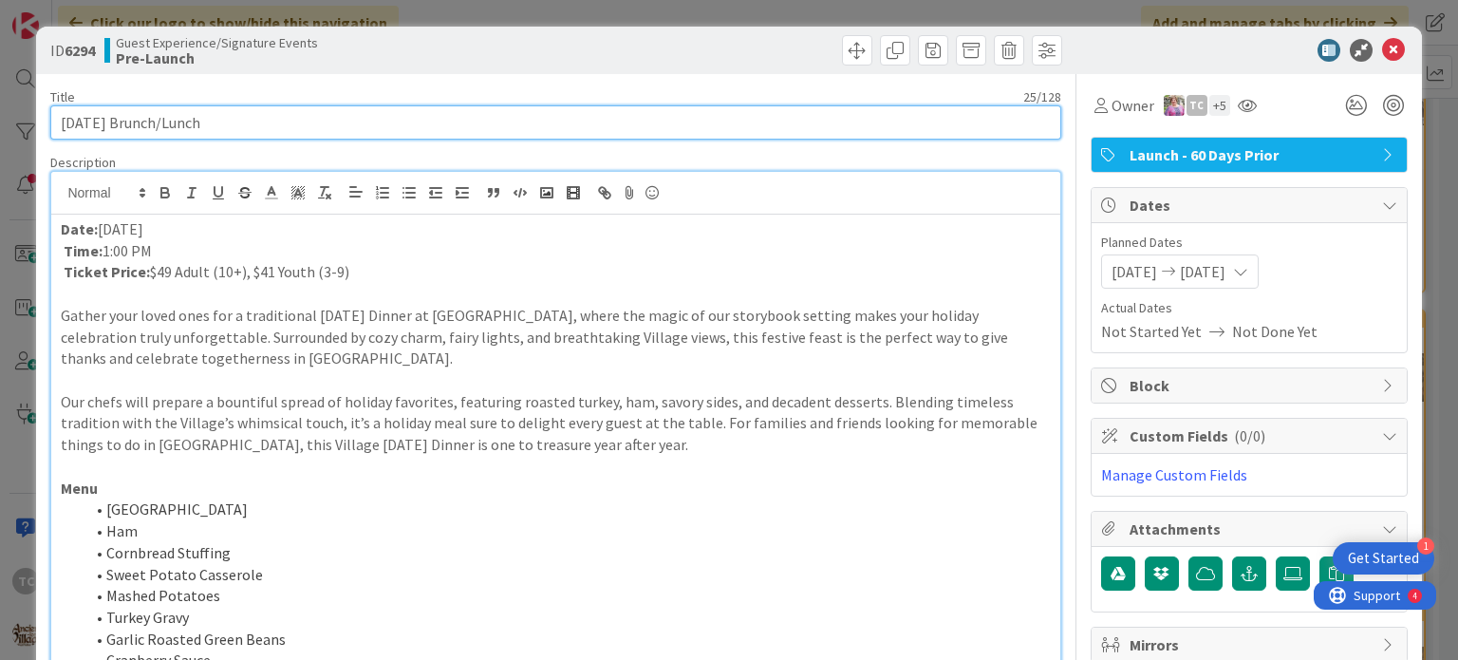
drag, startPoint x: 245, startPoint y: 123, endPoint x: 151, endPoint y: 118, distance: 94.2
click at [151, 118] on input "[DATE] Brunch/Lunch" at bounding box center [555, 122] width 1010 height 34
type input "[DATE] Dinner"
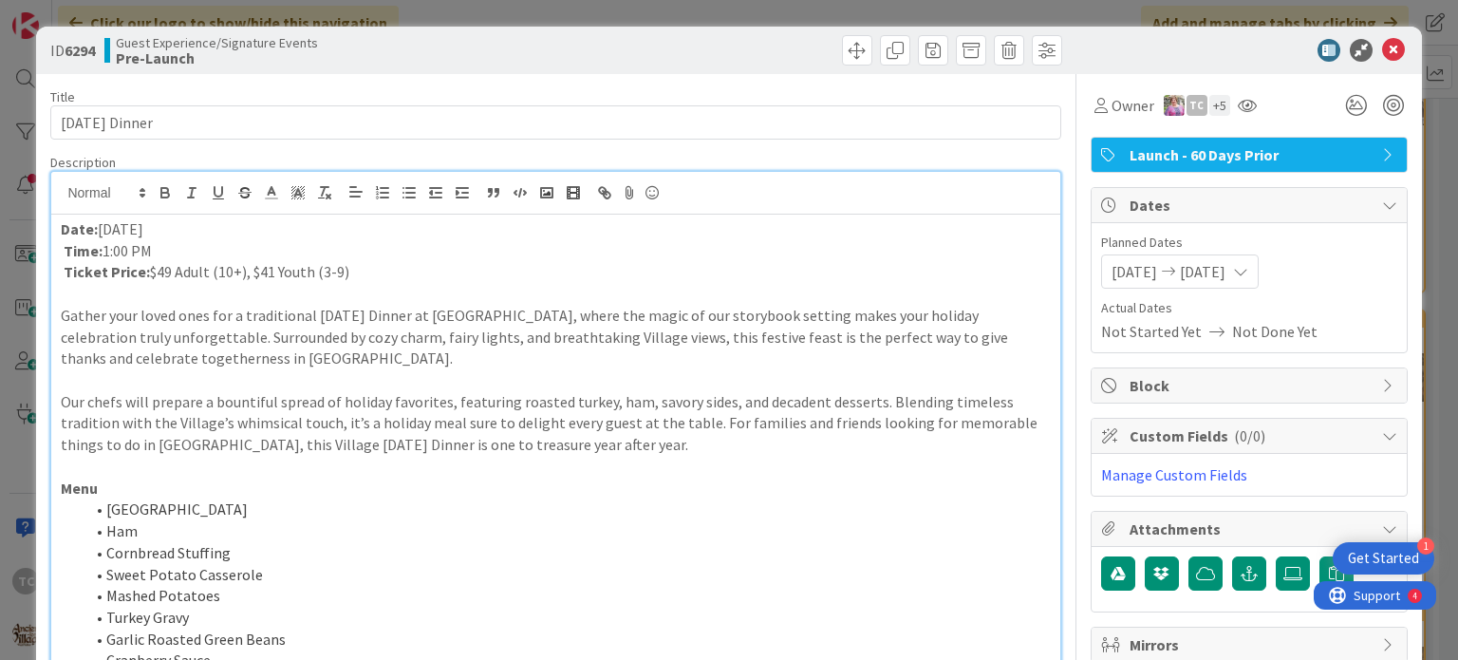
click at [1064, 8] on div "ID 6294 Guest Experience/Signature Events Pre-Launch Title 19 / 128 [DATE] Dinn…" at bounding box center [729, 330] width 1458 height 660
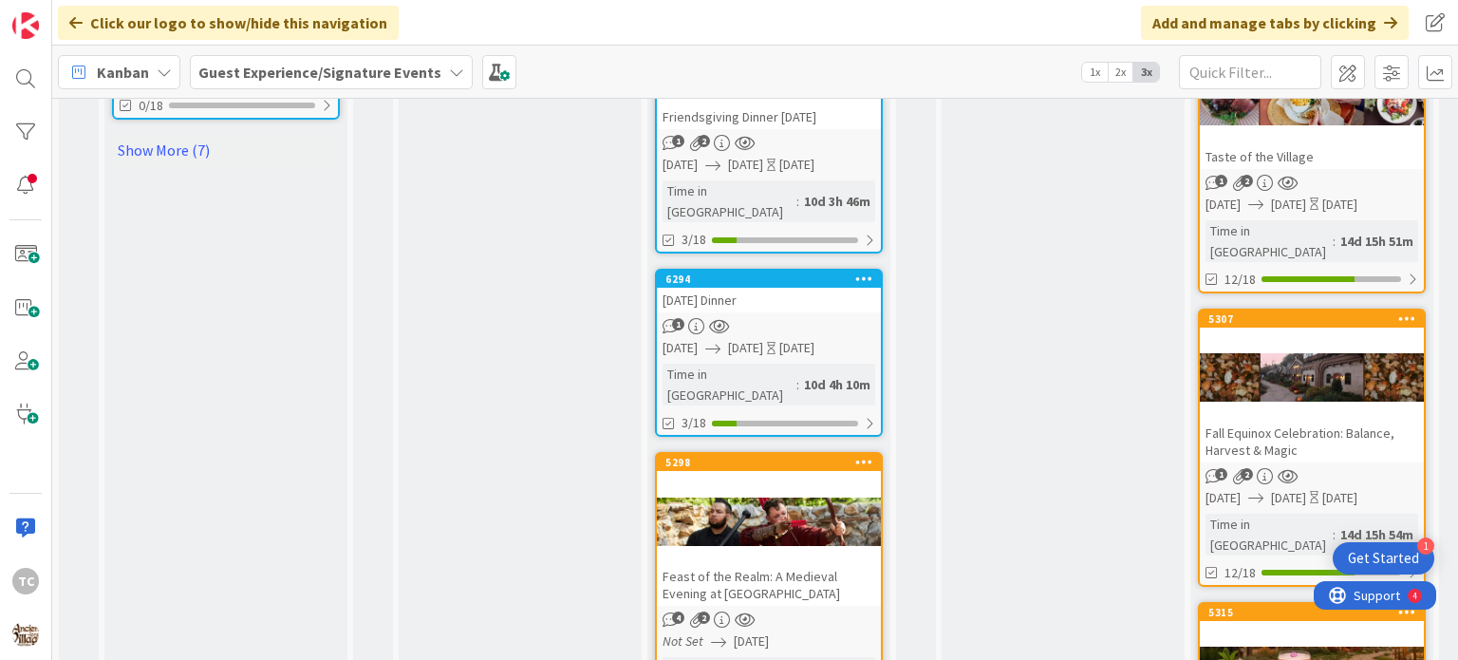
click at [782, 288] on div "[DATE] Dinner" at bounding box center [769, 300] width 224 height 25
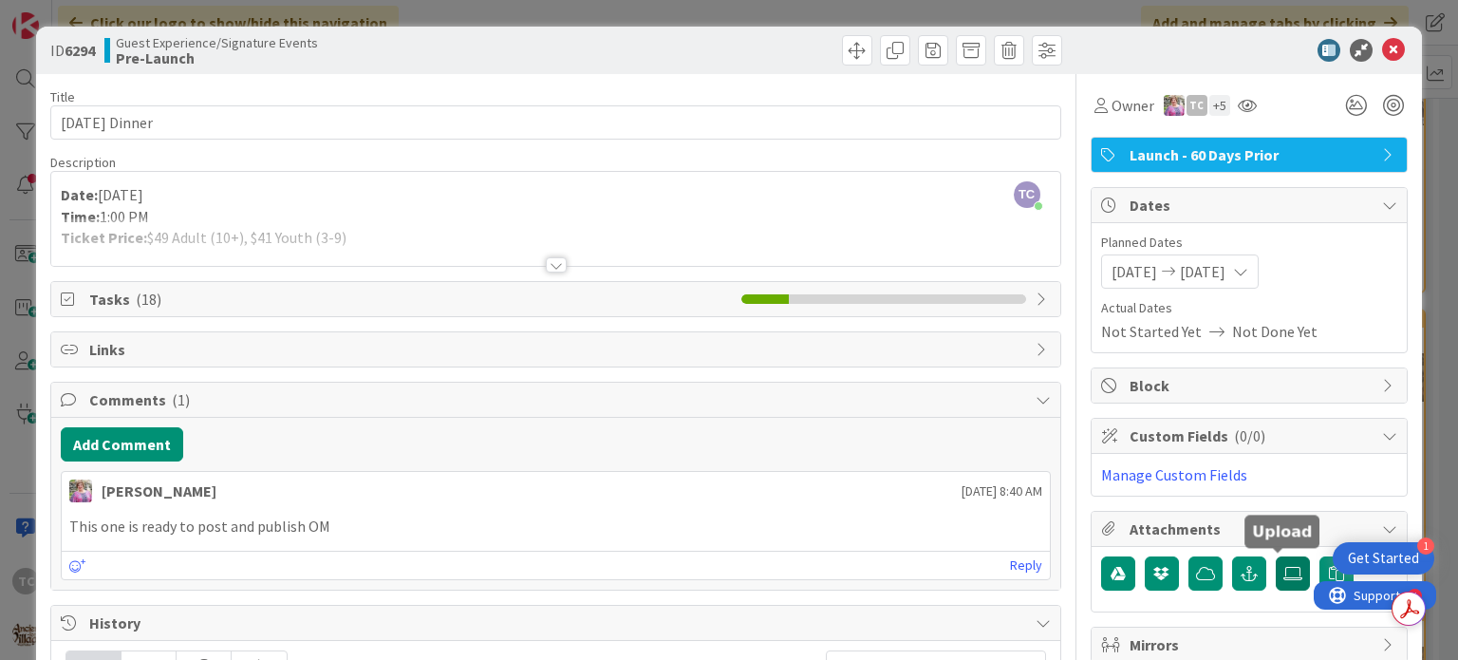
click at [1284, 572] on icon at bounding box center [1293, 573] width 19 height 15
click at [1276, 556] on input "file" at bounding box center [1276, 556] width 0 height 0
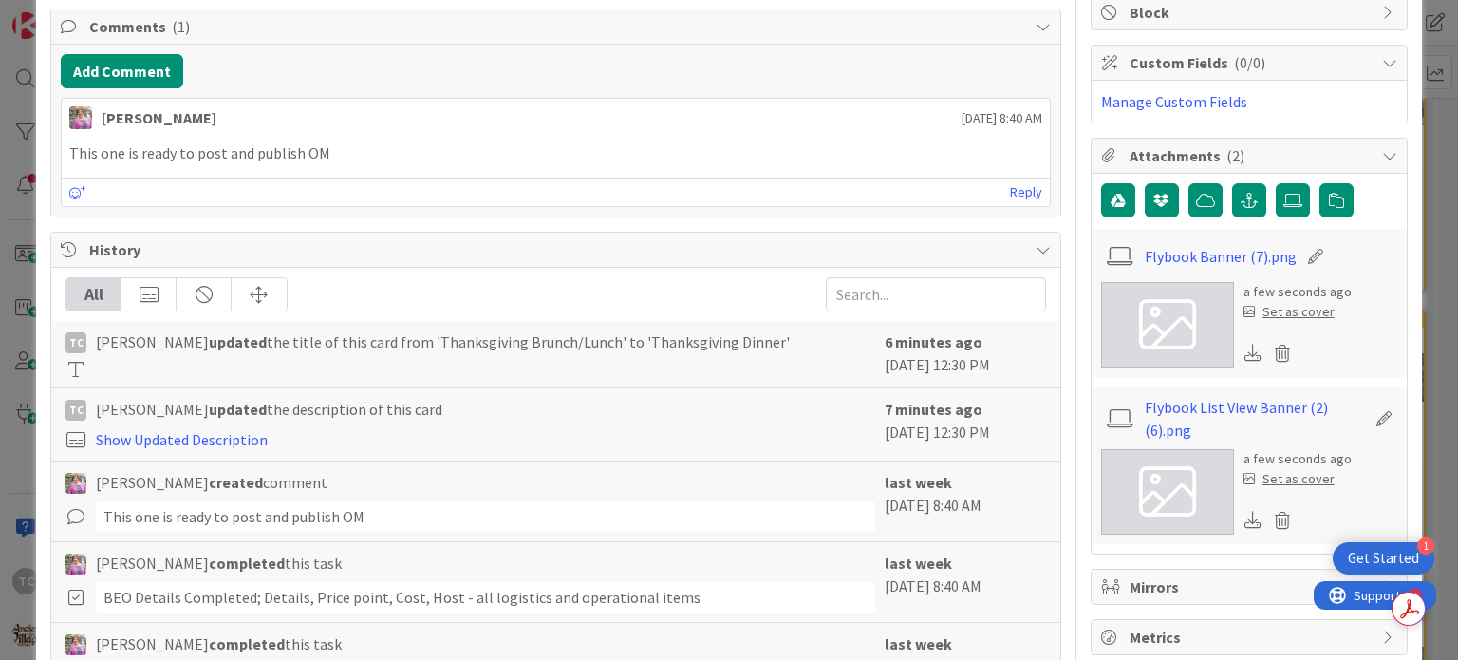
scroll to position [372, 0]
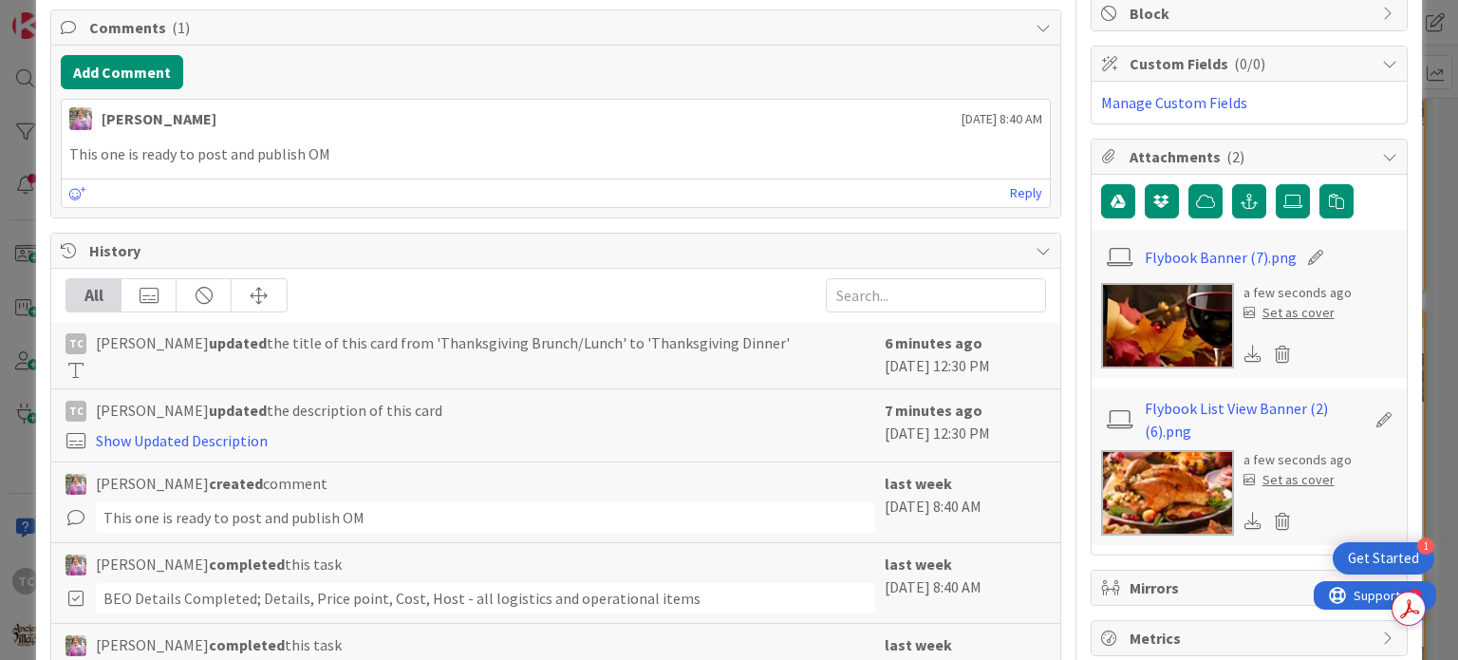
click at [1298, 308] on div "Set as cover" at bounding box center [1289, 313] width 91 height 20
click at [1270, 352] on icon at bounding box center [1283, 354] width 27 height 28
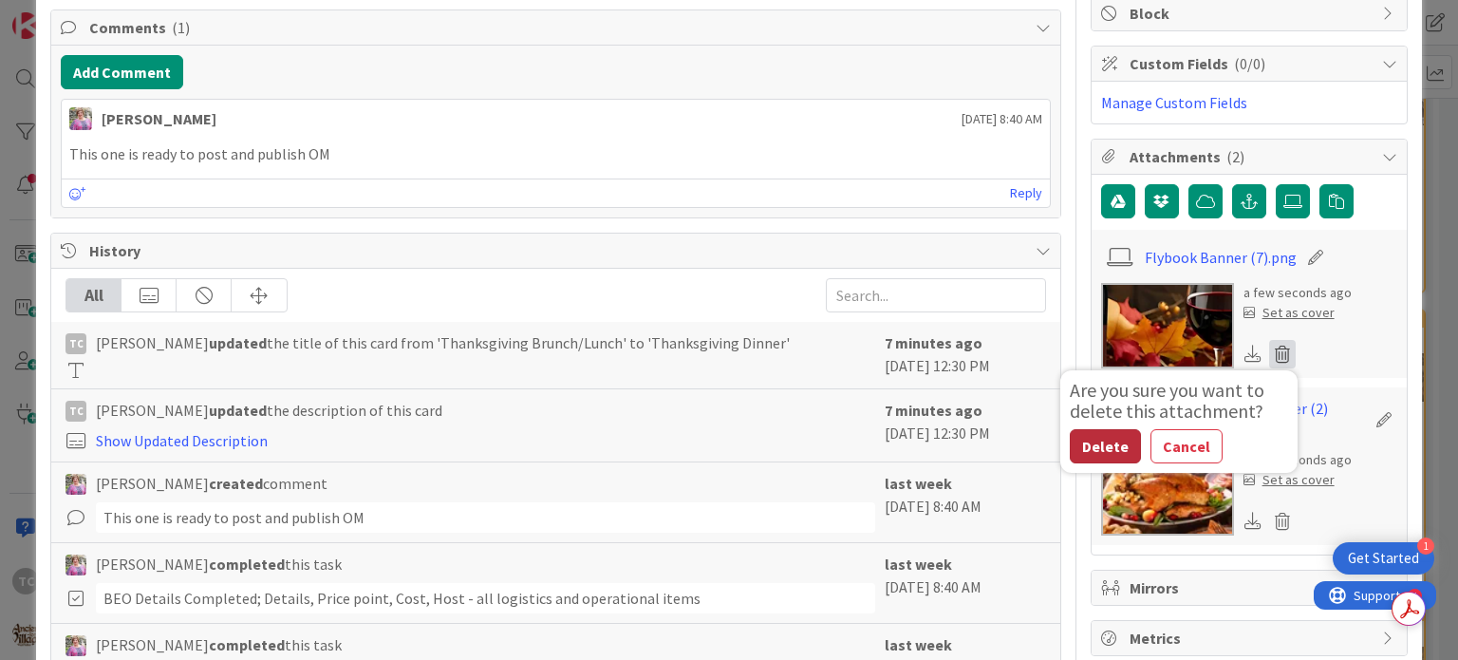
click at [1082, 432] on button "Delete" at bounding box center [1105, 446] width 71 height 34
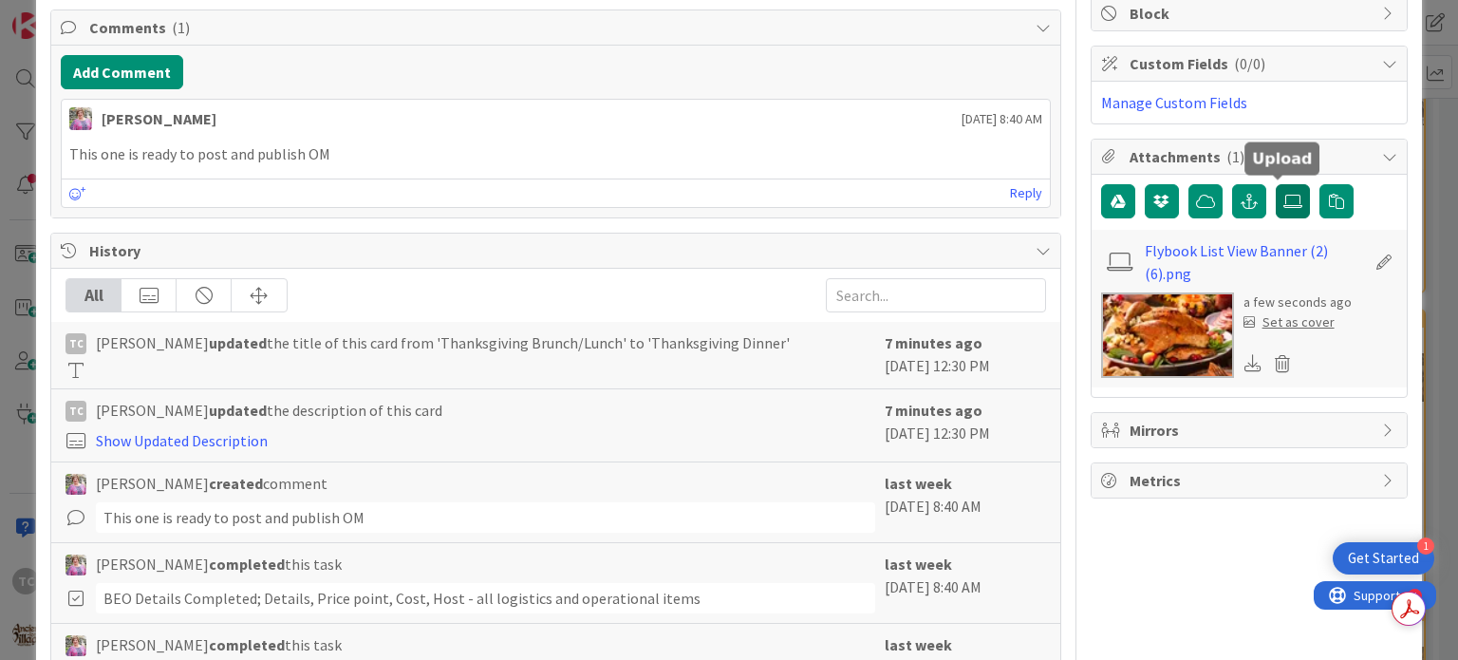
click at [1276, 206] on label at bounding box center [1293, 201] width 34 height 34
click at [1276, 184] on input "file" at bounding box center [1276, 184] width 0 height 0
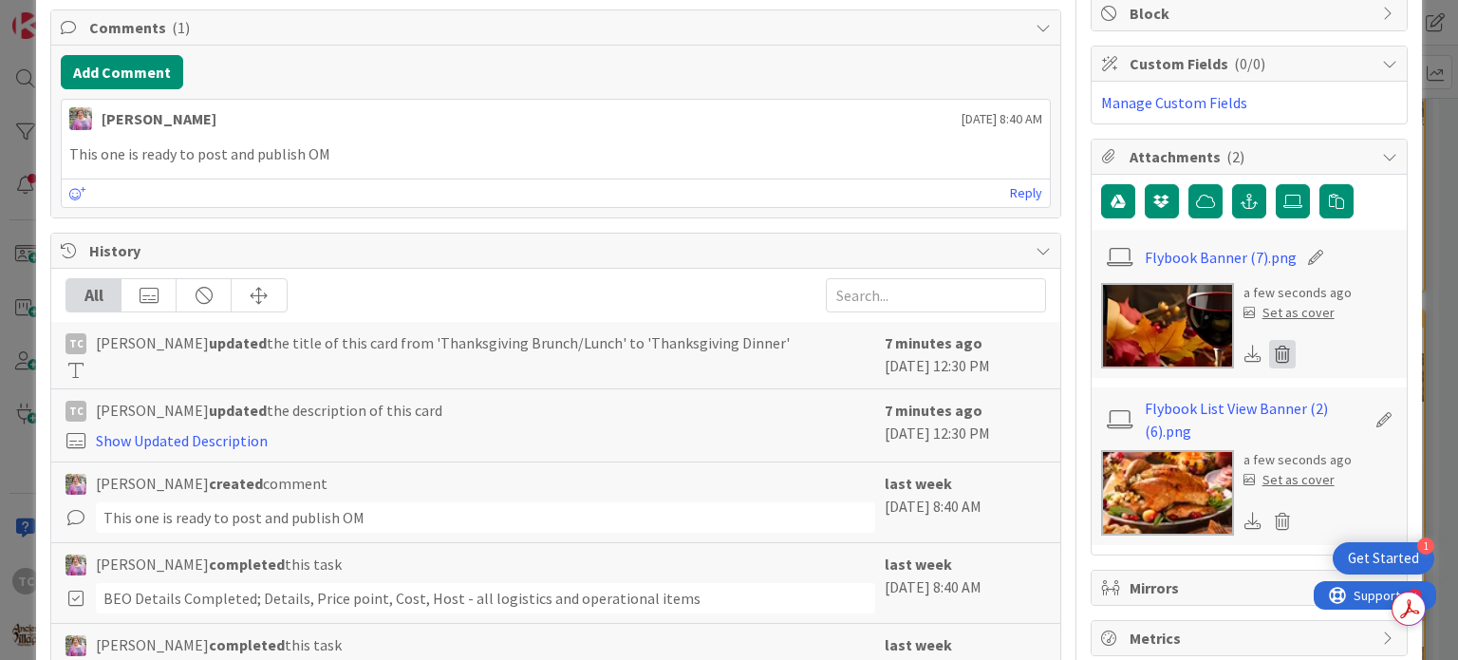
click at [1270, 346] on icon at bounding box center [1283, 354] width 27 height 28
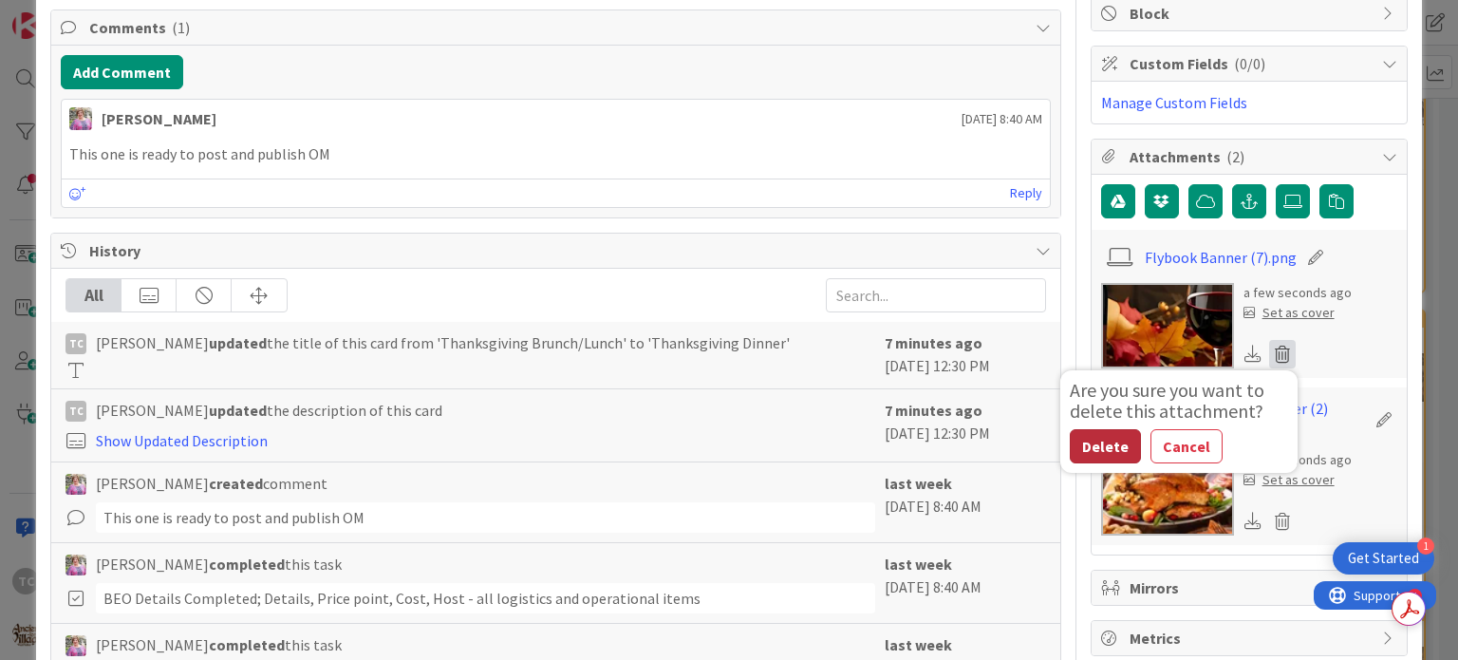
click at [1094, 452] on button "Delete" at bounding box center [1105, 446] width 71 height 34
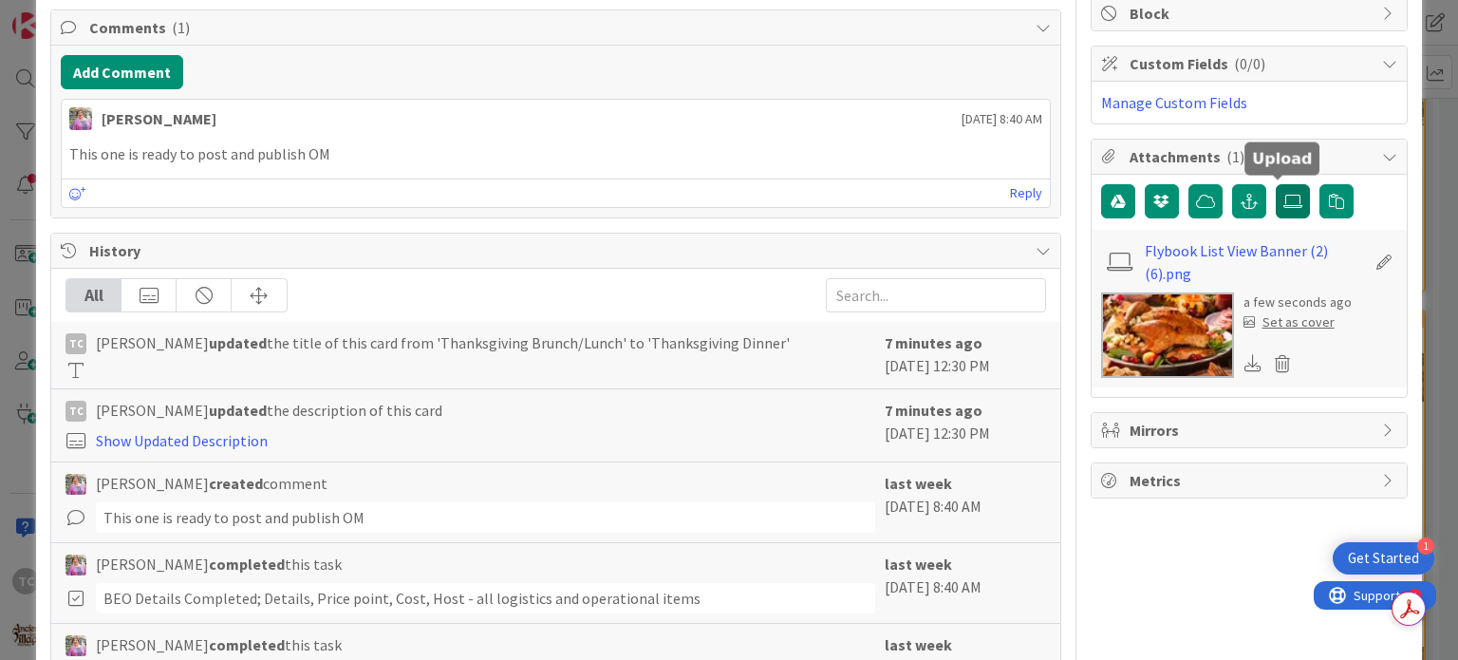
click at [1284, 204] on icon at bounding box center [1293, 201] width 19 height 15
click at [1276, 184] on input "file" at bounding box center [1276, 184] width 0 height 0
click at [1284, 200] on icon at bounding box center [1293, 201] width 19 height 15
click at [1276, 184] on input "file" at bounding box center [1276, 184] width 0 height 0
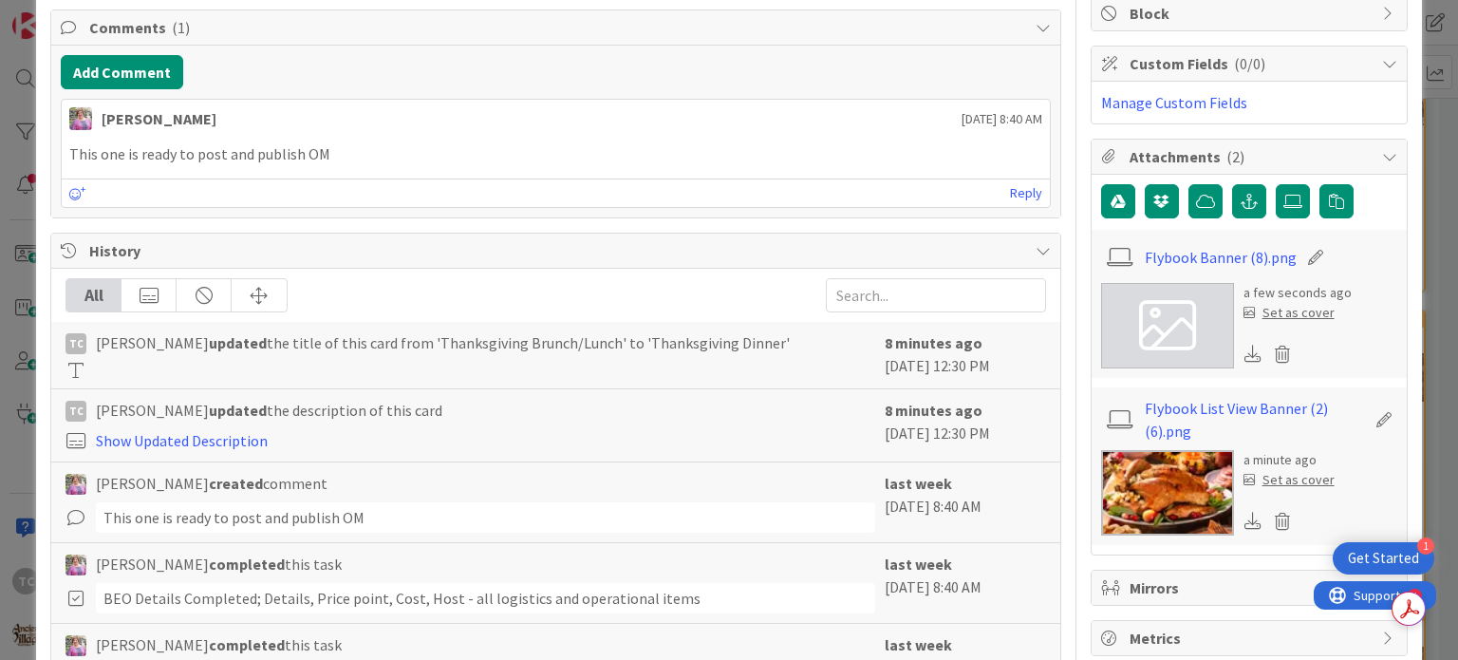
click at [1295, 308] on div "Set as cover" at bounding box center [1289, 313] width 91 height 20
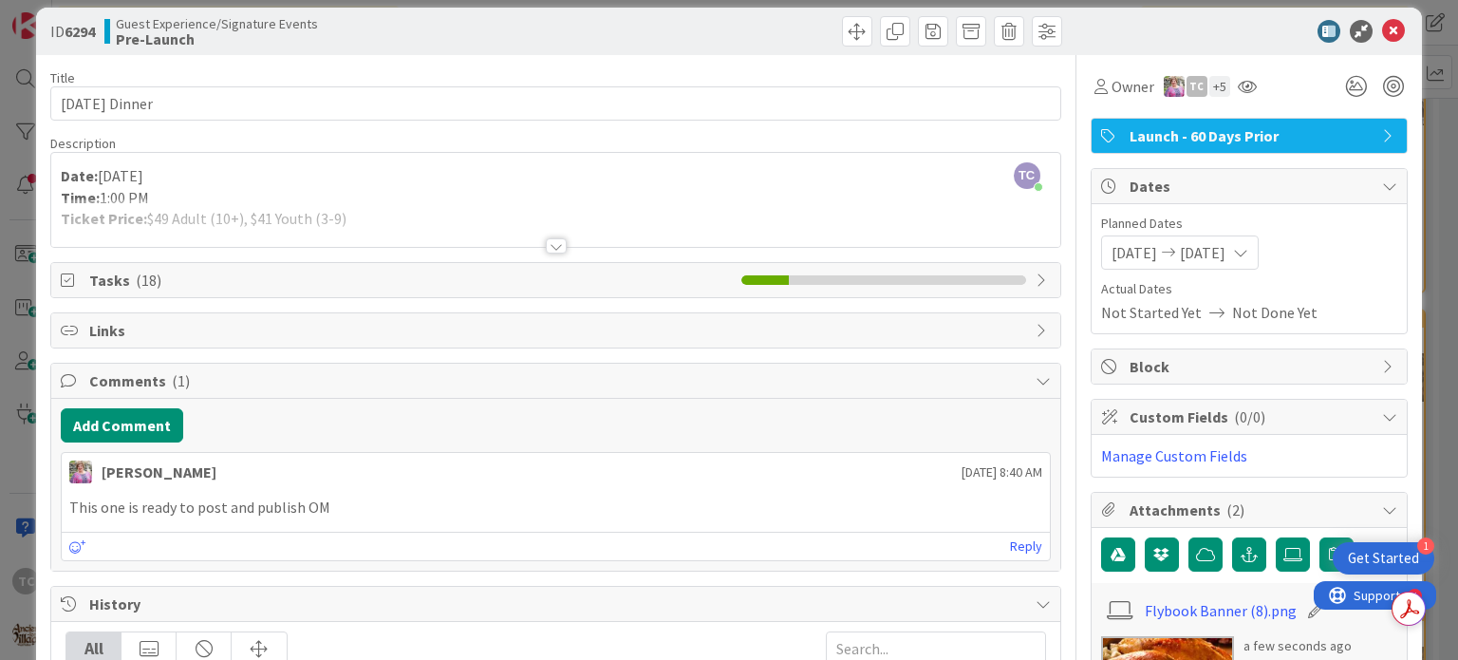
scroll to position [0, 0]
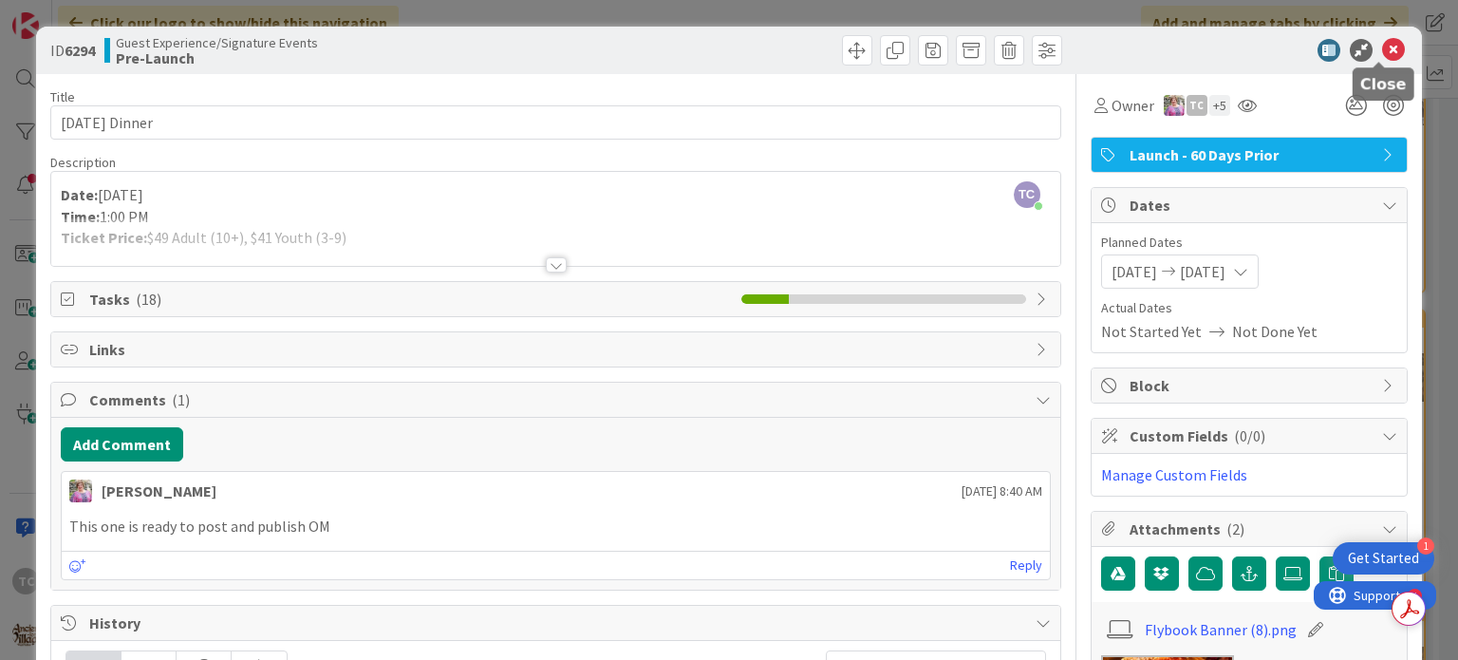
click at [1383, 46] on icon at bounding box center [1394, 50] width 23 height 23
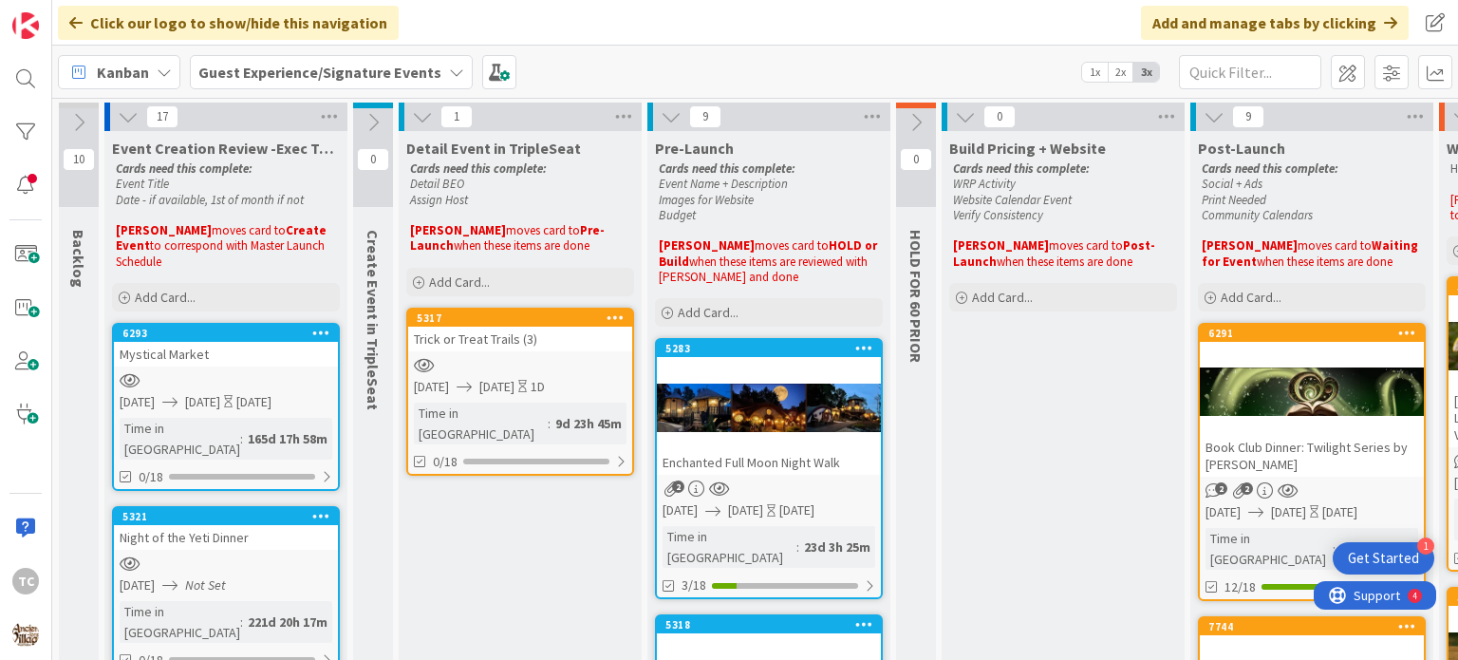
click at [522, 341] on div "Trick or Treat Trails (3)" at bounding box center [520, 339] width 224 height 25
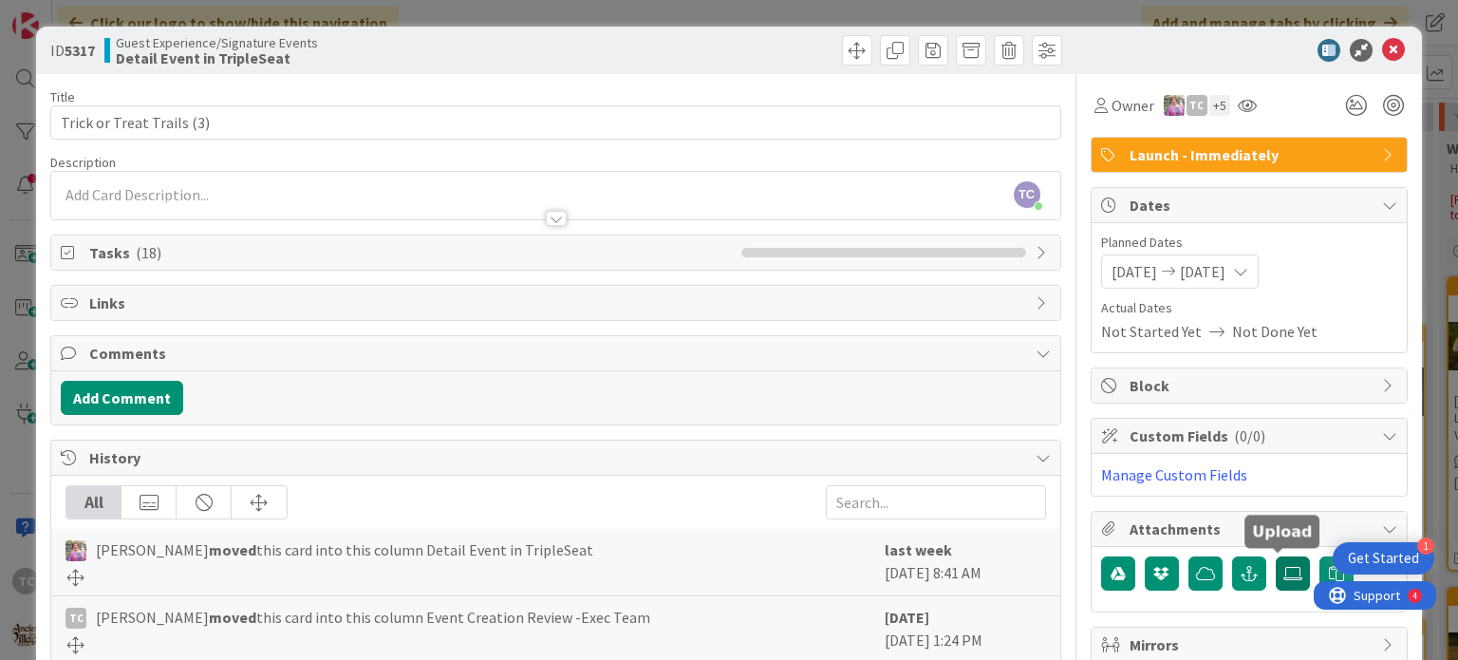
click at [1284, 570] on icon at bounding box center [1293, 573] width 19 height 15
click at [1276, 556] on input "file" at bounding box center [1276, 556] width 0 height 0
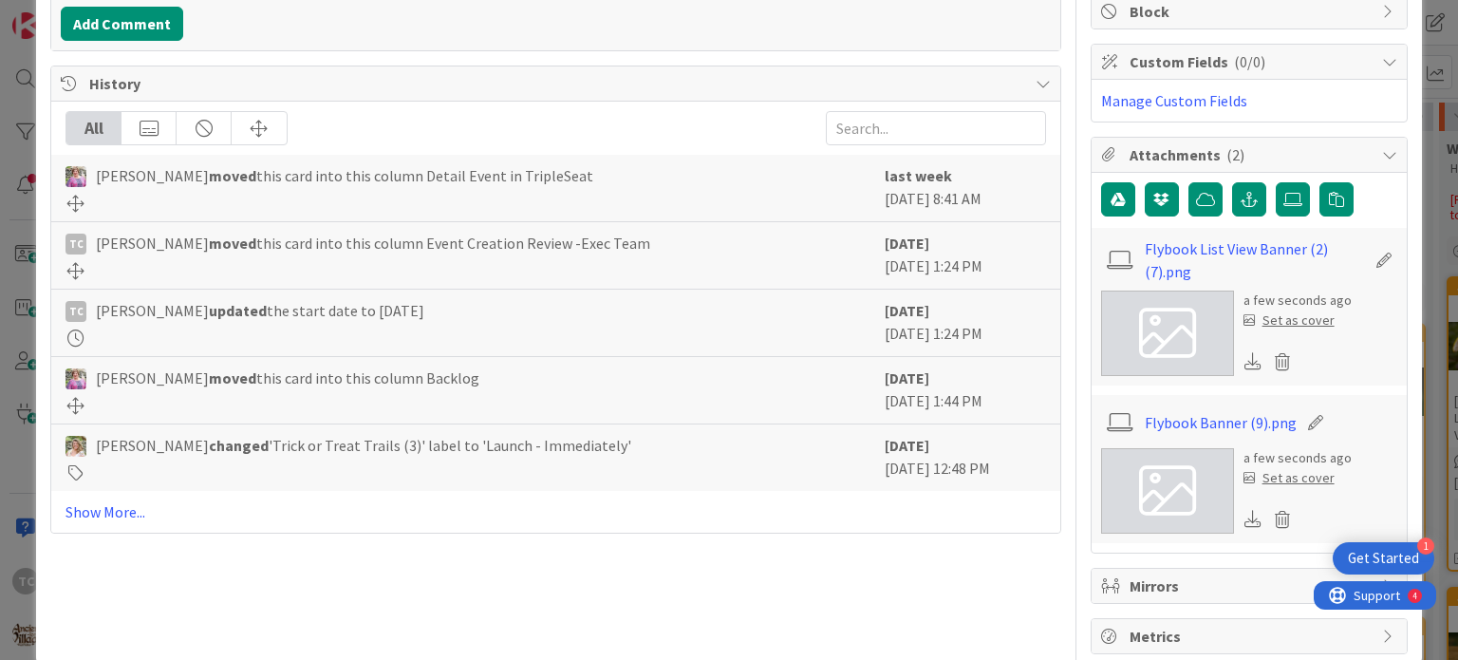
scroll to position [405, 0]
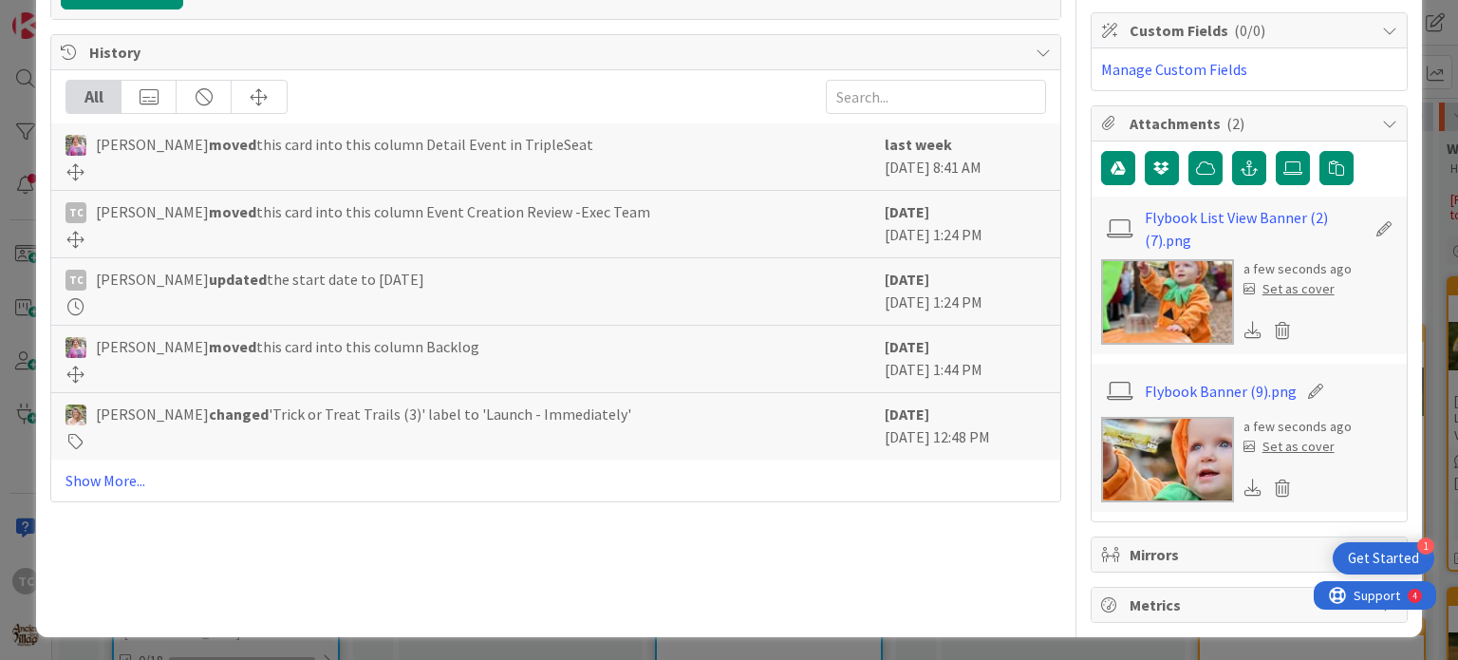
click at [1289, 442] on div "Set as cover" at bounding box center [1289, 447] width 91 height 20
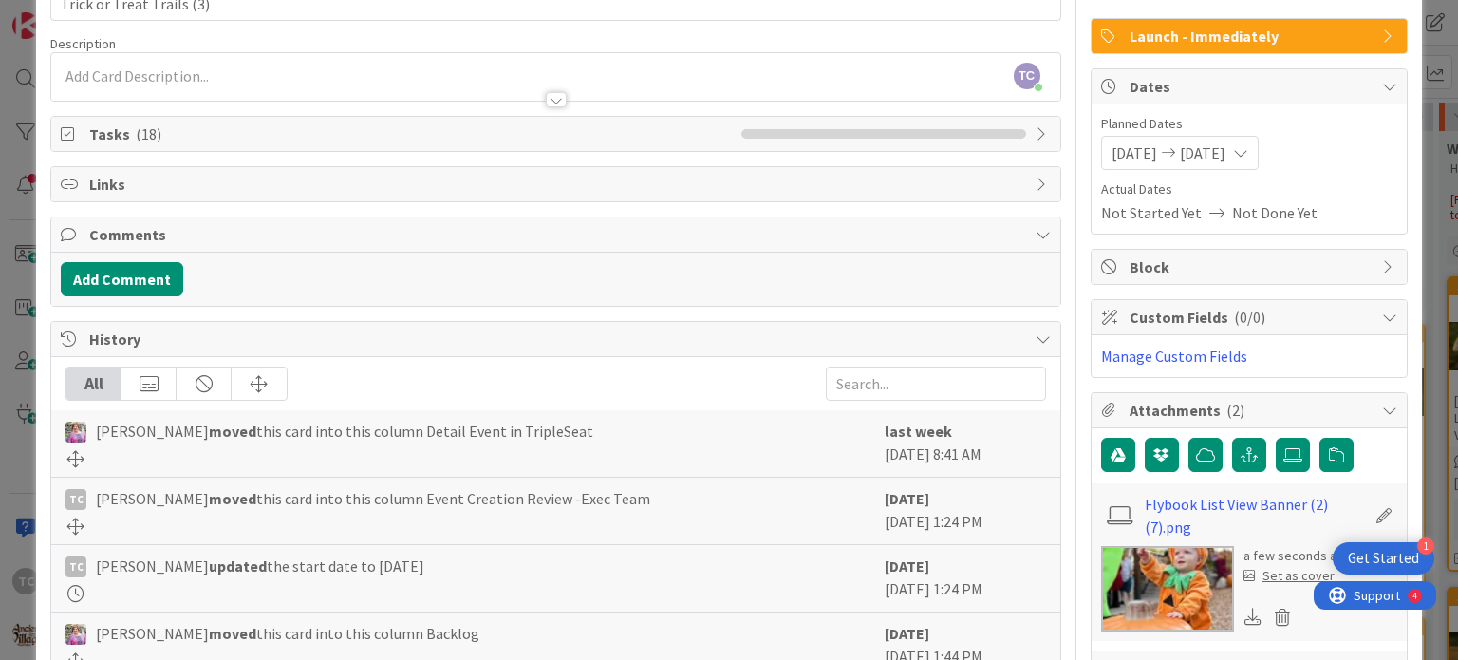
scroll to position [0, 0]
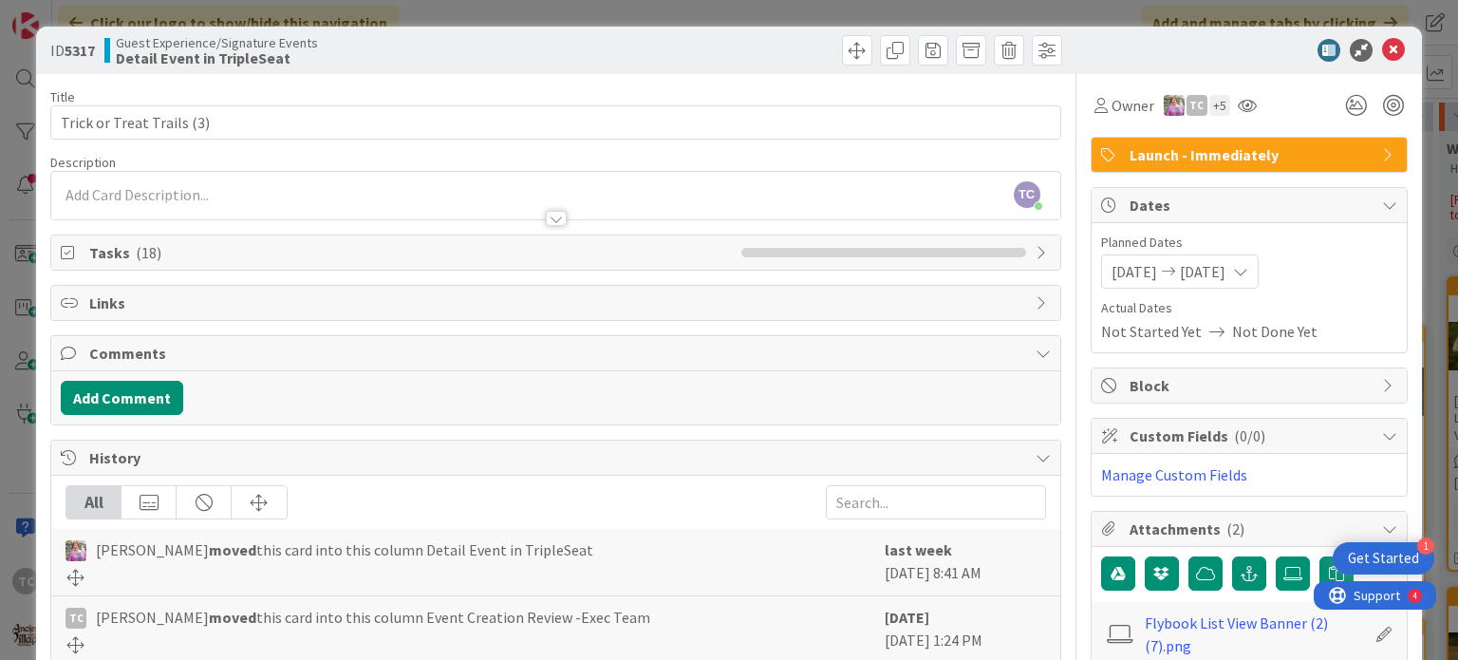
click at [627, 16] on div "ID 5317 Guest Experience/Signature Events Detail Event in TripleSeat Title 25 /…" at bounding box center [729, 330] width 1458 height 660
